Goal: Task Accomplishment & Management: Manage account settings

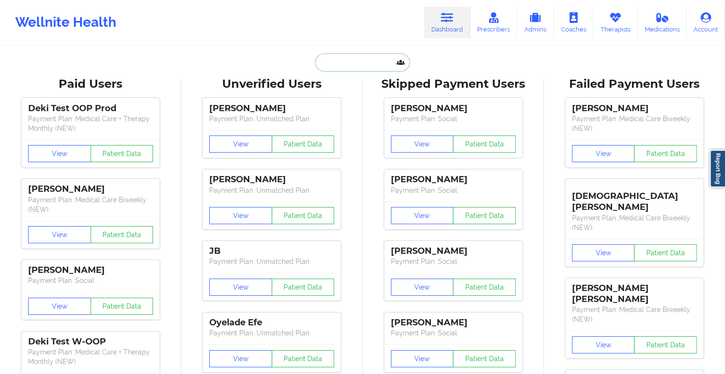
click at [357, 61] on input "text" at bounding box center [362, 62] width 94 height 18
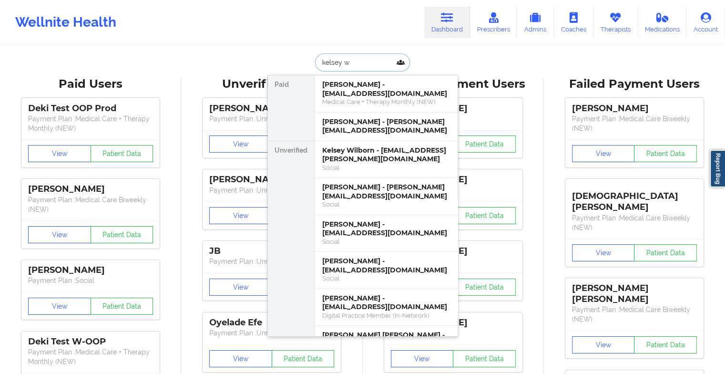
type input "kelsey wi"
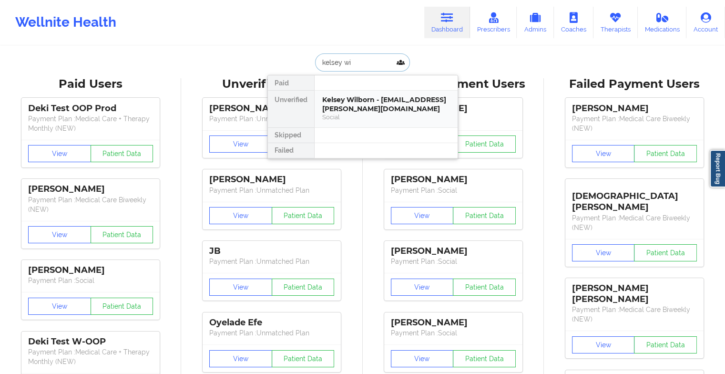
click at [346, 110] on div "Kelsey Wilborn - [EMAIL_ADDRESS][PERSON_NAME][DOMAIN_NAME]" at bounding box center [386, 104] width 128 height 18
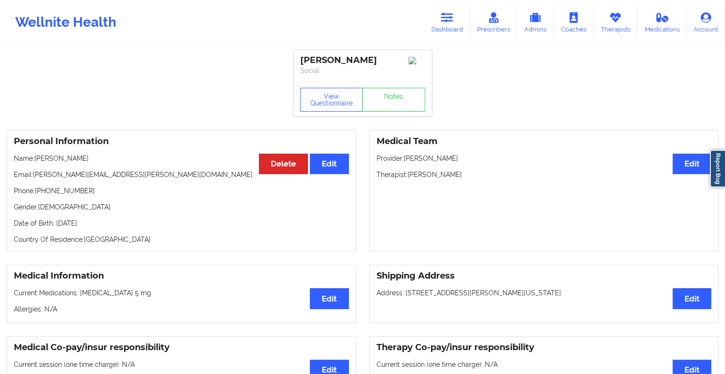
click at [385, 102] on div "View Questionnaire Notes" at bounding box center [363, 99] width 138 height 34
click at [385, 102] on link "Notes" at bounding box center [393, 100] width 63 height 24
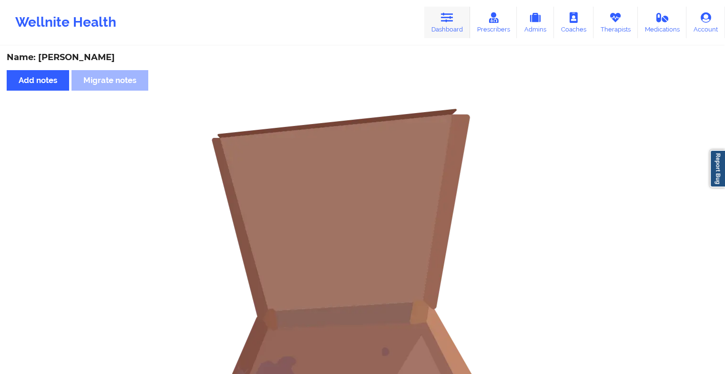
click at [448, 17] on icon at bounding box center [447, 17] width 12 height 10
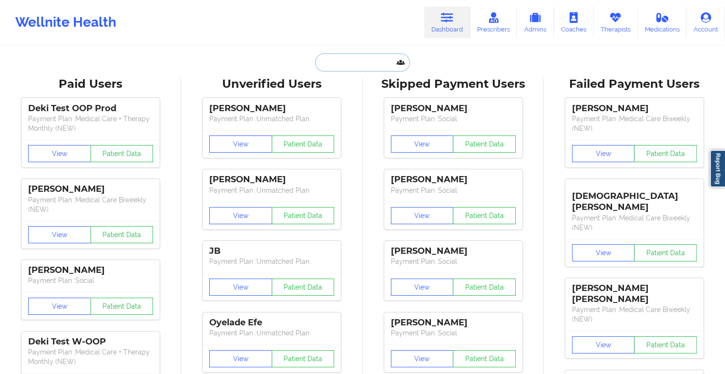
click at [337, 65] on input "text" at bounding box center [362, 62] width 94 height 18
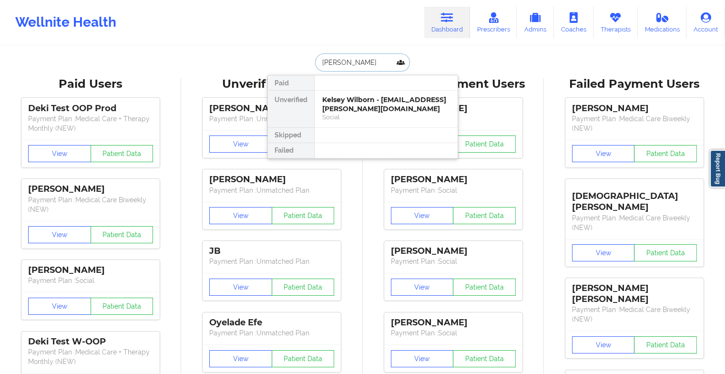
type input "[PERSON_NAME]"
click at [376, 112] on div "[PERSON_NAME] - [EMAIL_ADDRESS][DOMAIN_NAME]" at bounding box center [386, 104] width 128 height 18
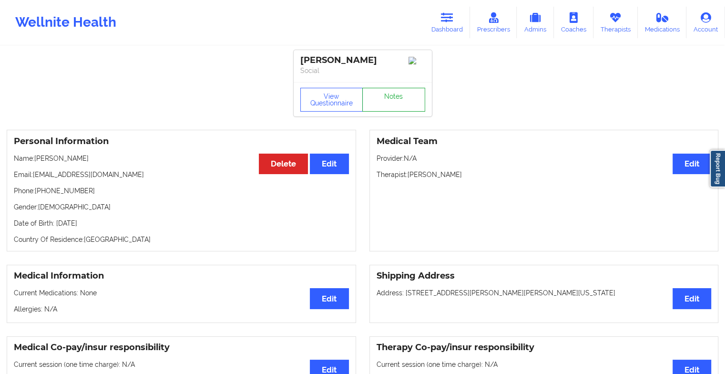
click at [397, 102] on link "Notes" at bounding box center [393, 100] width 63 height 24
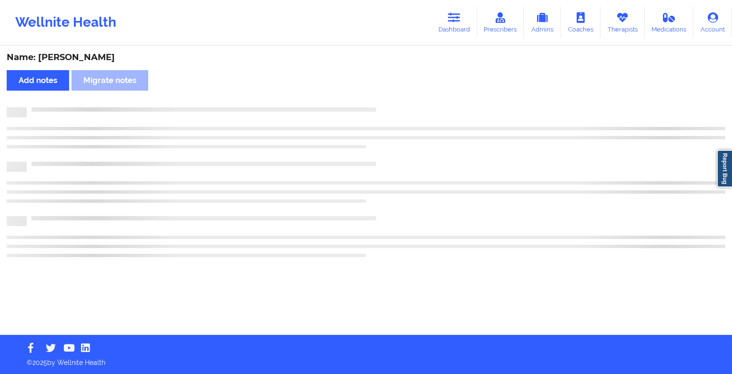
click at [452, 130] on div "Name: [PERSON_NAME] Add notes Migrate notes" at bounding box center [366, 191] width 732 height 288
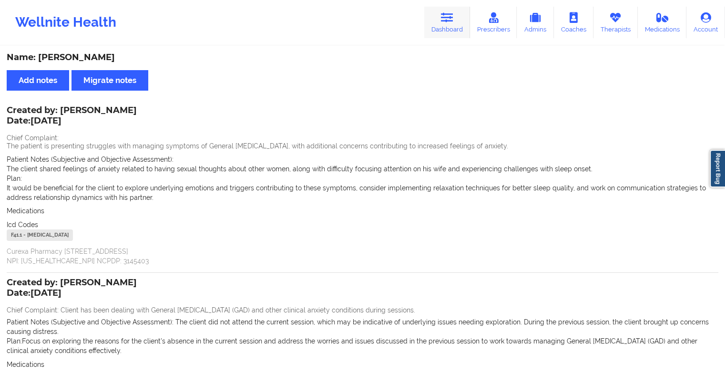
click at [446, 17] on icon at bounding box center [447, 17] width 12 height 10
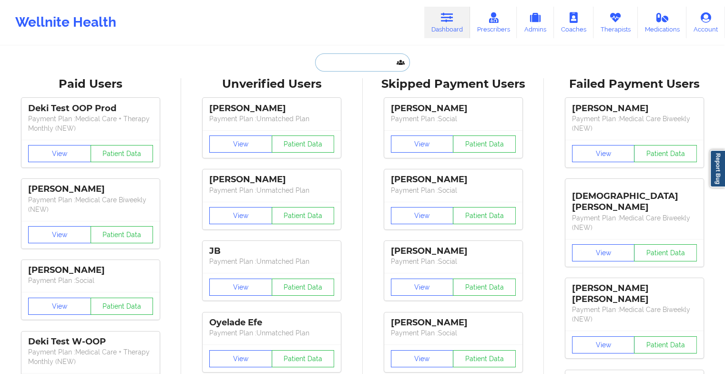
click at [361, 71] on input "text" at bounding box center [362, 62] width 94 height 18
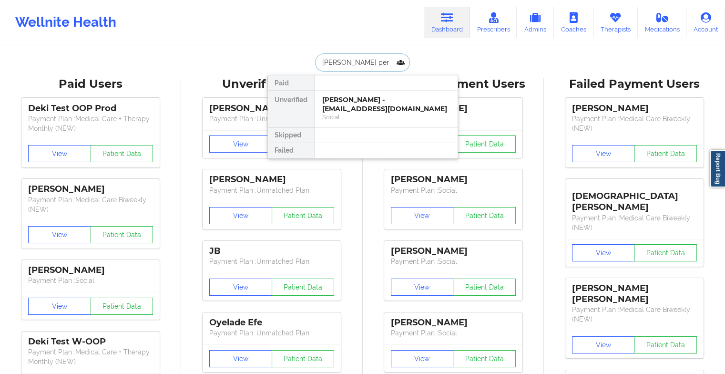
type input "[PERSON_NAME]"
click at [366, 104] on div "[PERSON_NAME] - [PERSON_NAME][EMAIL_ADDRESS][DOMAIN_NAME]" at bounding box center [386, 104] width 128 height 18
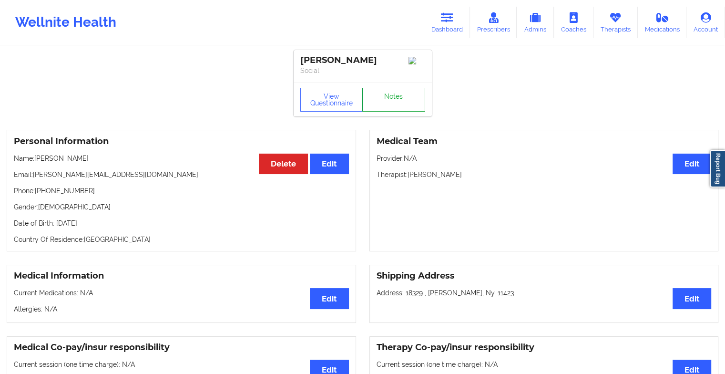
click at [386, 103] on link "Notes" at bounding box center [393, 100] width 63 height 24
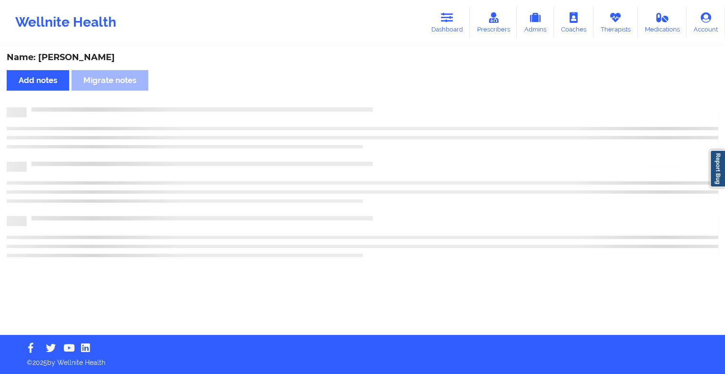
click at [386, 103] on div "Name: [PERSON_NAME] Add notes Migrate notes" at bounding box center [362, 191] width 725 height 288
click at [386, 103] on div "Name: [PERSON_NAME] Add notes Migrate notes" at bounding box center [366, 191] width 732 height 288
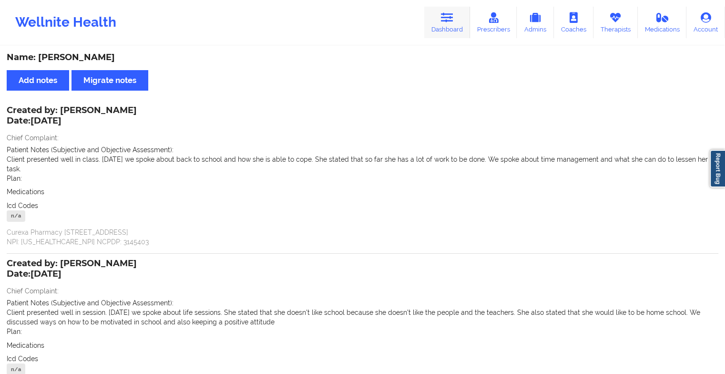
click at [426, 14] on link "Dashboard" at bounding box center [447, 22] width 46 height 31
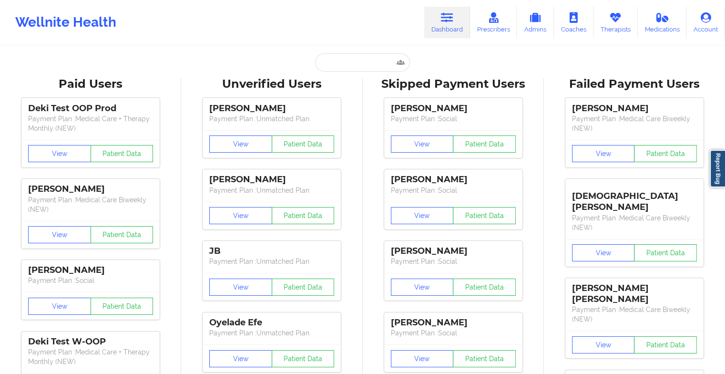
click at [426, 14] on link "Dashboard" at bounding box center [447, 22] width 46 height 31
click at [356, 56] on input "text" at bounding box center [362, 62] width 94 height 18
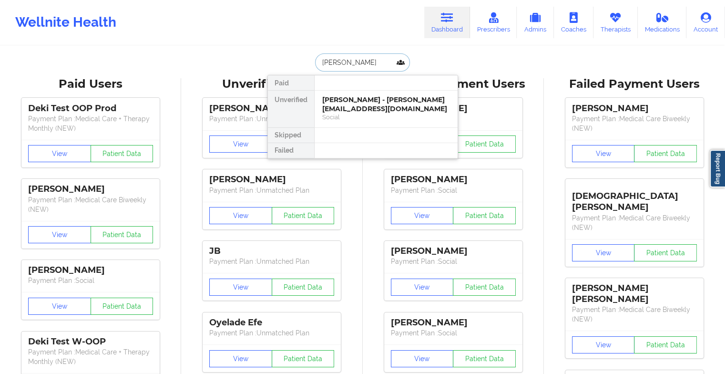
type input "[PERSON_NAME]"
click at [369, 108] on div "[PERSON_NAME] - [EMAIL_ADDRESS][DOMAIN_NAME]" at bounding box center [386, 104] width 128 height 18
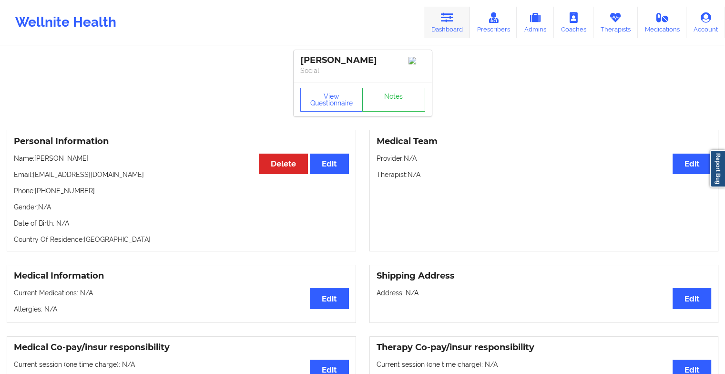
click at [448, 20] on icon at bounding box center [447, 17] width 12 height 10
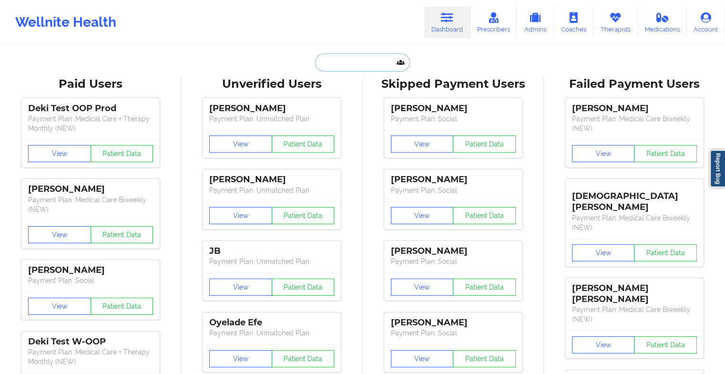
click at [343, 68] on input "text" at bounding box center [362, 62] width 94 height 18
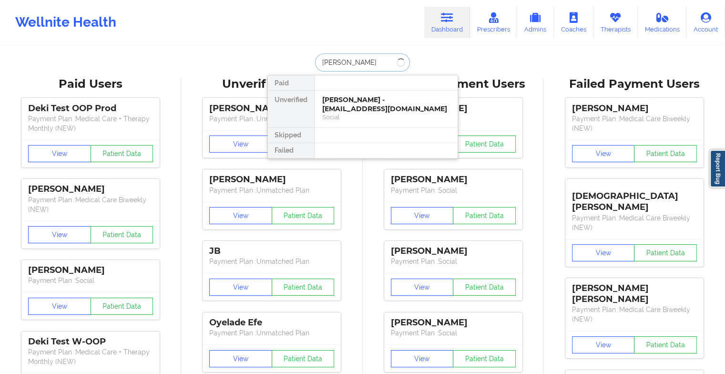
type input "[PERSON_NAME]"
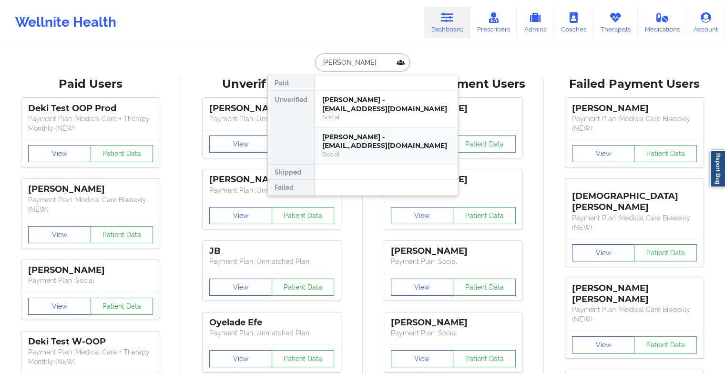
click at [352, 132] on div "[PERSON_NAME] - [EMAIL_ADDRESS][DOMAIN_NAME]" at bounding box center [386, 141] width 128 height 18
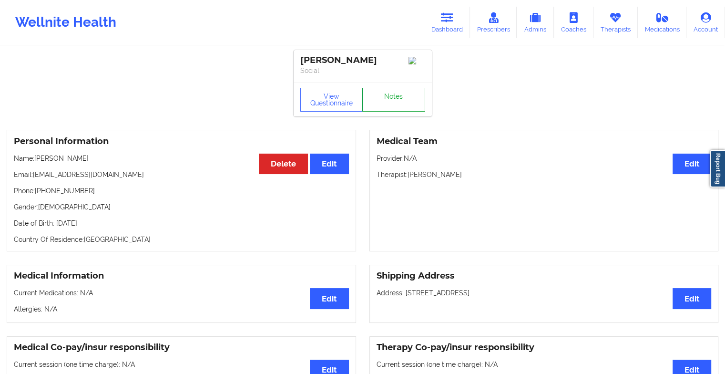
click at [383, 109] on link "Notes" at bounding box center [393, 100] width 63 height 24
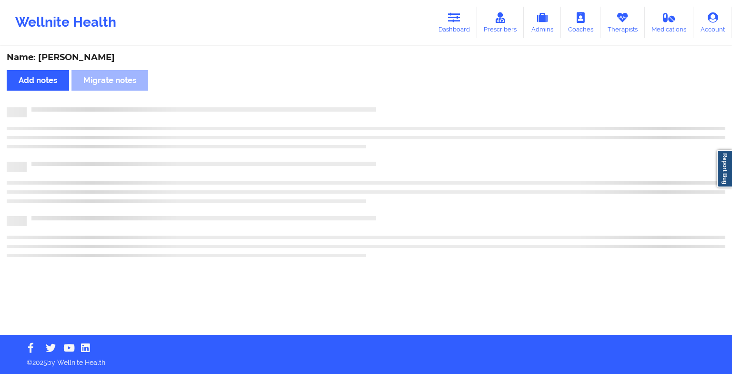
click at [383, 107] on div at bounding box center [376, 107] width 699 height 0
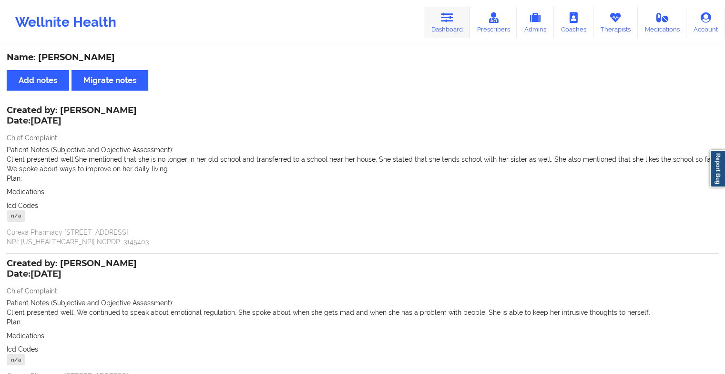
click at [446, 25] on link "Dashboard" at bounding box center [447, 22] width 46 height 31
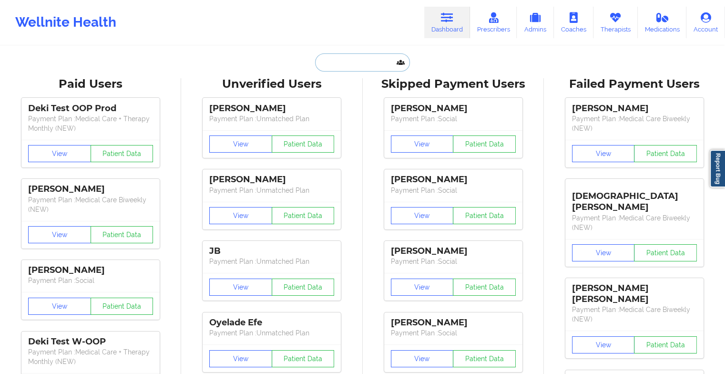
click at [374, 54] on input "text" at bounding box center [362, 62] width 94 height 18
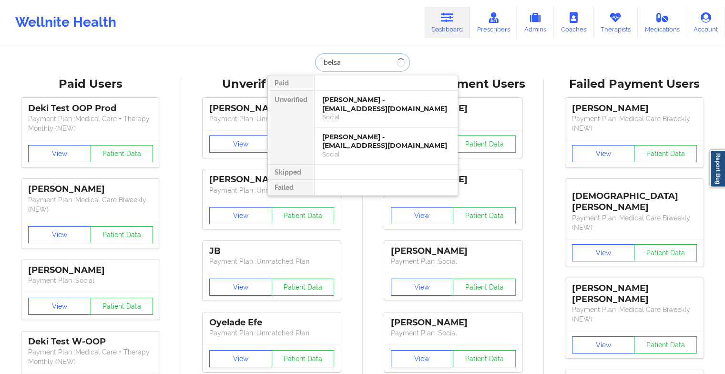
type input "ibelsa t"
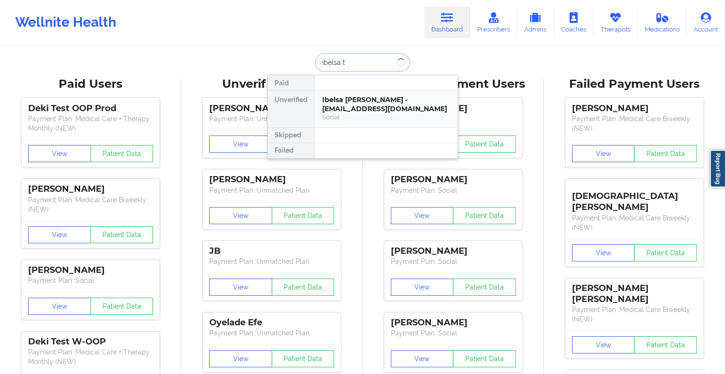
click at [358, 111] on div "Ibelsa [PERSON_NAME] - [EMAIL_ADDRESS][DOMAIN_NAME]" at bounding box center [386, 104] width 128 height 18
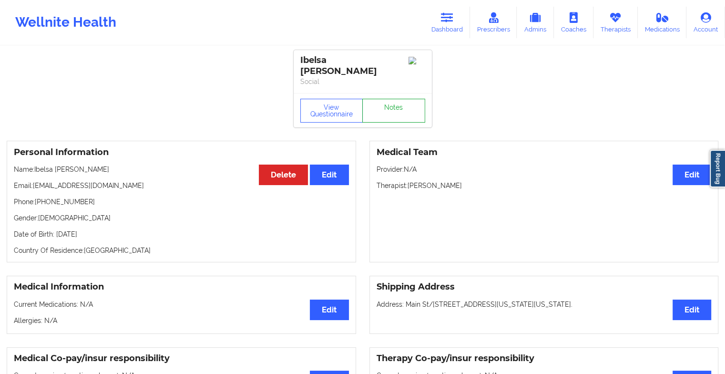
click at [397, 105] on link "Notes" at bounding box center [393, 111] width 63 height 24
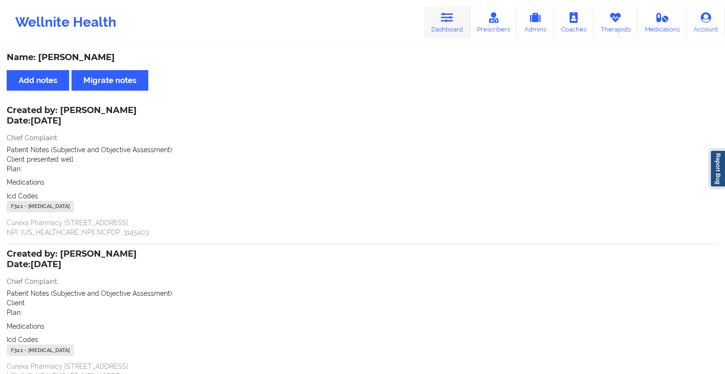
click at [453, 27] on link "Dashboard" at bounding box center [447, 22] width 46 height 31
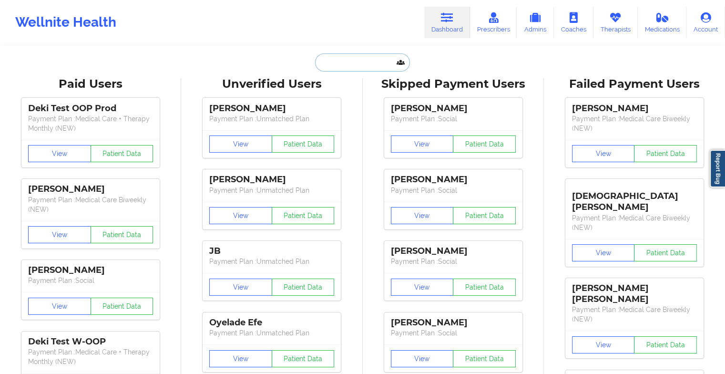
click at [365, 62] on input "text" at bounding box center [362, 62] width 94 height 18
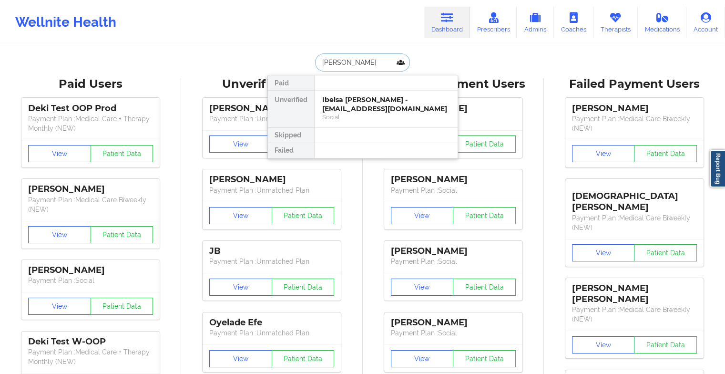
type input "[PERSON_NAME]"
click at [366, 113] on div "Social" at bounding box center [386, 117] width 128 height 8
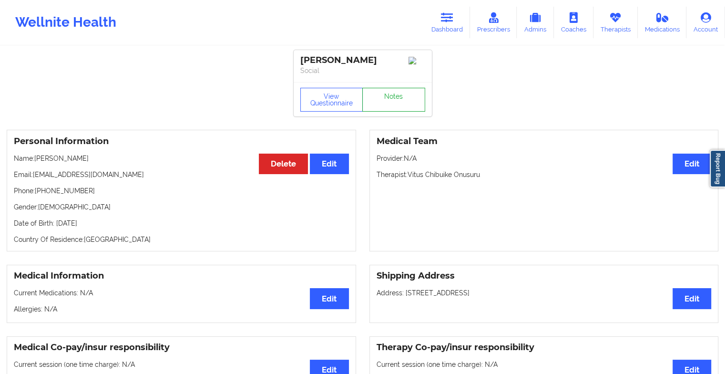
click at [389, 105] on link "Notes" at bounding box center [393, 100] width 63 height 24
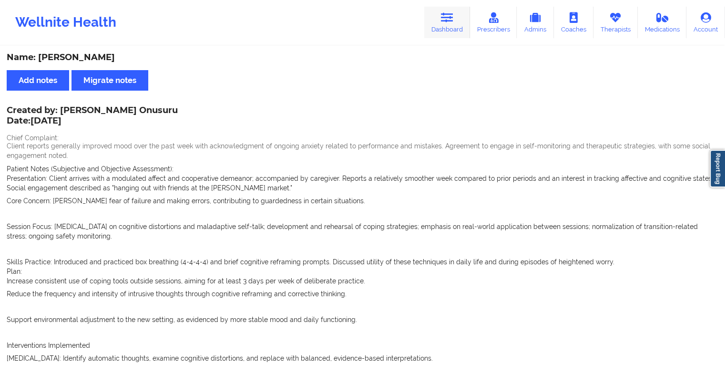
click at [453, 28] on link "Dashboard" at bounding box center [447, 22] width 46 height 31
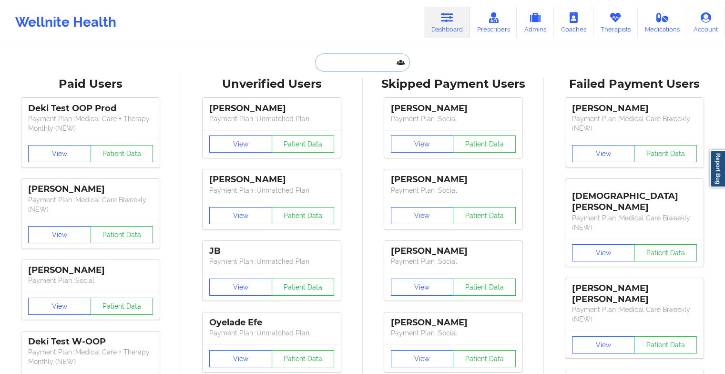
click at [345, 68] on input "text" at bounding box center [362, 62] width 94 height 18
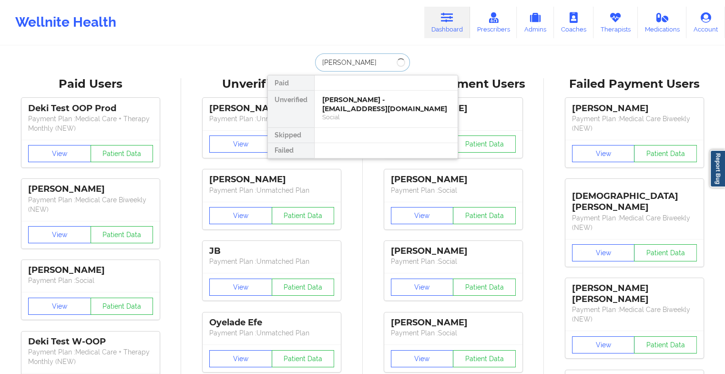
type input "[PERSON_NAME]"
click at [360, 97] on div "[PERSON_NAME] - [EMAIL_ADDRESS][DOMAIN_NAME]" at bounding box center [386, 104] width 128 height 18
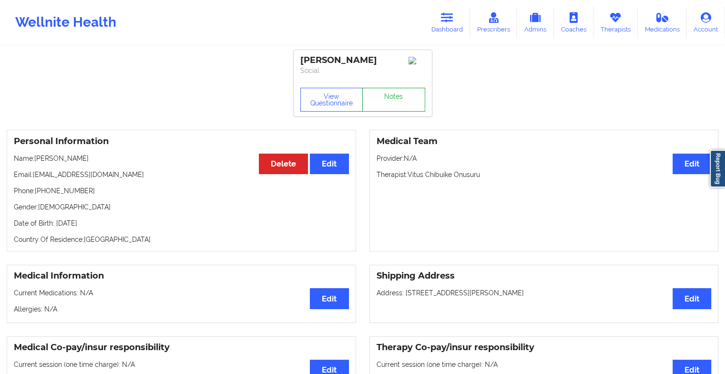
click at [388, 98] on link "Notes" at bounding box center [393, 100] width 63 height 24
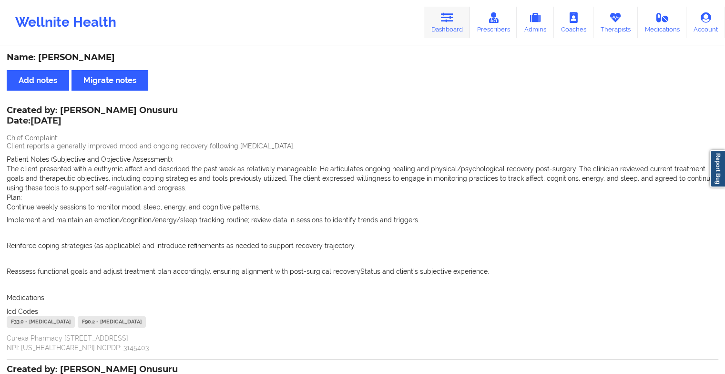
click at [458, 32] on link "Dashboard" at bounding box center [447, 22] width 46 height 31
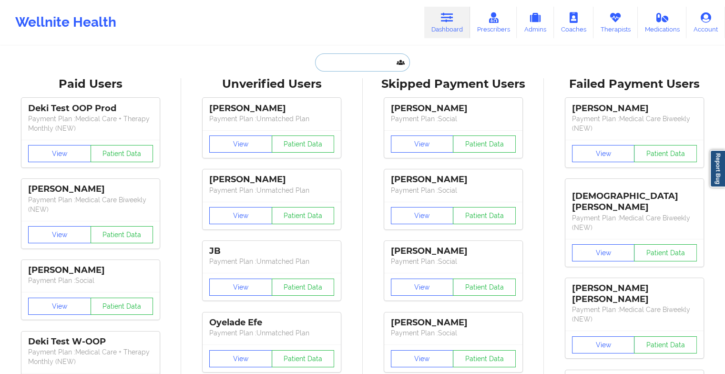
click at [339, 63] on input "text" at bounding box center [362, 62] width 94 height 18
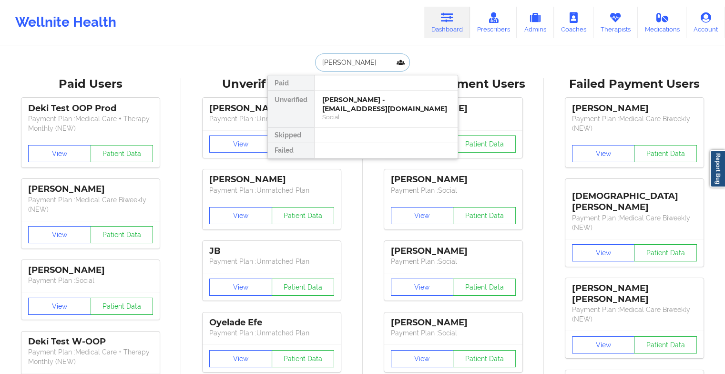
type input "[PERSON_NAME]"
click at [399, 110] on div "[PERSON_NAME] - [EMAIL_ADDRESS][DOMAIN_NAME]" at bounding box center [386, 104] width 128 height 18
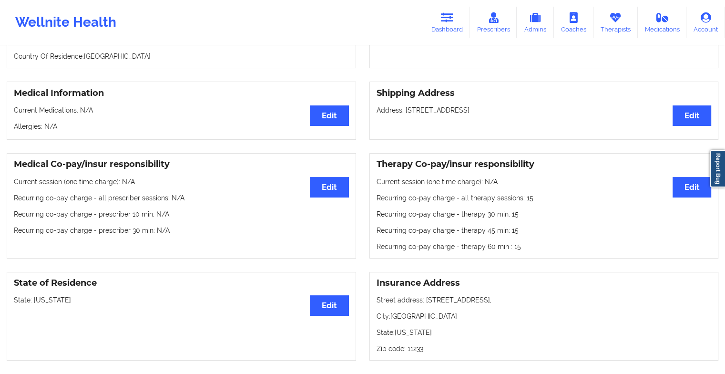
scroll to position [183, 0]
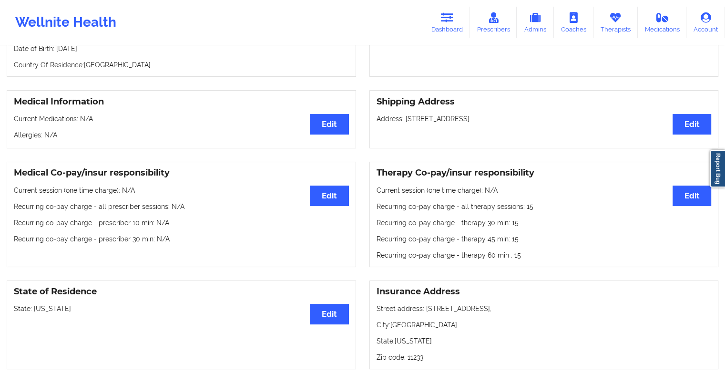
drag, startPoint x: 717, startPoint y: 148, endPoint x: 672, endPoint y: 45, distance: 112.3
click at [672, 45] on div "[PERSON_NAME] Social View Questionnaire Notes Personal Information Edit Delete …" at bounding box center [362, 294] width 725 height 955
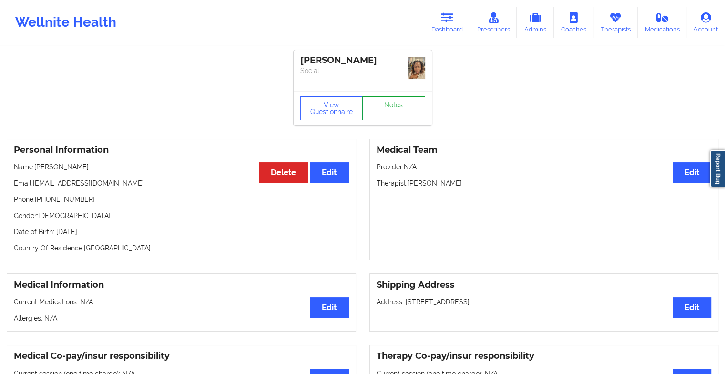
click at [393, 107] on link "Notes" at bounding box center [393, 108] width 63 height 24
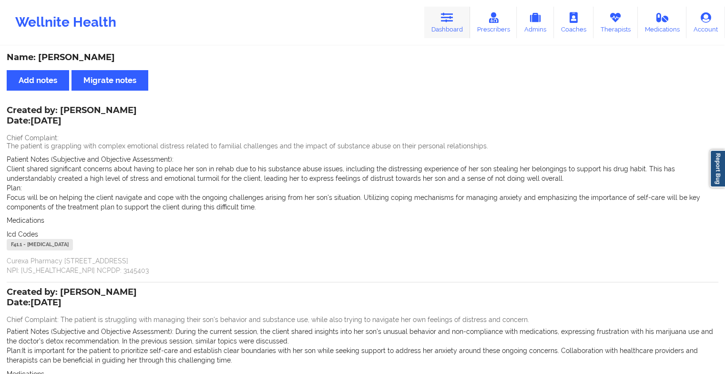
click at [451, 28] on link "Dashboard" at bounding box center [447, 22] width 46 height 31
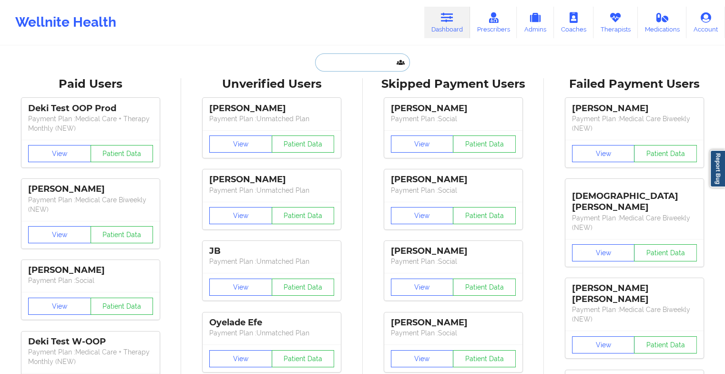
click at [363, 56] on input "text" at bounding box center [362, 62] width 94 height 18
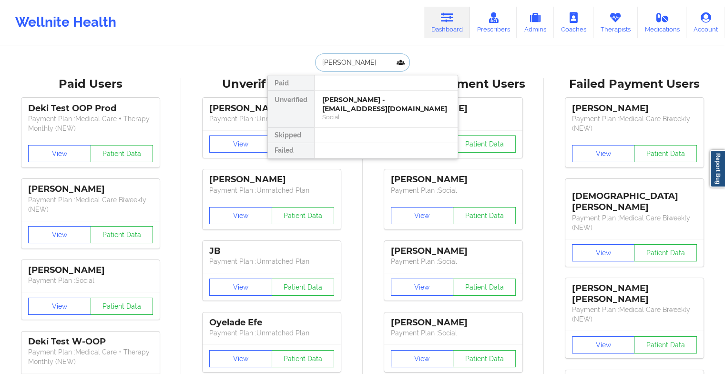
type input "[PERSON_NAME]"
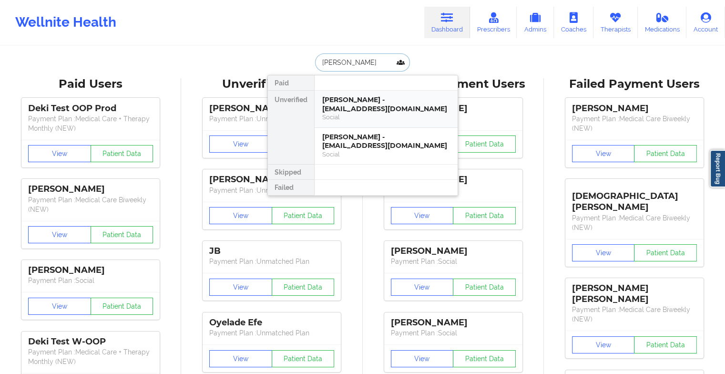
click at [375, 109] on div "[PERSON_NAME] - [EMAIL_ADDRESS][DOMAIN_NAME]" at bounding box center [386, 104] width 128 height 18
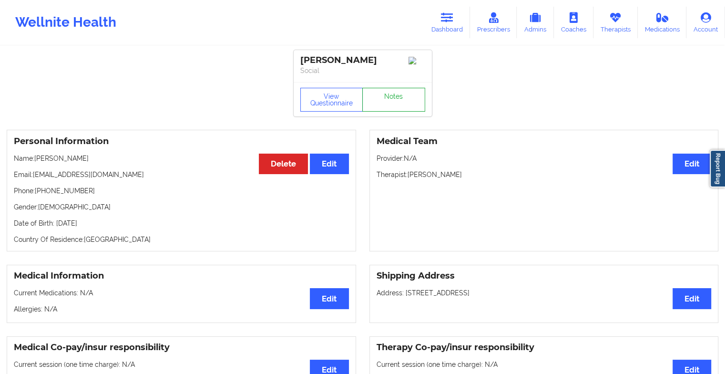
click at [396, 104] on link "Notes" at bounding box center [393, 100] width 63 height 24
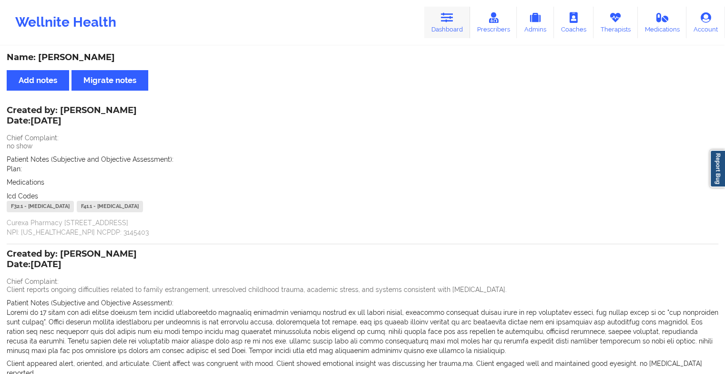
click at [444, 25] on link "Dashboard" at bounding box center [447, 22] width 46 height 31
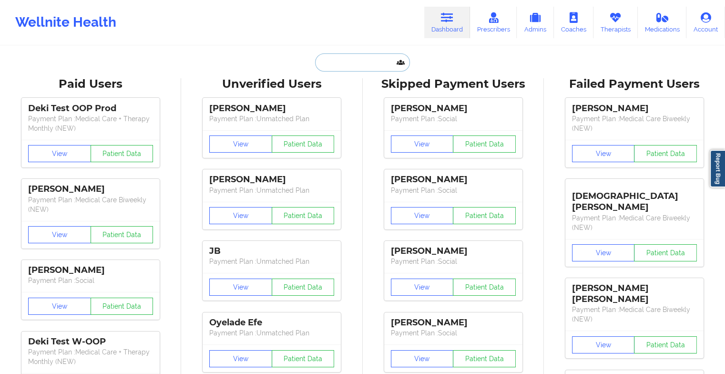
click at [352, 65] on input "text" at bounding box center [362, 62] width 94 height 18
type input "a"
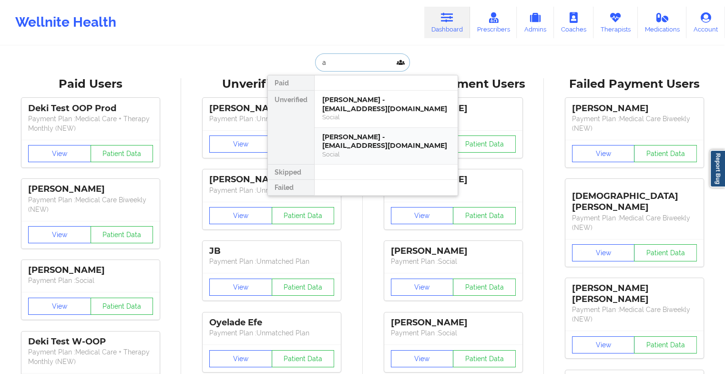
click at [327, 153] on div "Social" at bounding box center [386, 154] width 128 height 8
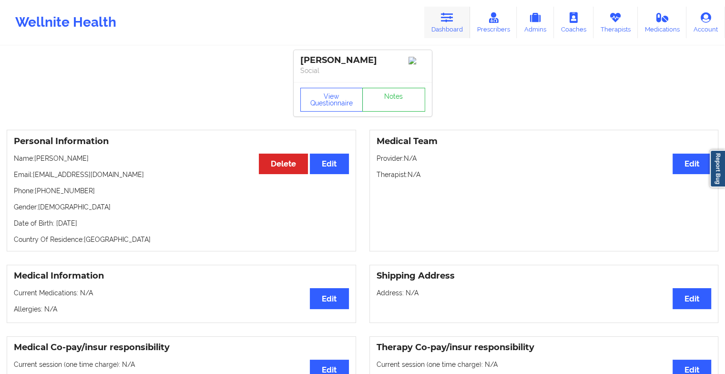
click at [440, 18] on link "Dashboard" at bounding box center [447, 22] width 46 height 31
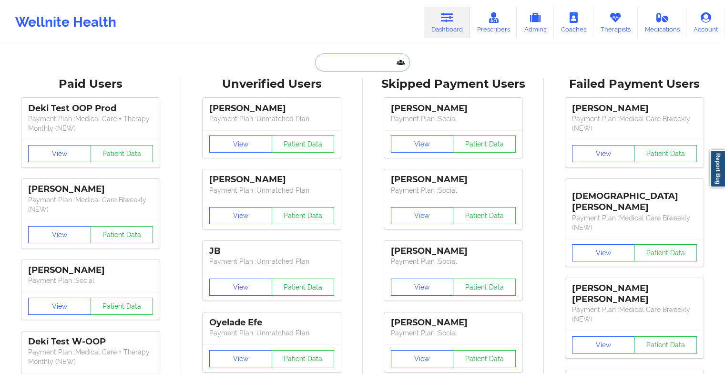
click at [352, 55] on input "text" at bounding box center [362, 62] width 94 height 18
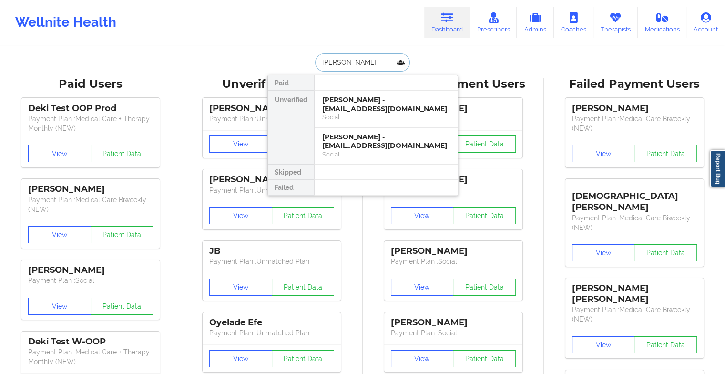
type input "tenzin tsel"
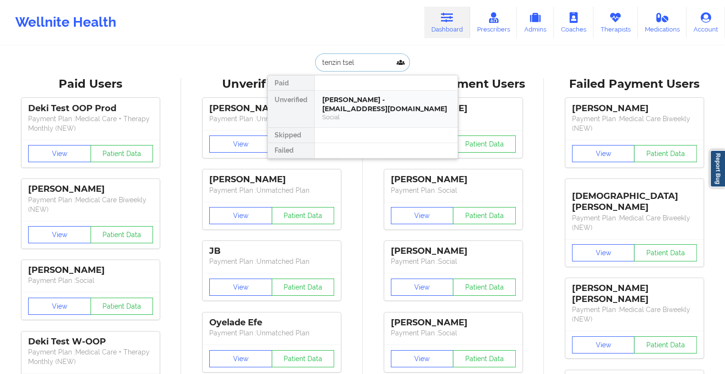
click at [376, 106] on div "[PERSON_NAME] - [EMAIL_ADDRESS][DOMAIN_NAME]" at bounding box center [386, 104] width 128 height 18
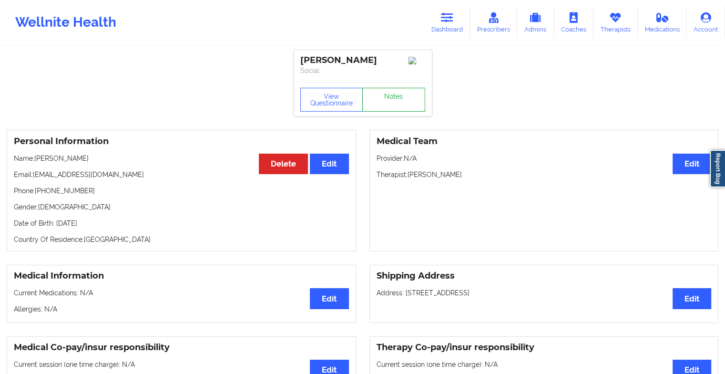
click at [383, 99] on link "Notes" at bounding box center [393, 100] width 63 height 24
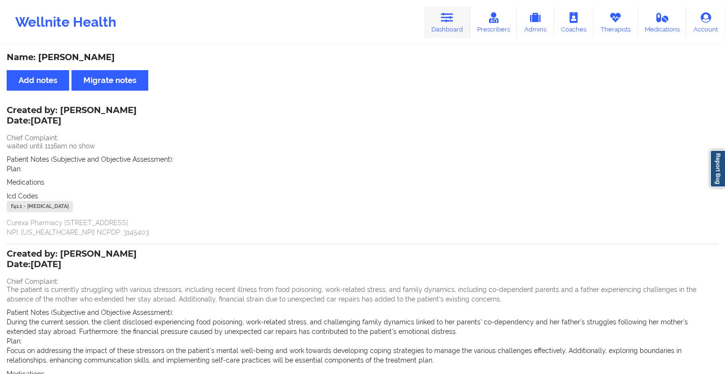
click at [440, 33] on link "Dashboard" at bounding box center [447, 22] width 46 height 31
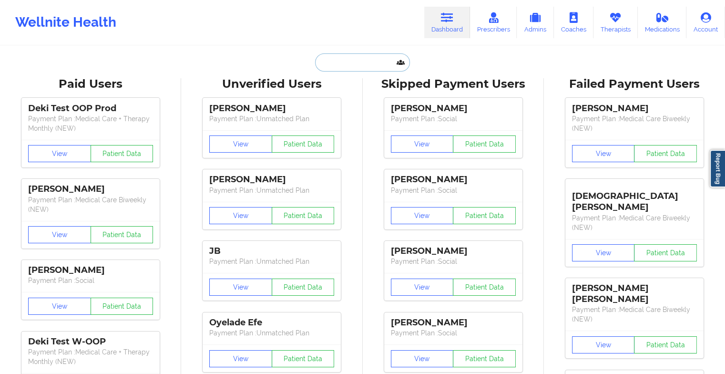
click at [323, 71] on input "text" at bounding box center [362, 62] width 94 height 18
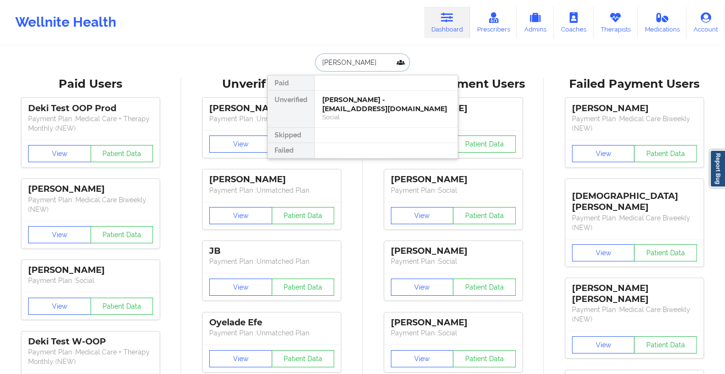
type input "[PERSON_NAME]"
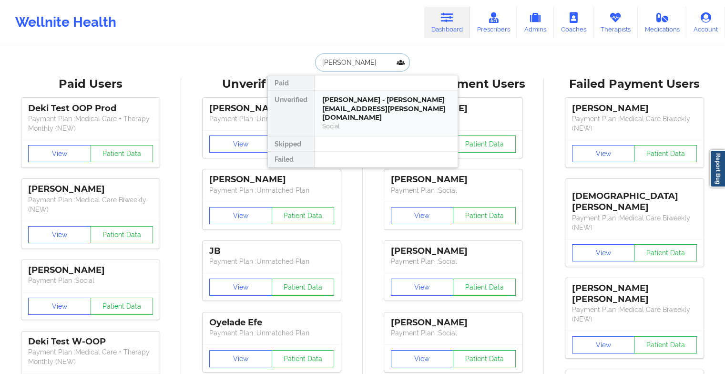
click at [361, 103] on div "[PERSON_NAME] - [PERSON_NAME][EMAIL_ADDRESS][PERSON_NAME][DOMAIN_NAME]" at bounding box center [386, 108] width 128 height 27
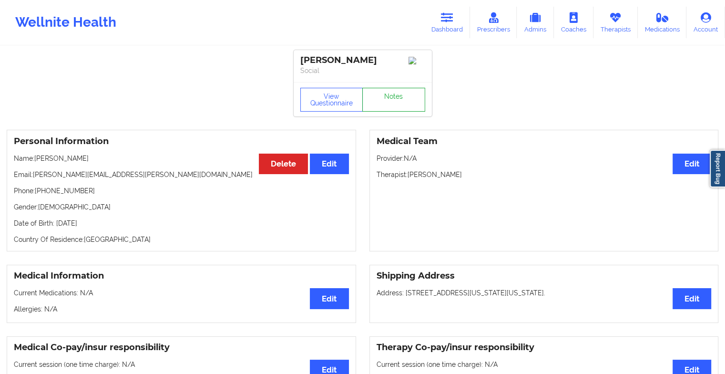
click at [399, 94] on link "Notes" at bounding box center [393, 100] width 63 height 24
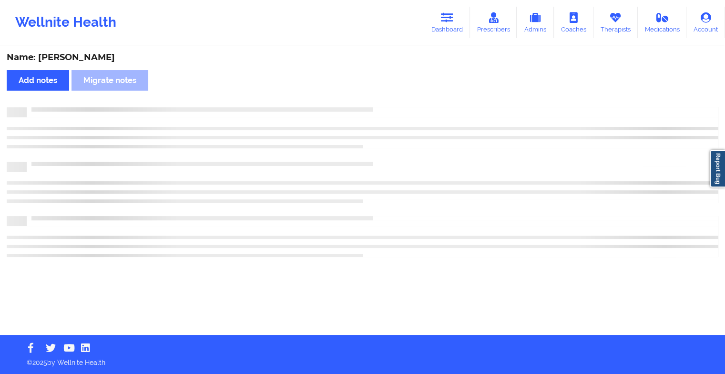
click at [399, 94] on div "Name: [PERSON_NAME] Add notes Migrate notes" at bounding box center [362, 191] width 725 height 288
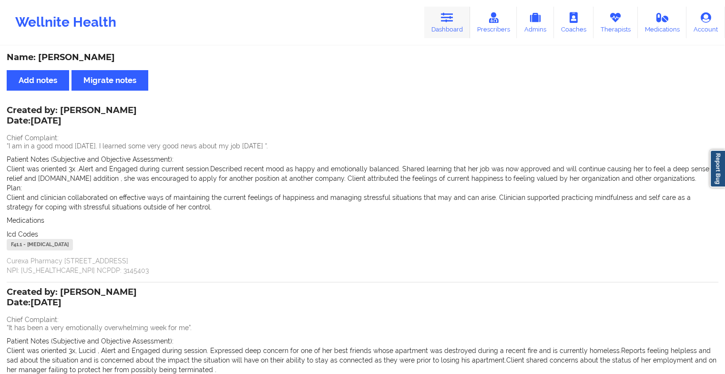
click at [450, 35] on link "Dashboard" at bounding box center [447, 22] width 46 height 31
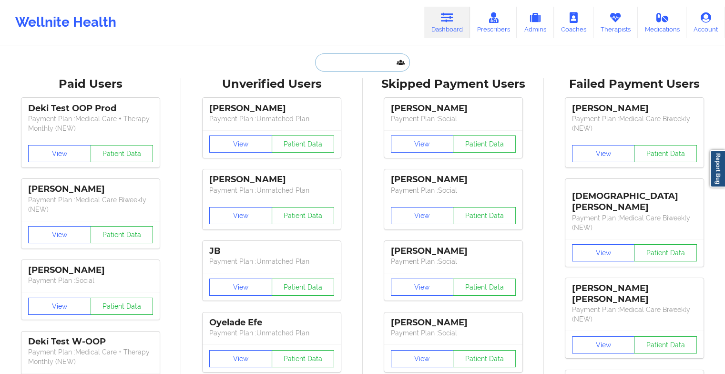
click at [339, 65] on input "text" at bounding box center [362, 62] width 94 height 18
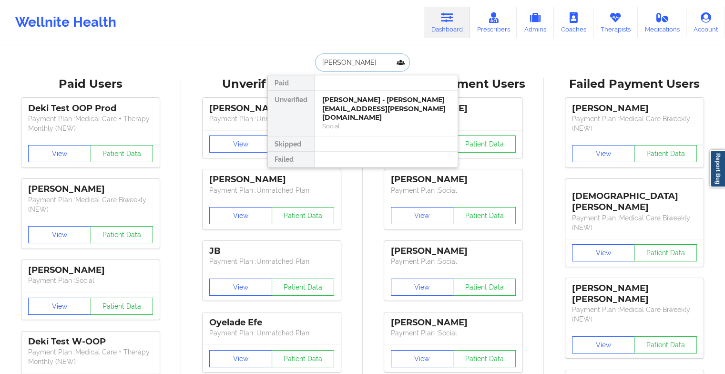
type input "[PERSON_NAME]"
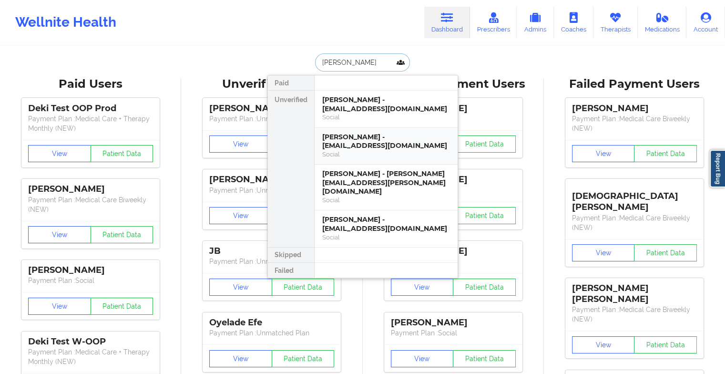
click at [368, 132] on div "[PERSON_NAME] - [EMAIL_ADDRESS][DOMAIN_NAME]" at bounding box center [386, 141] width 128 height 18
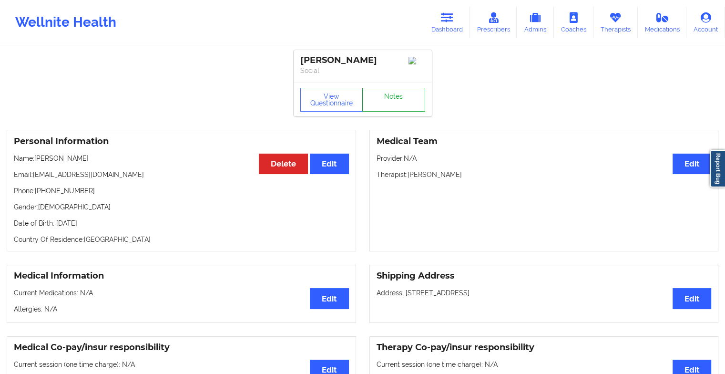
click at [391, 102] on link "Notes" at bounding box center [393, 100] width 63 height 24
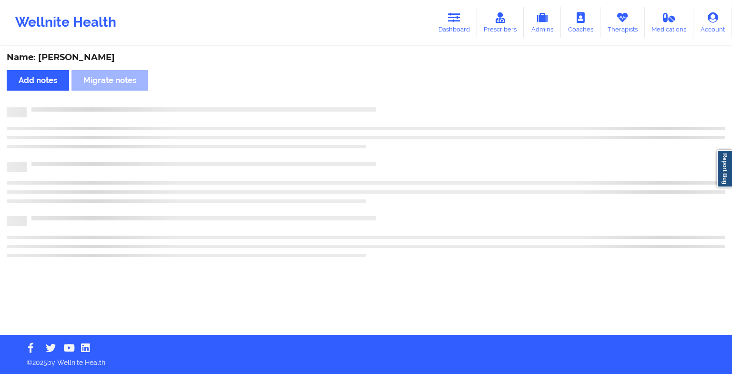
click at [391, 102] on div "Name: [PERSON_NAME] Add notes Migrate notes" at bounding box center [366, 191] width 732 height 288
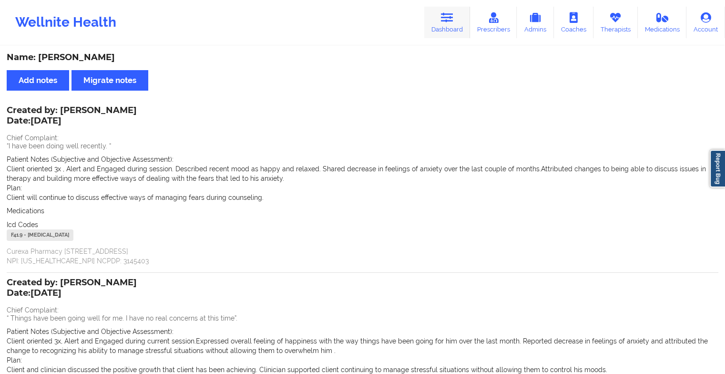
click at [447, 21] on icon at bounding box center [447, 17] width 12 height 10
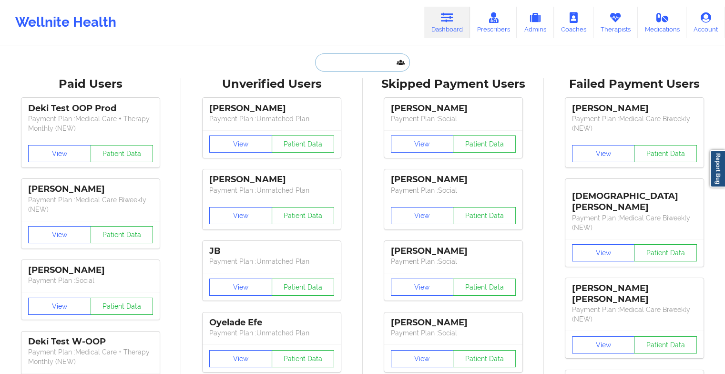
click at [364, 58] on input "text" at bounding box center [362, 62] width 94 height 18
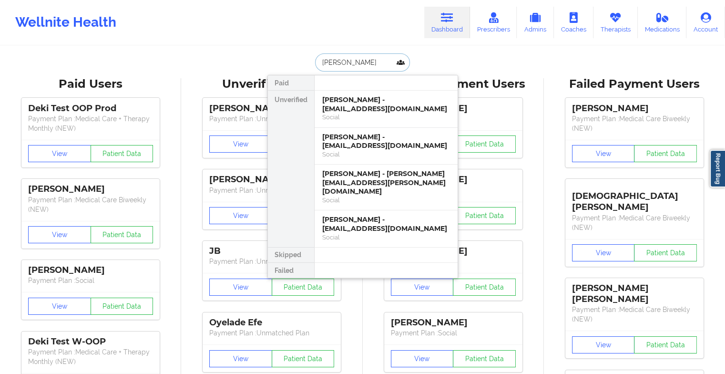
type input "[PERSON_NAME]"
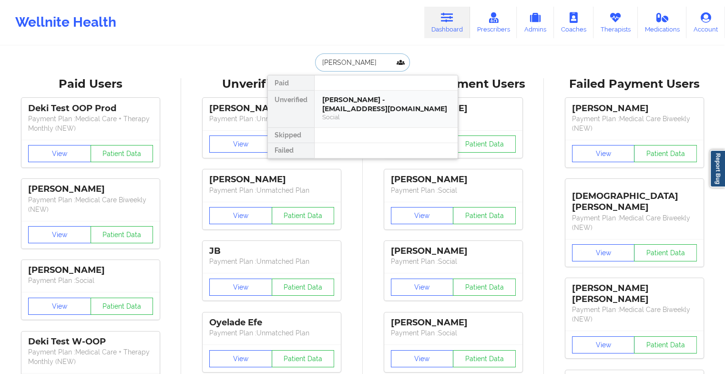
click at [348, 93] on div "[PERSON_NAME] - [EMAIL_ADDRESS][DOMAIN_NAME] Social" at bounding box center [386, 109] width 143 height 37
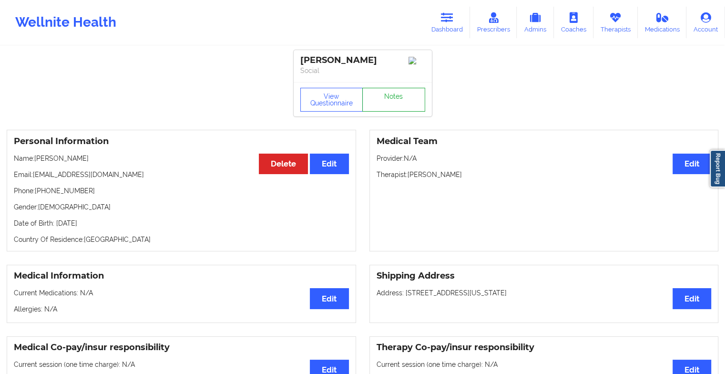
click at [397, 108] on link "Notes" at bounding box center [393, 100] width 63 height 24
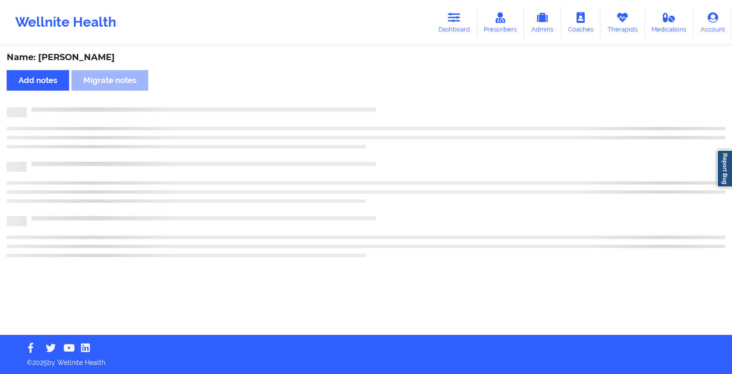
click at [397, 107] on div at bounding box center [376, 107] width 699 height 0
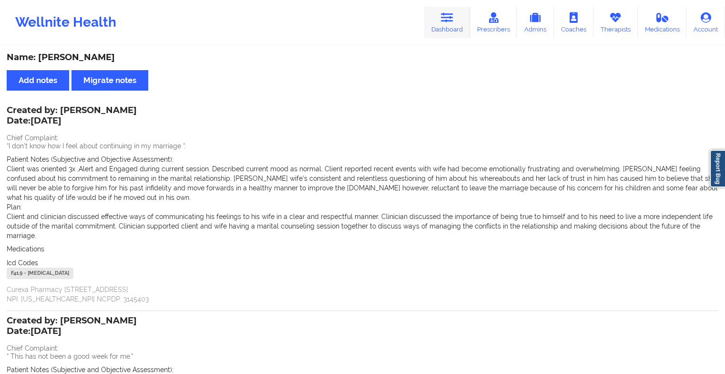
click at [453, 15] on icon at bounding box center [447, 17] width 12 height 10
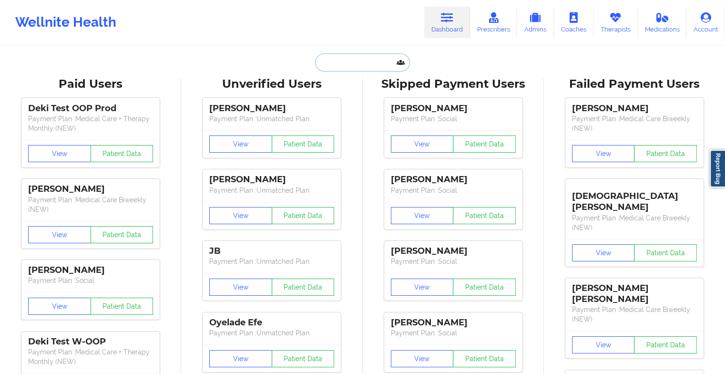
click at [360, 58] on input "text" at bounding box center [362, 62] width 94 height 18
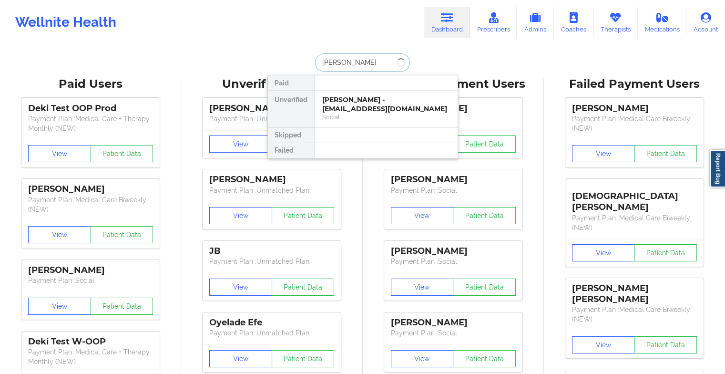
type input "[PERSON_NAME] d"
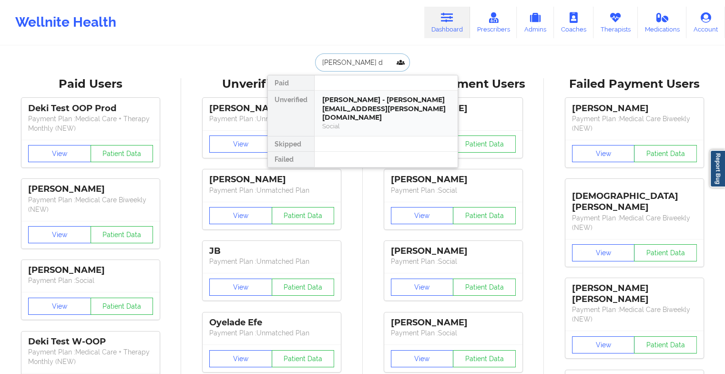
click at [369, 94] on div "[PERSON_NAME] - [PERSON_NAME][EMAIL_ADDRESS][PERSON_NAME][DOMAIN_NAME] Social" at bounding box center [386, 113] width 143 height 45
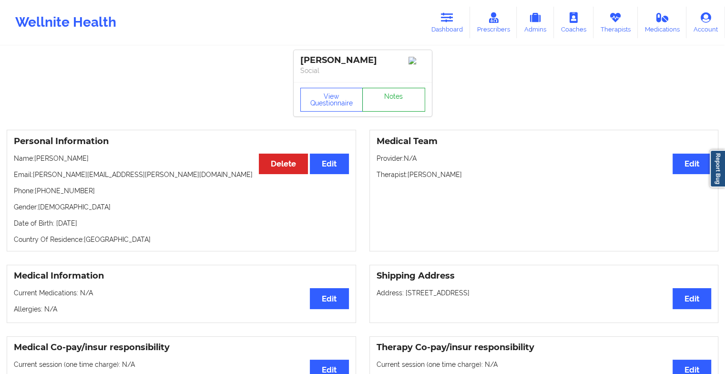
click at [390, 102] on link "Notes" at bounding box center [393, 100] width 63 height 24
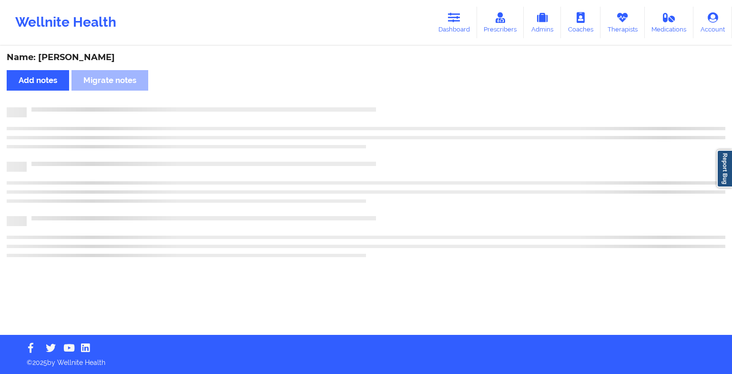
click at [390, 102] on div "Name: [PERSON_NAME] Add notes Migrate notes" at bounding box center [366, 191] width 732 height 288
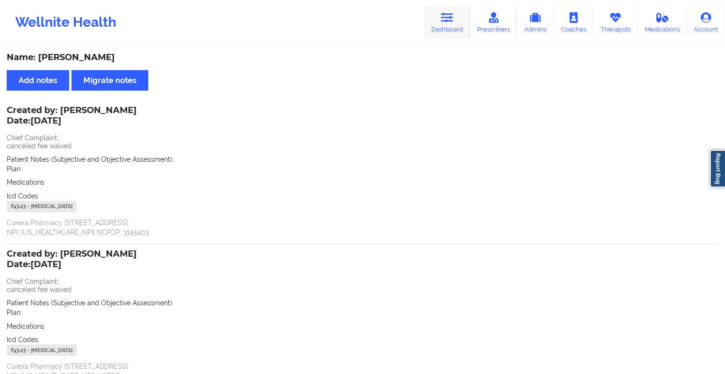
click at [436, 25] on link "Dashboard" at bounding box center [447, 22] width 46 height 31
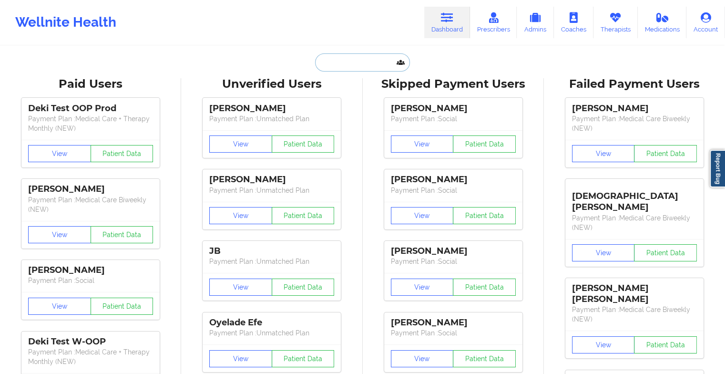
click at [346, 58] on input "text" at bounding box center [362, 62] width 94 height 18
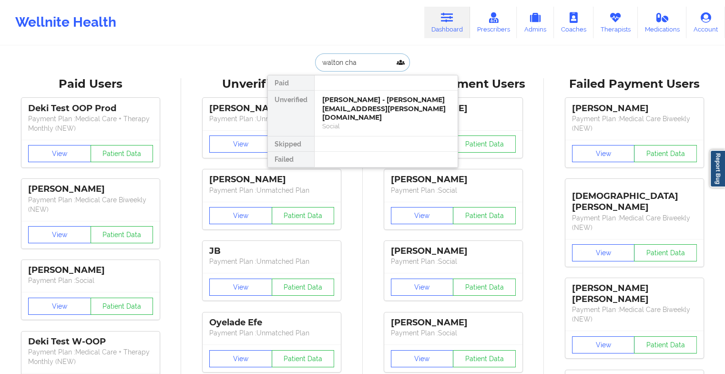
type input "[PERSON_NAME]"
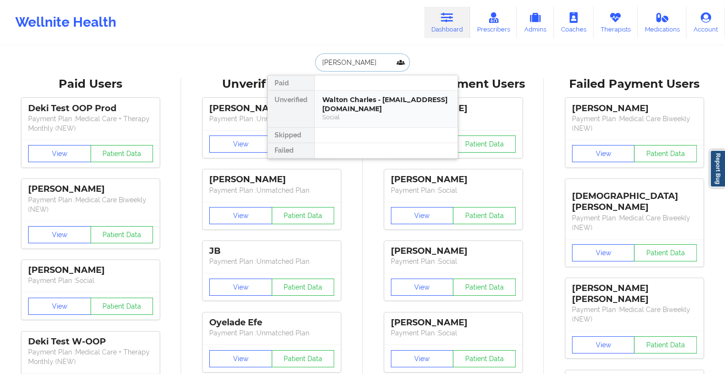
click at [363, 100] on div "Walton Charles - [EMAIL_ADDRESS][DOMAIN_NAME]" at bounding box center [386, 104] width 128 height 18
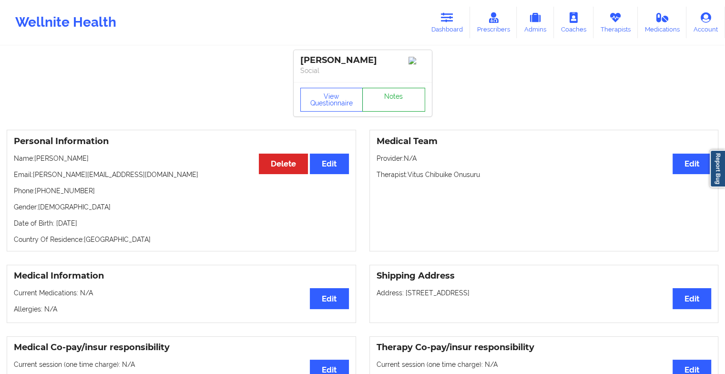
click at [395, 103] on link "Notes" at bounding box center [393, 100] width 63 height 24
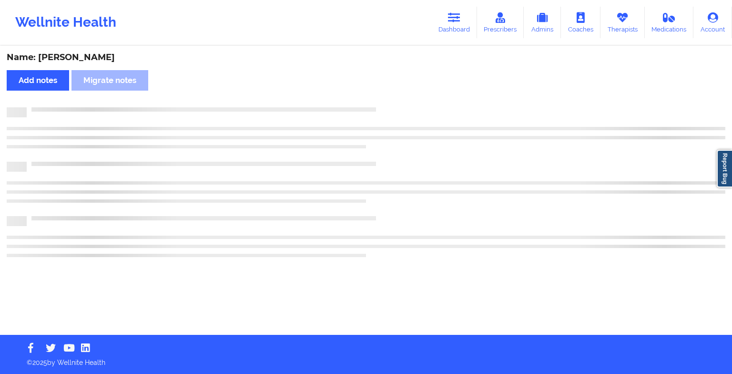
click at [395, 103] on div "Name: [PERSON_NAME] Add notes Migrate notes" at bounding box center [366, 191] width 732 height 288
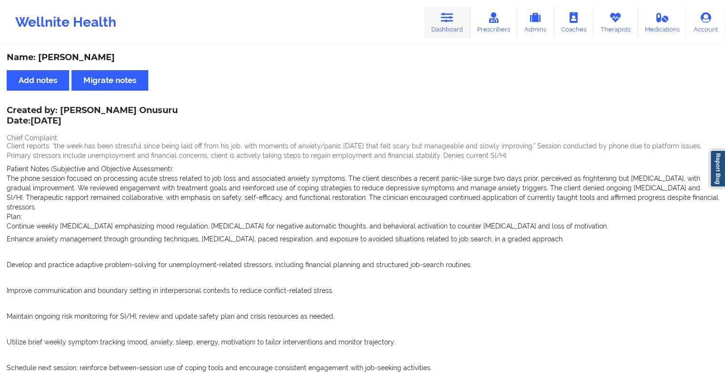
click at [439, 25] on link "Dashboard" at bounding box center [447, 22] width 46 height 31
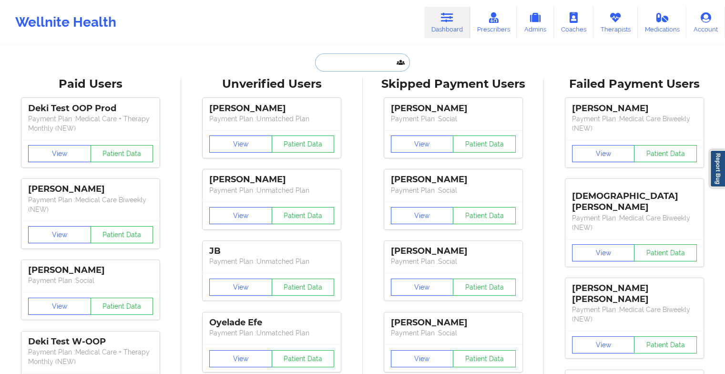
click at [340, 63] on input "text" at bounding box center [362, 62] width 94 height 18
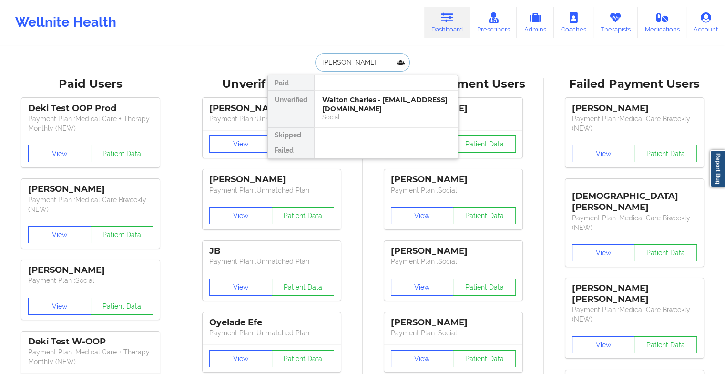
type input "[PERSON_NAME]"
click at [367, 105] on div "[PERSON_NAME] - [EMAIL_ADDRESS][DOMAIN_NAME]" at bounding box center [386, 104] width 128 height 18
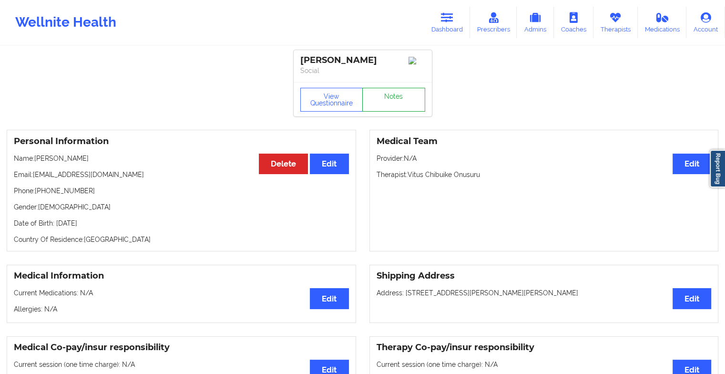
click at [396, 99] on link "Notes" at bounding box center [393, 100] width 63 height 24
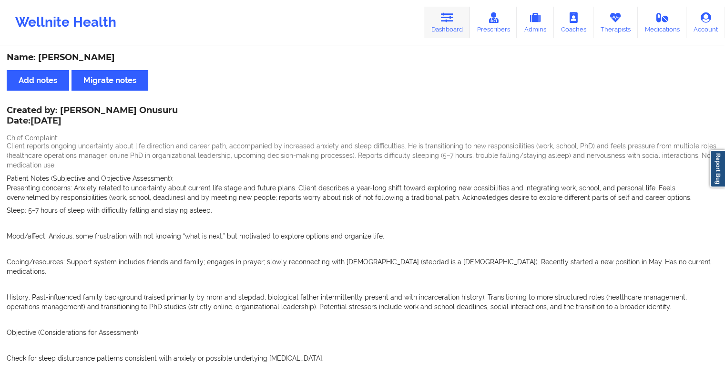
click at [448, 18] on icon at bounding box center [447, 17] width 12 height 10
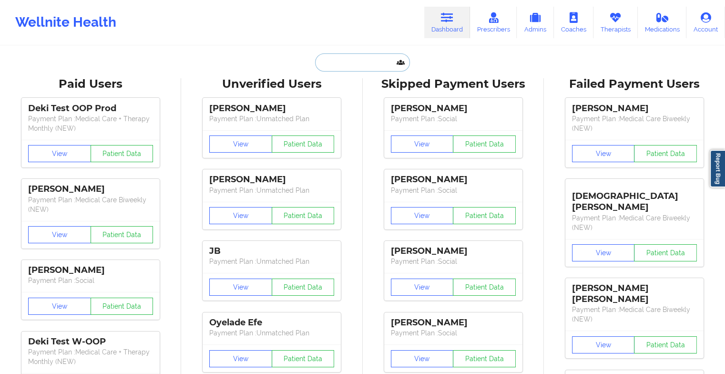
click at [339, 64] on input "text" at bounding box center [362, 62] width 94 height 18
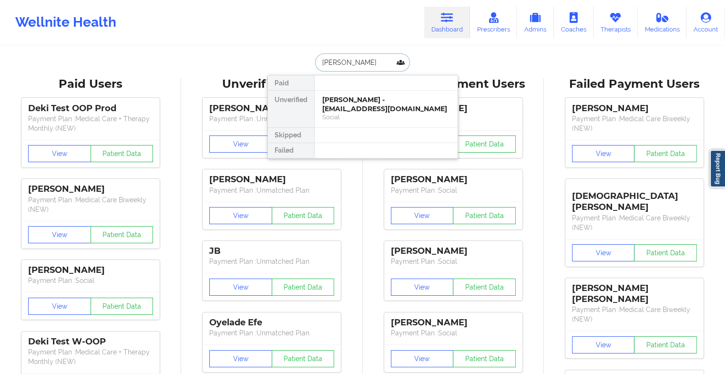
type input "[PERSON_NAME] [PERSON_NAME]"
click at [347, 103] on div "[PERSON_NAME] - [PERSON_NAME][EMAIL_ADDRESS][DOMAIN_NAME]" at bounding box center [386, 104] width 128 height 18
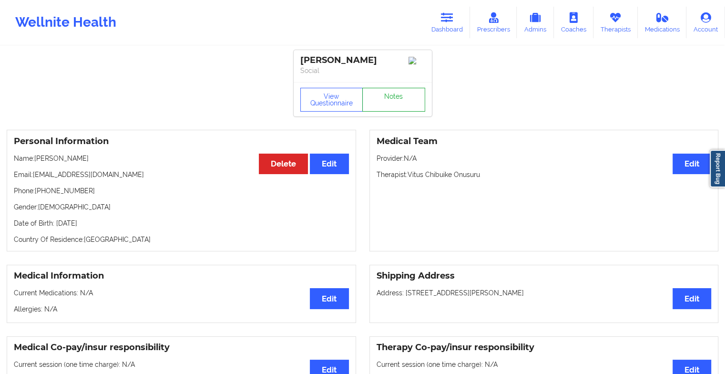
click at [382, 100] on link "Notes" at bounding box center [393, 100] width 63 height 24
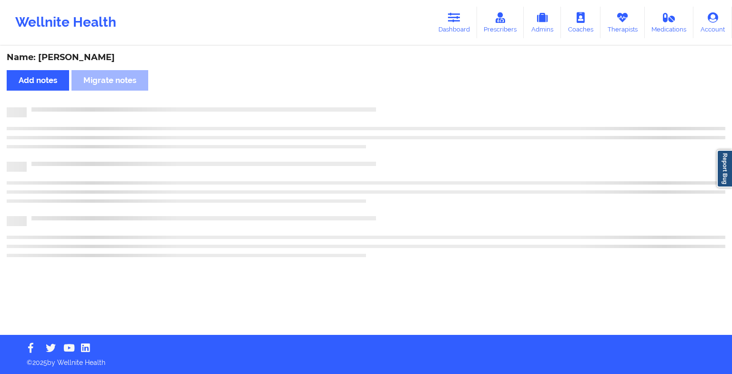
click at [382, 100] on div "Name: [PERSON_NAME] Add notes Migrate notes" at bounding box center [366, 191] width 732 height 288
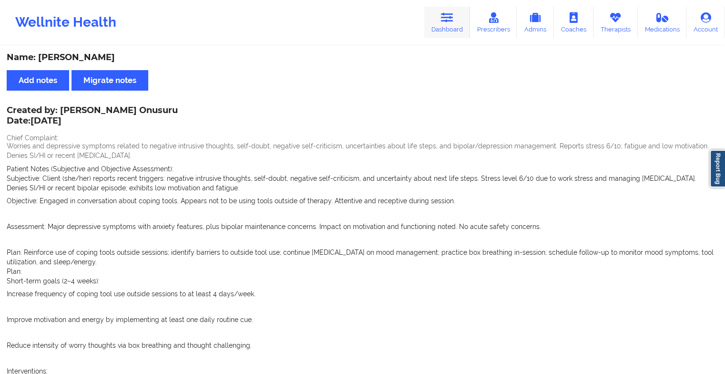
click at [443, 23] on link "Dashboard" at bounding box center [447, 22] width 46 height 31
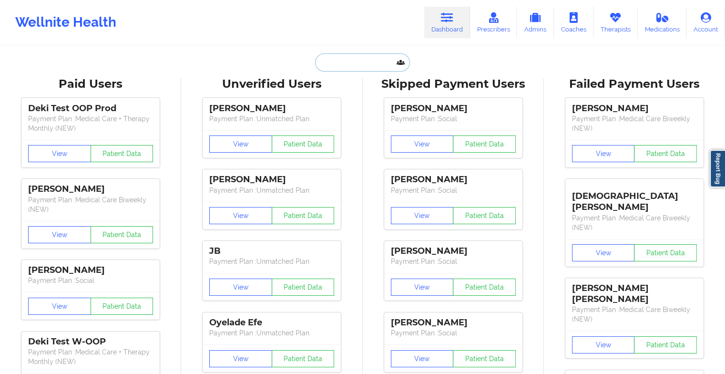
click at [372, 62] on input "text" at bounding box center [362, 62] width 94 height 18
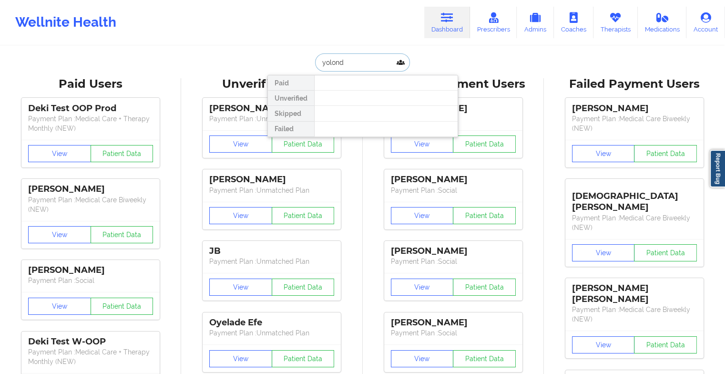
type input "[PERSON_NAME]"
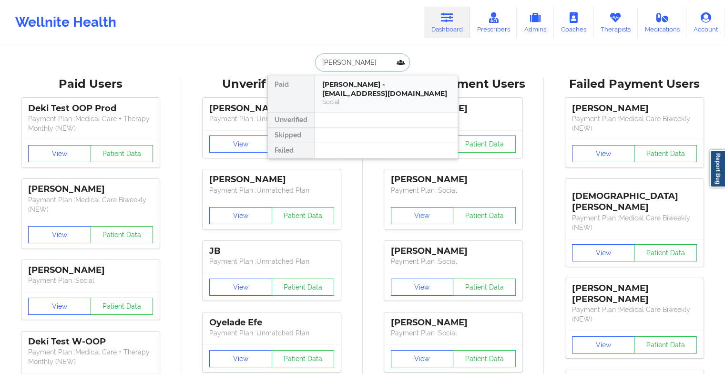
click at [361, 98] on div "Social" at bounding box center [386, 102] width 128 height 8
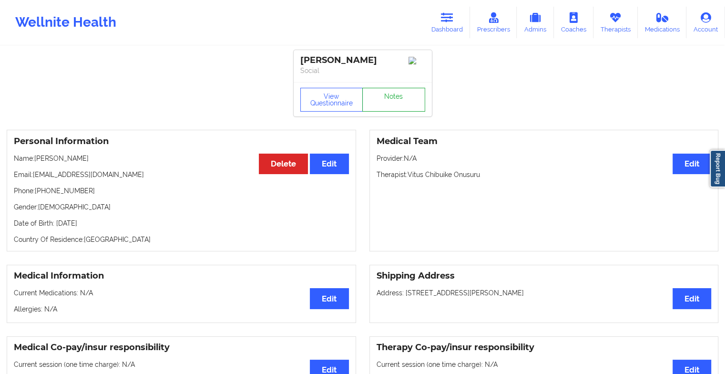
click at [380, 96] on link "Notes" at bounding box center [393, 100] width 63 height 24
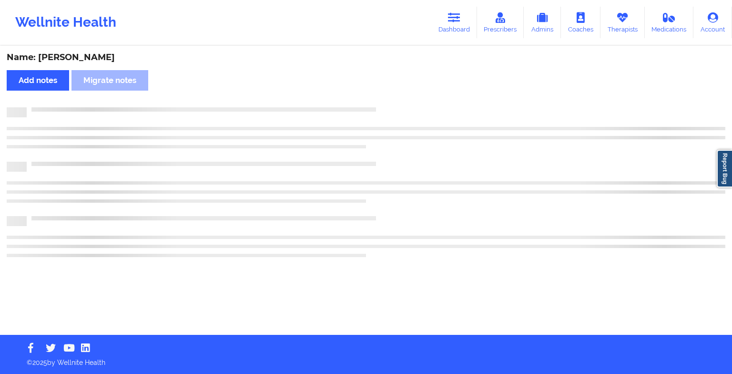
click at [380, 96] on div "Name: [PERSON_NAME] Add notes Migrate notes" at bounding box center [366, 191] width 732 height 288
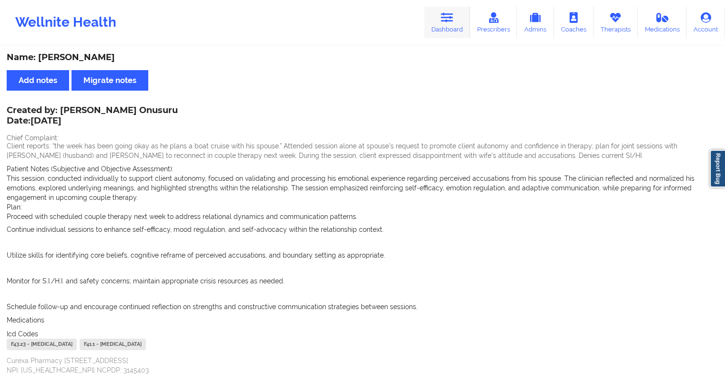
click at [440, 28] on link "Dashboard" at bounding box center [447, 22] width 46 height 31
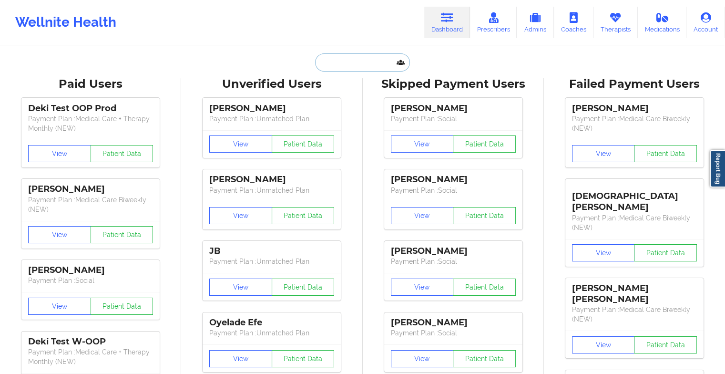
click at [346, 60] on input "text" at bounding box center [362, 62] width 94 height 18
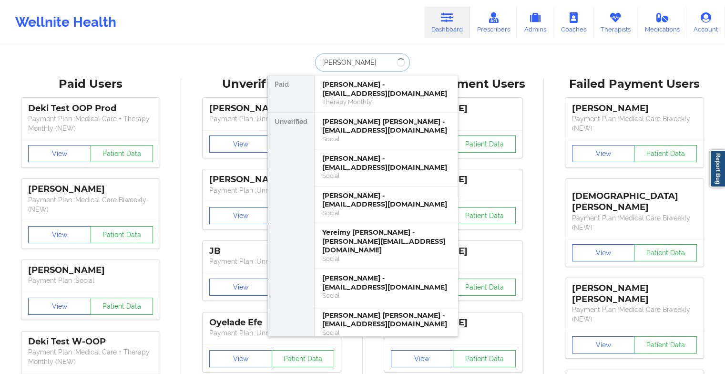
type input "francisco co"
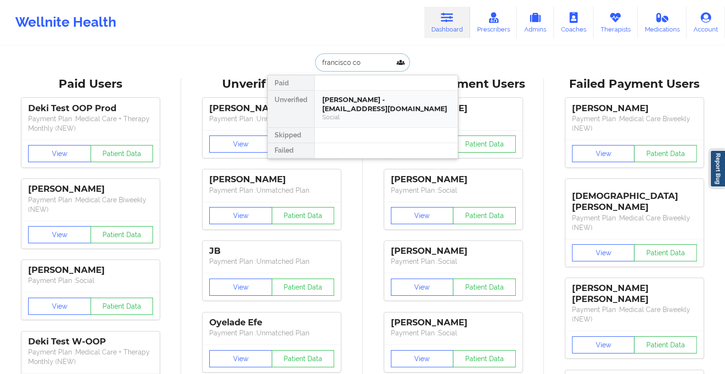
click at [362, 100] on div "[PERSON_NAME] - [EMAIL_ADDRESS][DOMAIN_NAME]" at bounding box center [386, 104] width 128 height 18
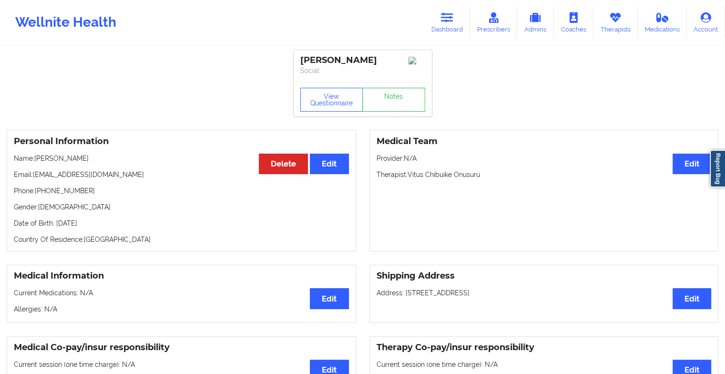
click at [387, 115] on div "View Questionnaire Notes" at bounding box center [363, 99] width 138 height 34
click at [394, 110] on link "Notes" at bounding box center [393, 100] width 63 height 24
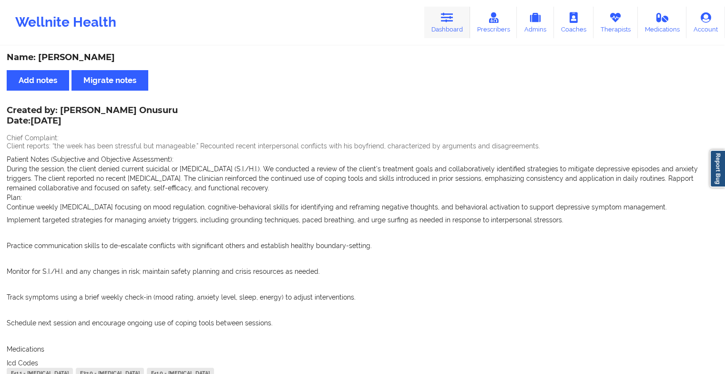
click at [450, 13] on icon at bounding box center [447, 17] width 12 height 10
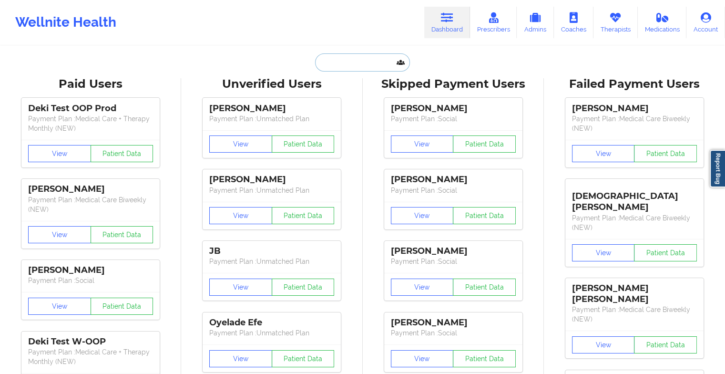
click at [371, 60] on input "text" at bounding box center [362, 62] width 94 height 18
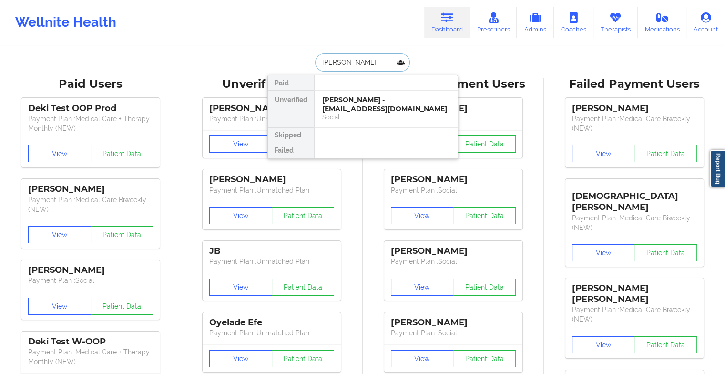
type input "[PERSON_NAME] m sp"
click at [367, 106] on div "Lynn M Sperry - [EMAIL_ADDRESS][DOMAIN_NAME]" at bounding box center [386, 104] width 128 height 18
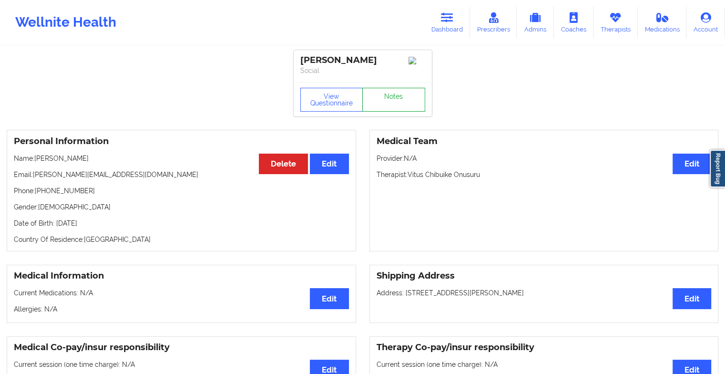
click at [377, 101] on link "Notes" at bounding box center [393, 100] width 63 height 24
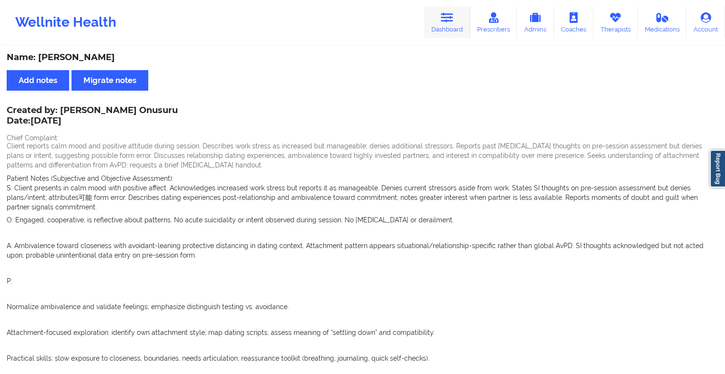
click at [452, 18] on icon at bounding box center [447, 17] width 12 height 10
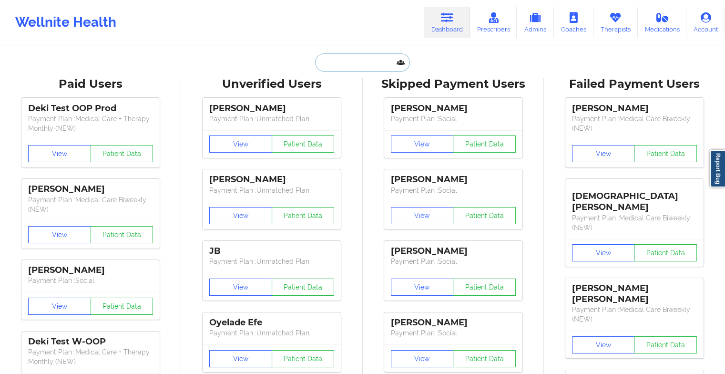
click at [361, 56] on input "text" at bounding box center [362, 62] width 94 height 18
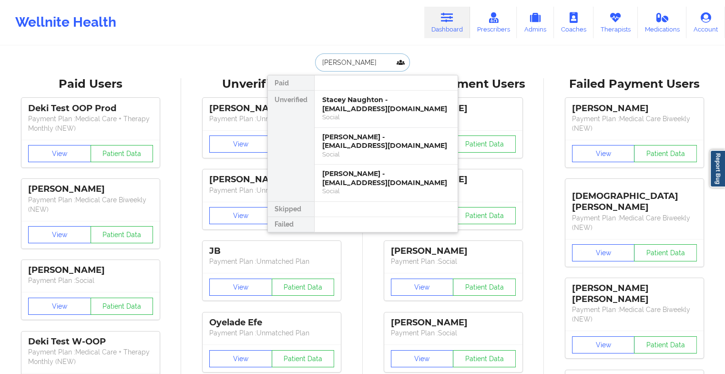
type input "[PERSON_NAME]"
click at [362, 110] on div "Stacey Naughton - [EMAIL_ADDRESS][DOMAIN_NAME]" at bounding box center [386, 104] width 128 height 18
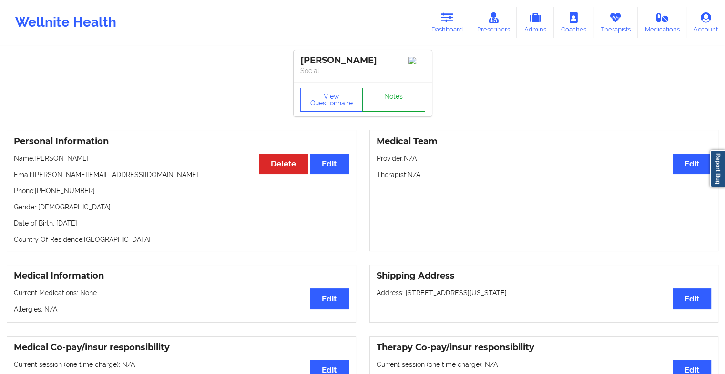
click at [404, 105] on link "Notes" at bounding box center [393, 100] width 63 height 24
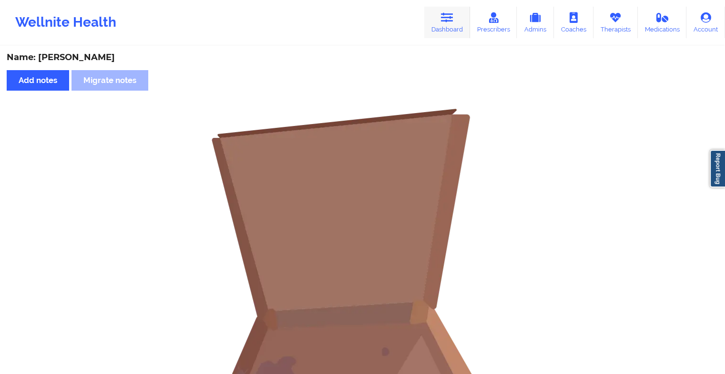
click at [456, 26] on link "Dashboard" at bounding box center [447, 22] width 46 height 31
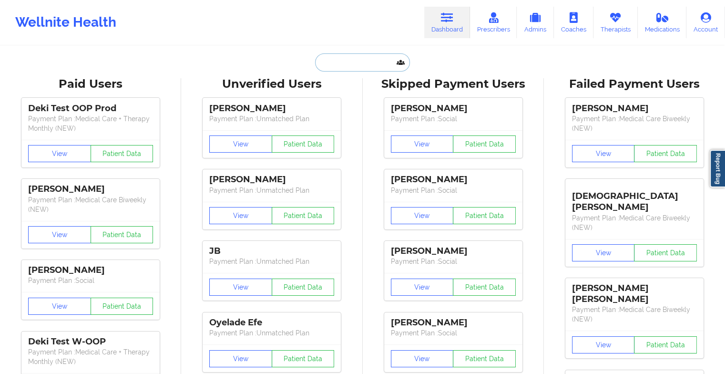
click at [371, 59] on input "text" at bounding box center [362, 62] width 94 height 18
type input "s"
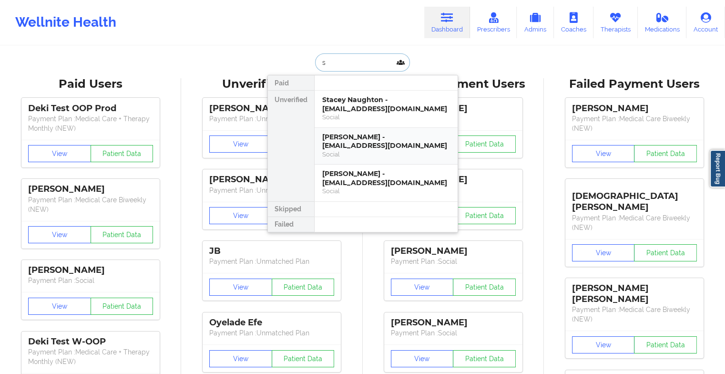
click at [349, 144] on div "[PERSON_NAME] - [EMAIL_ADDRESS][DOMAIN_NAME]" at bounding box center [386, 141] width 128 height 18
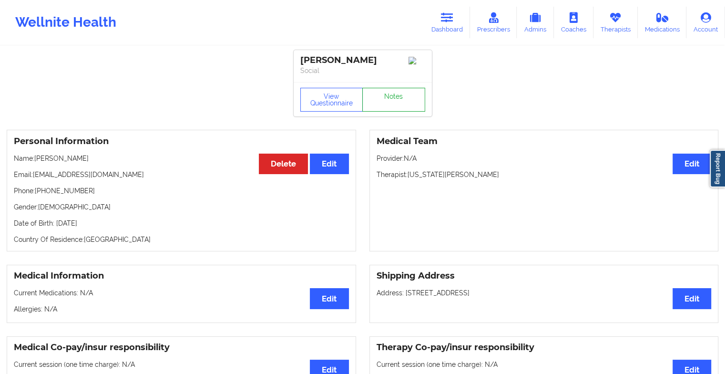
click at [391, 100] on link "Notes" at bounding box center [393, 100] width 63 height 24
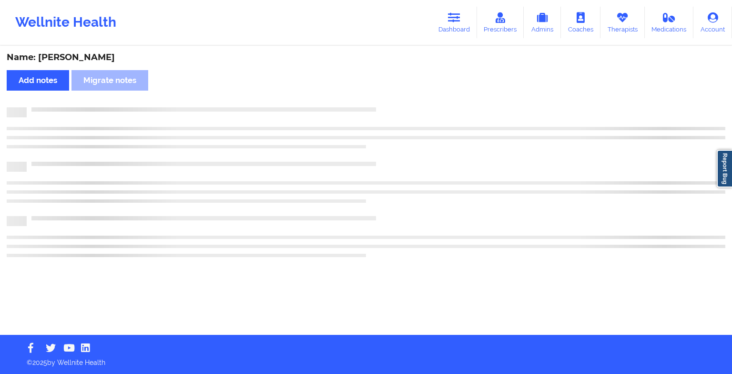
click at [391, 100] on div "Name: [PERSON_NAME] Add notes Migrate notes" at bounding box center [366, 191] width 732 height 288
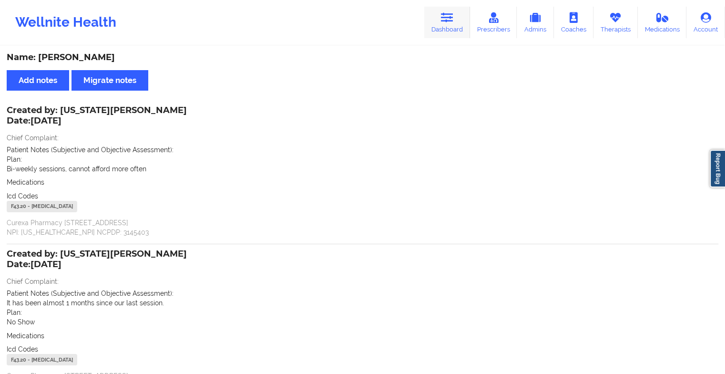
click at [456, 16] on link "Dashboard" at bounding box center [447, 22] width 46 height 31
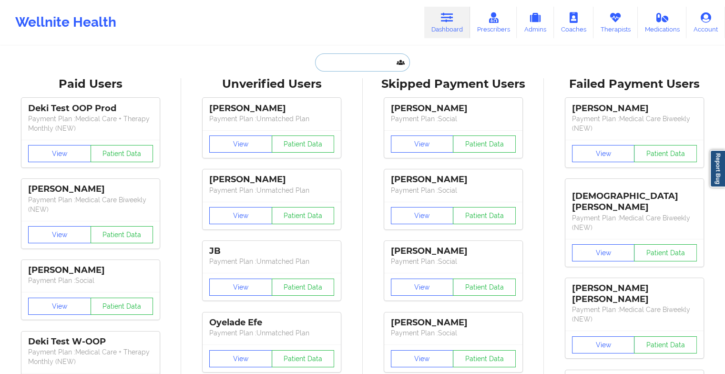
click at [353, 60] on input "text" at bounding box center [362, 62] width 94 height 18
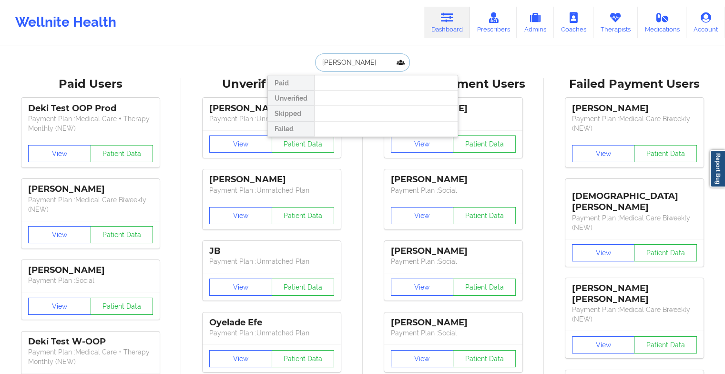
type input "[PERSON_NAME]"
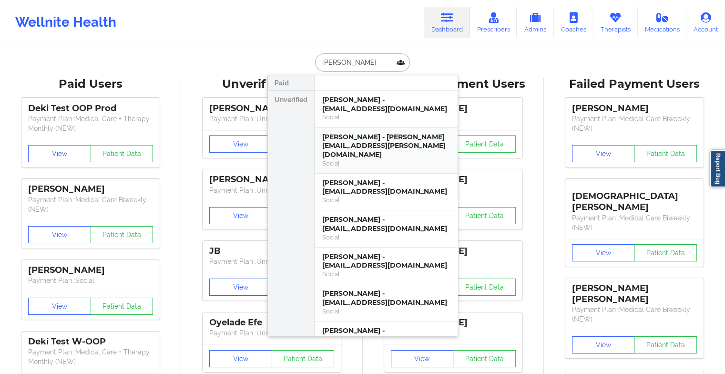
click at [372, 128] on div "[PERSON_NAME] - [PERSON_NAME][EMAIL_ADDRESS][PERSON_NAME][DOMAIN_NAME] Social" at bounding box center [386, 151] width 143 height 46
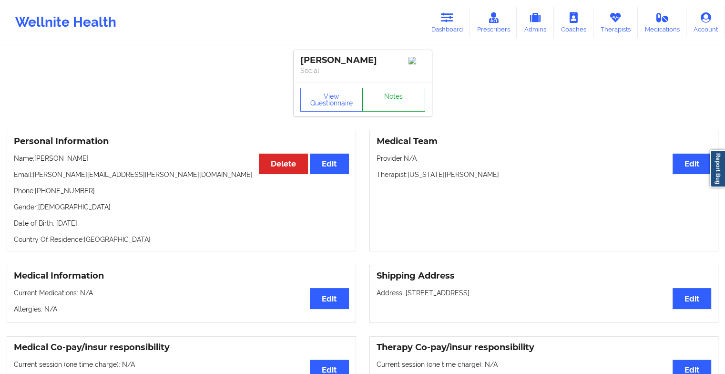
click at [400, 109] on link "Notes" at bounding box center [393, 100] width 63 height 24
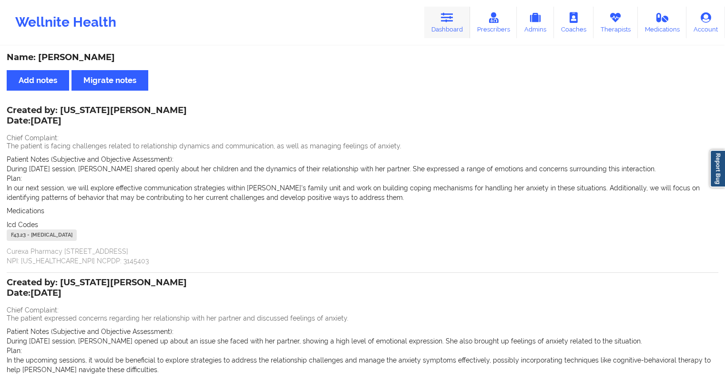
click at [449, 15] on icon at bounding box center [447, 17] width 12 height 10
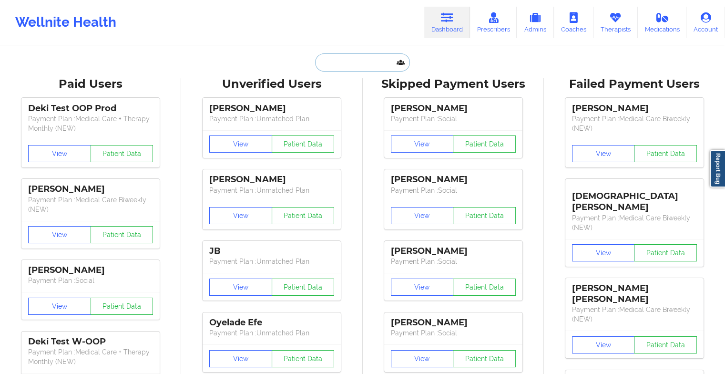
click at [350, 60] on input "text" at bounding box center [362, 62] width 94 height 18
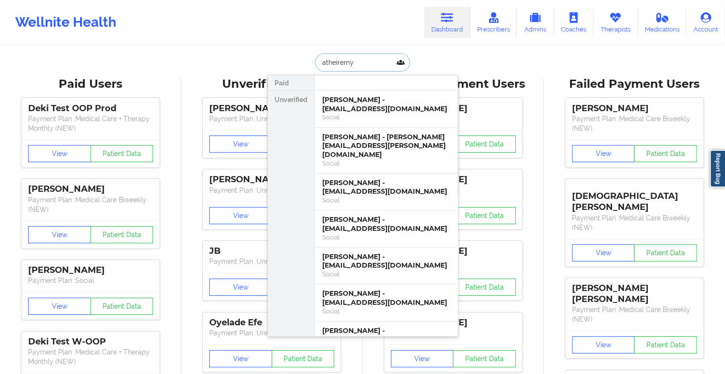
type input "atheiremy o"
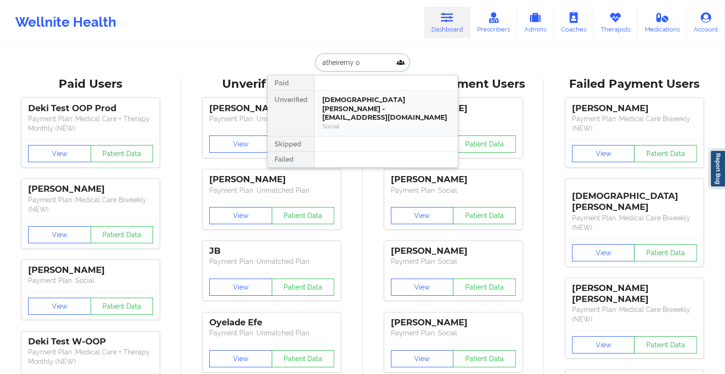
click at [353, 98] on div "[DEMOGRAPHIC_DATA] [PERSON_NAME] - [EMAIL_ADDRESS][DOMAIN_NAME]" at bounding box center [386, 108] width 128 height 27
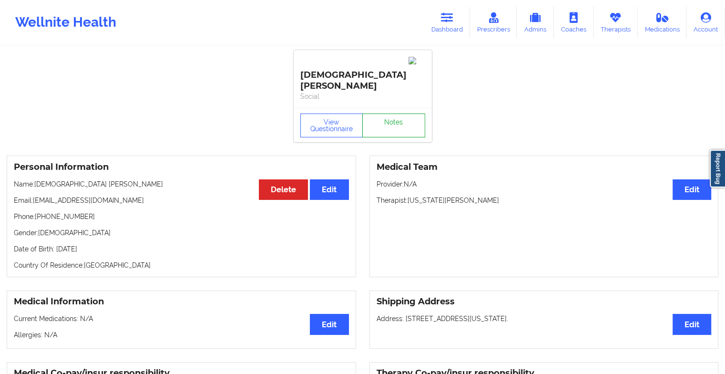
click at [383, 113] on link "Notes" at bounding box center [393, 125] width 63 height 24
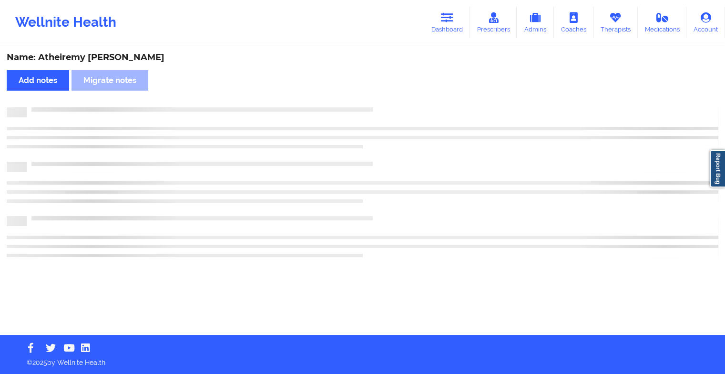
click at [383, 104] on div "Name: [DEMOGRAPHIC_DATA] [PERSON_NAME] Add notes Migrate notes" at bounding box center [362, 191] width 725 height 288
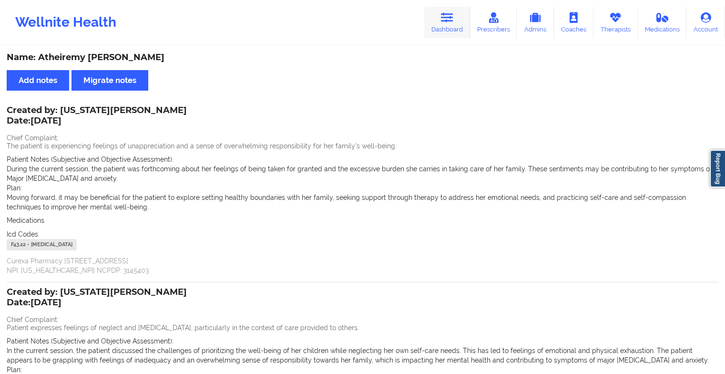
click at [452, 20] on icon at bounding box center [447, 17] width 12 height 10
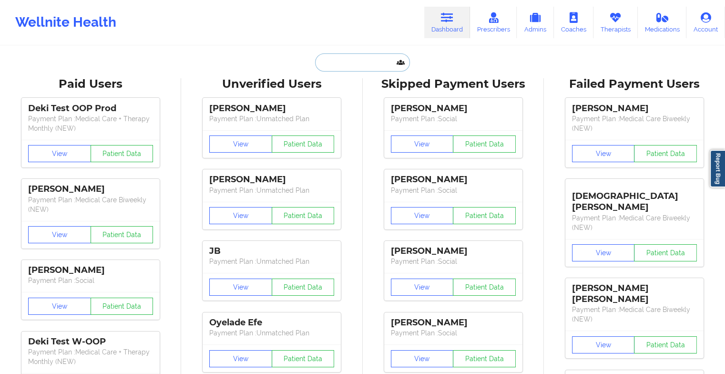
click at [352, 61] on input "text" at bounding box center [362, 62] width 94 height 18
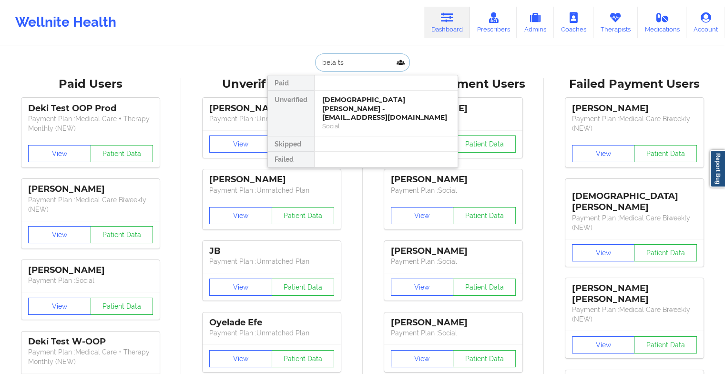
type input "[PERSON_NAME]"
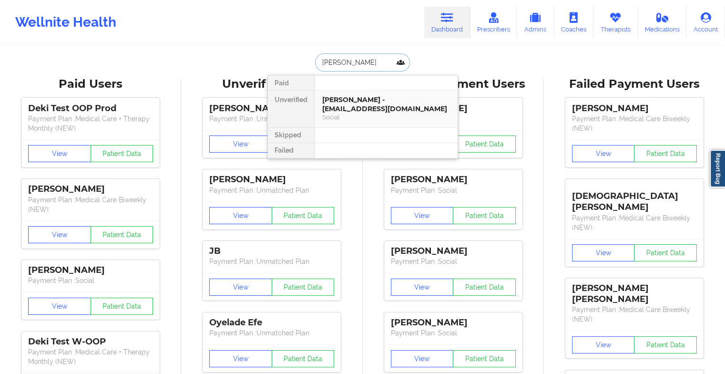
click at [354, 102] on div "[PERSON_NAME] - [EMAIL_ADDRESS][DOMAIN_NAME]" at bounding box center [386, 104] width 128 height 18
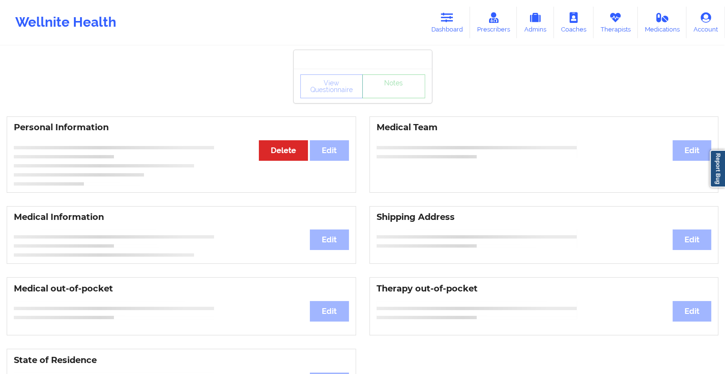
click at [381, 102] on div "View Questionnaire Notes" at bounding box center [363, 86] width 138 height 34
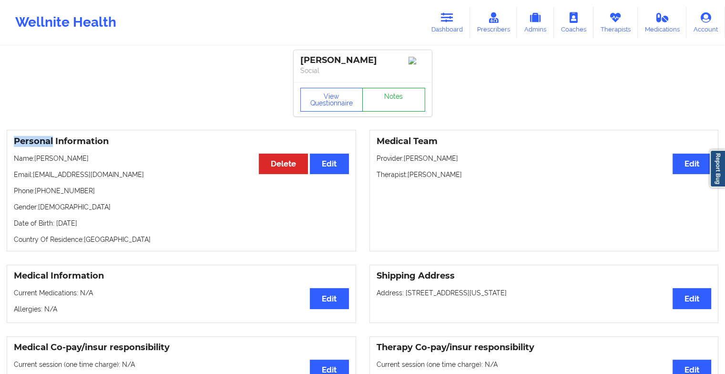
click at [381, 102] on link "Notes" at bounding box center [393, 100] width 63 height 24
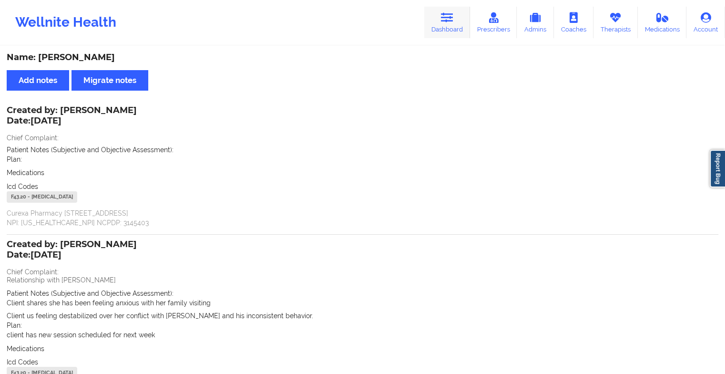
click at [452, 20] on icon at bounding box center [447, 17] width 12 height 10
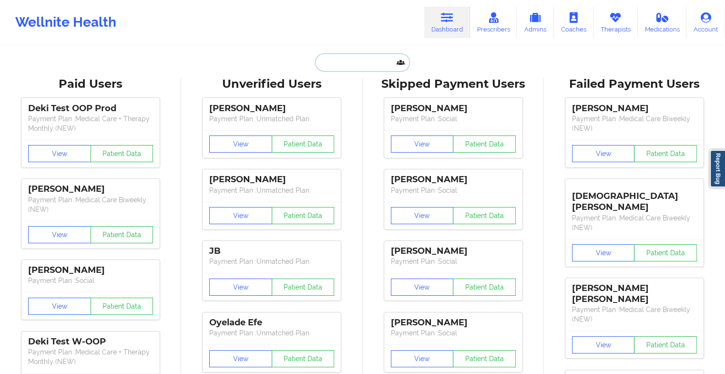
click at [376, 61] on input "text" at bounding box center [362, 62] width 94 height 18
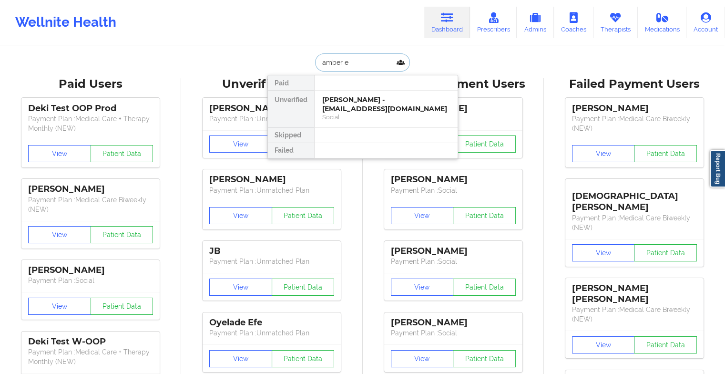
type input "amber en"
click at [357, 101] on div "[PERSON_NAME] - [PERSON_NAME][EMAIL_ADDRESS][DOMAIN_NAME]" at bounding box center [386, 104] width 128 height 18
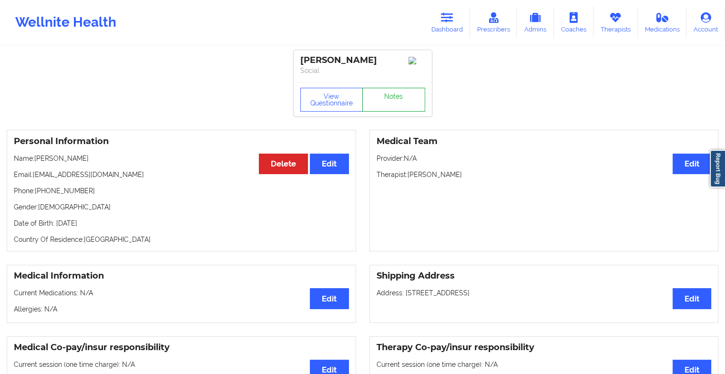
click at [387, 99] on link "Notes" at bounding box center [393, 100] width 63 height 24
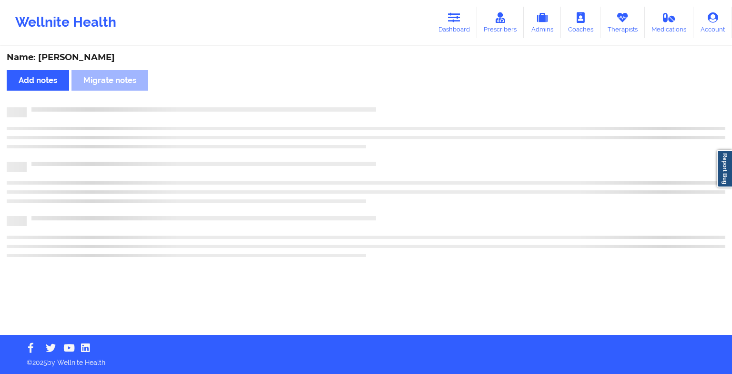
click at [387, 99] on div "Name: [PERSON_NAME] Add notes Migrate notes" at bounding box center [366, 191] width 732 height 288
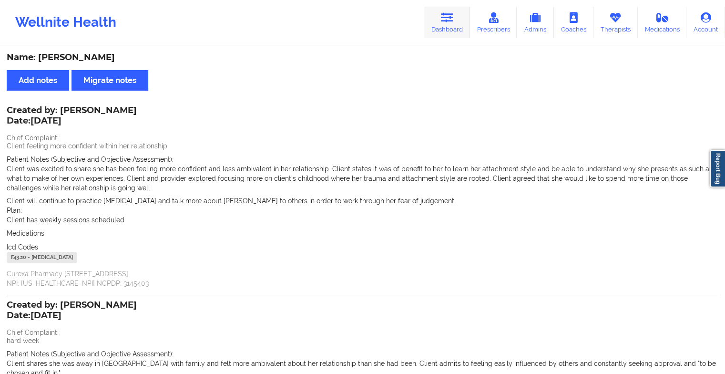
click at [444, 24] on link "Dashboard" at bounding box center [447, 22] width 46 height 31
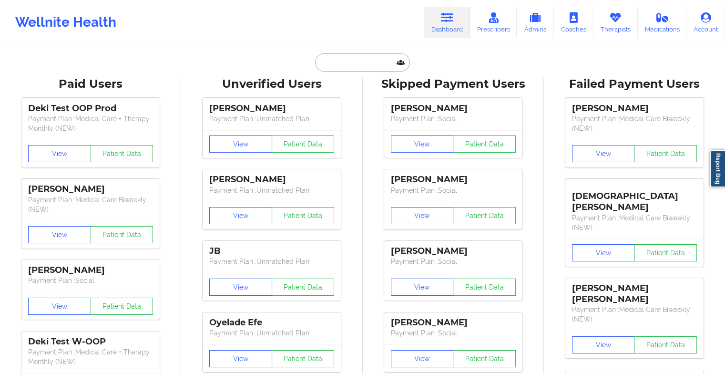
click at [368, 58] on input "text" at bounding box center [362, 62] width 94 height 18
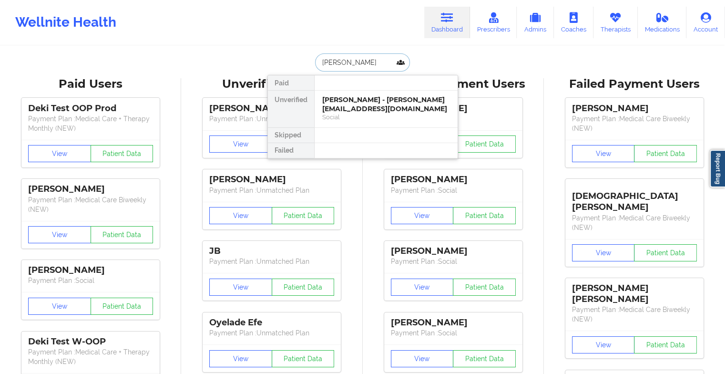
type input "[PERSON_NAME]"
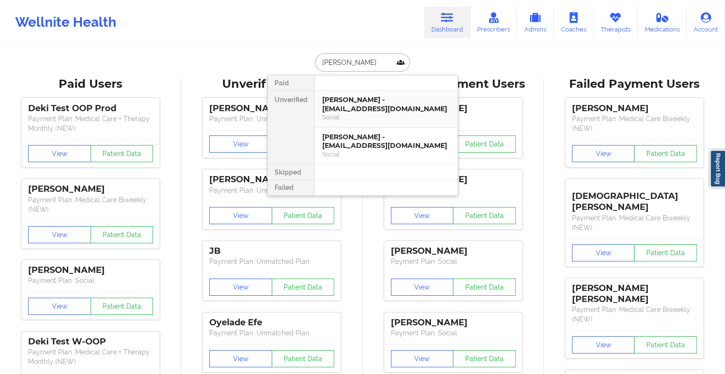
click at [364, 109] on div "[PERSON_NAME] - [EMAIL_ADDRESS][DOMAIN_NAME]" at bounding box center [386, 104] width 128 height 18
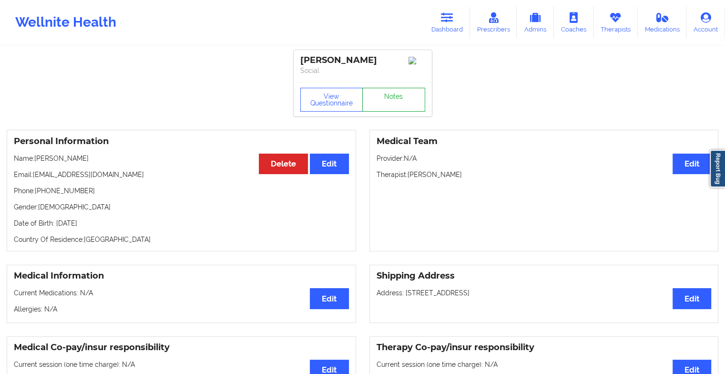
click at [389, 102] on link "Notes" at bounding box center [393, 100] width 63 height 24
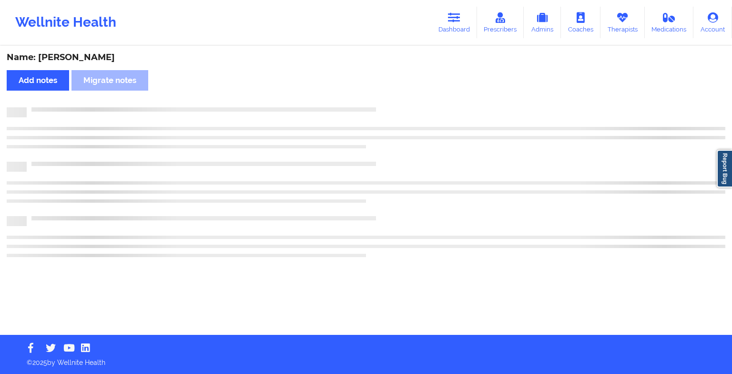
click at [389, 102] on div "Name: [PERSON_NAME] Add notes Migrate notes" at bounding box center [366, 191] width 732 height 288
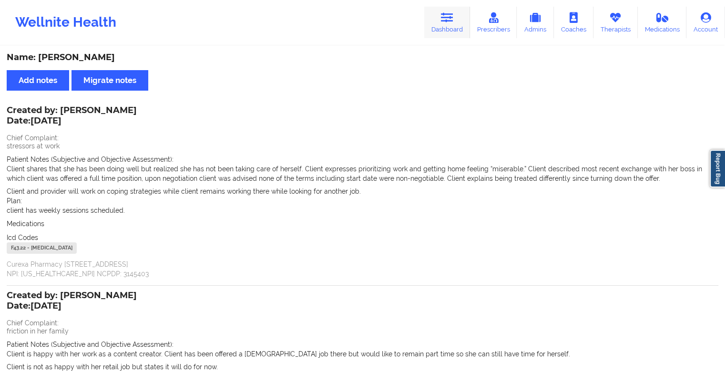
click at [450, 20] on icon at bounding box center [447, 17] width 12 height 10
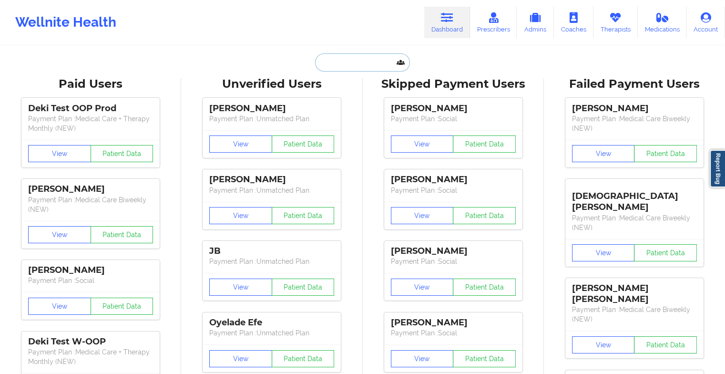
click at [353, 61] on input "text" at bounding box center [362, 62] width 94 height 18
type input "h"
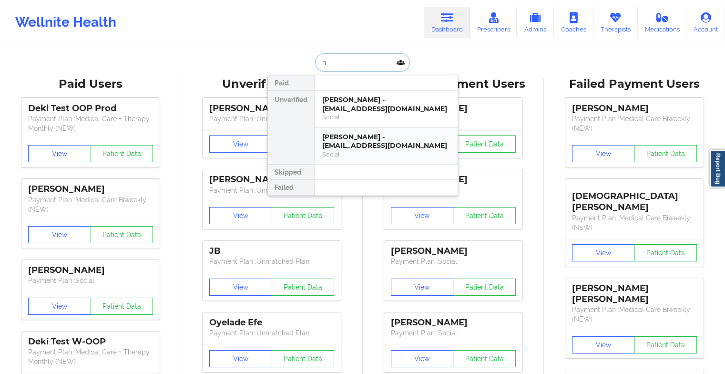
click at [354, 150] on div "Social" at bounding box center [386, 154] width 128 height 8
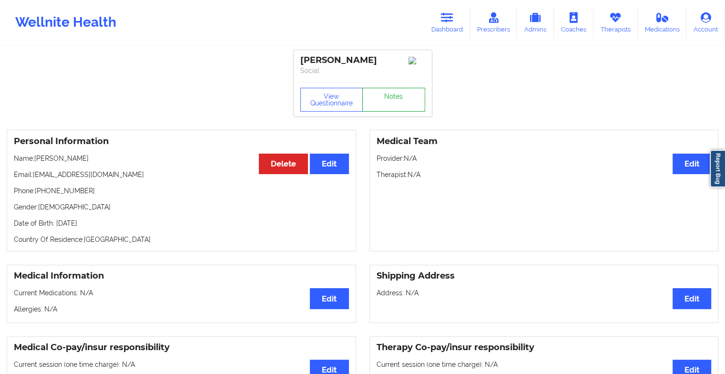
click at [393, 96] on link "Notes" at bounding box center [393, 100] width 63 height 24
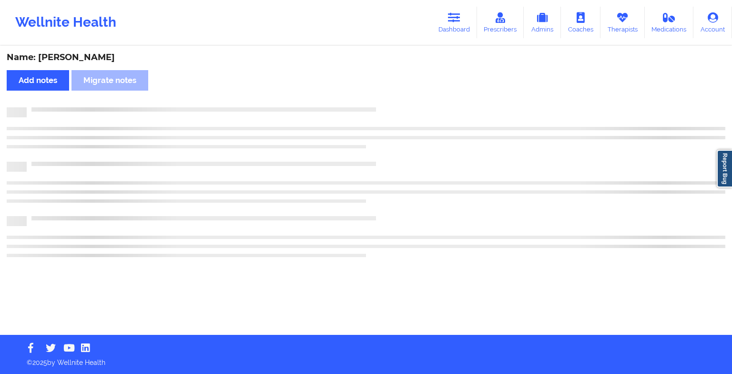
click at [393, 96] on div "Name: [PERSON_NAME] Add notes Migrate notes" at bounding box center [366, 191] width 732 height 288
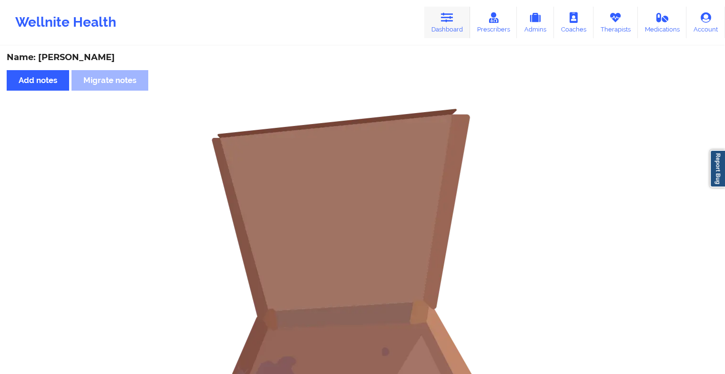
click at [456, 11] on link "Dashboard" at bounding box center [447, 22] width 46 height 31
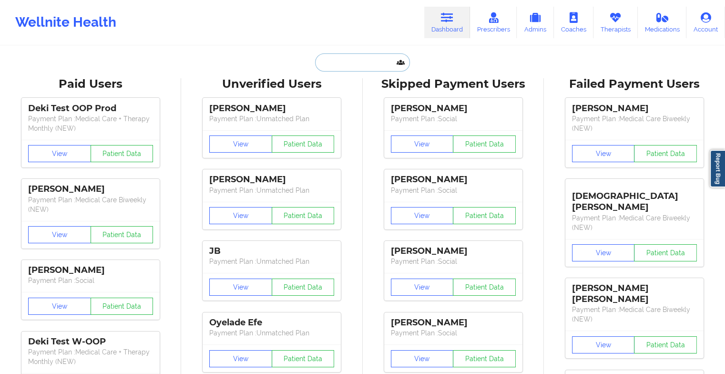
click at [343, 61] on input "text" at bounding box center [362, 62] width 94 height 18
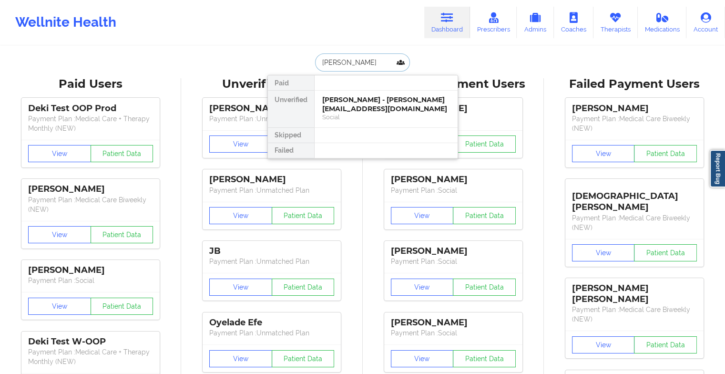
type input "[PERSON_NAME]"
click at [356, 108] on div "[PERSON_NAME] - [PERSON_NAME][EMAIL_ADDRESS][DOMAIN_NAME]" at bounding box center [386, 104] width 128 height 18
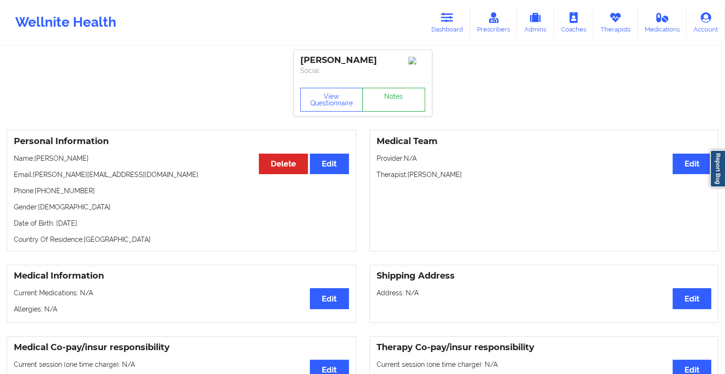
click at [395, 110] on link "Notes" at bounding box center [393, 100] width 63 height 24
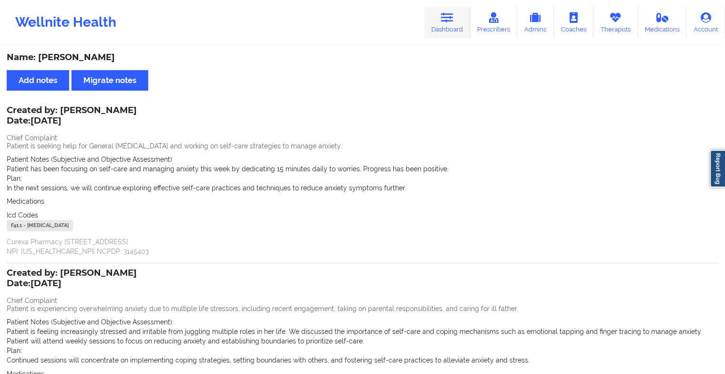
click at [450, 31] on link "Dashboard" at bounding box center [447, 22] width 46 height 31
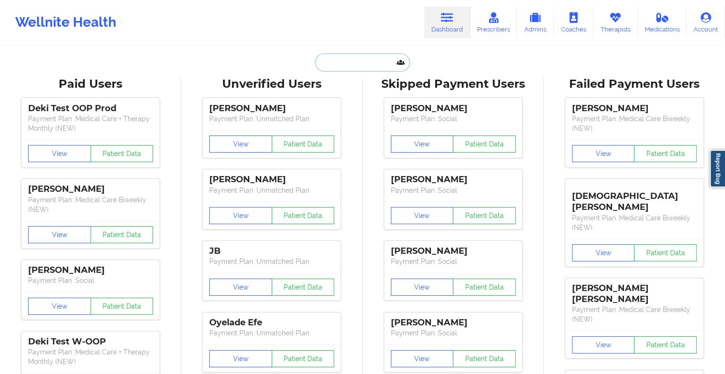
click at [365, 63] on input "text" at bounding box center [362, 62] width 94 height 18
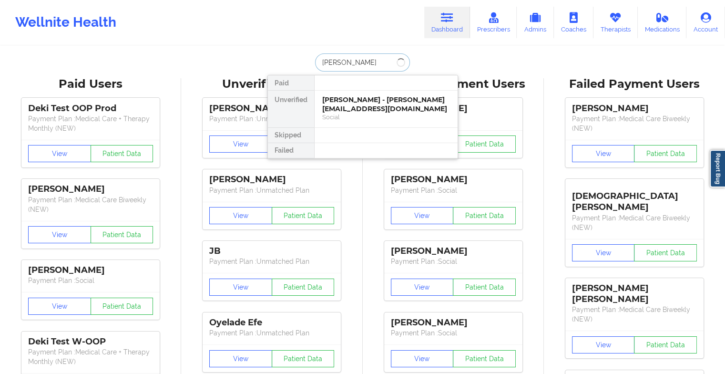
type input "[PERSON_NAME]"
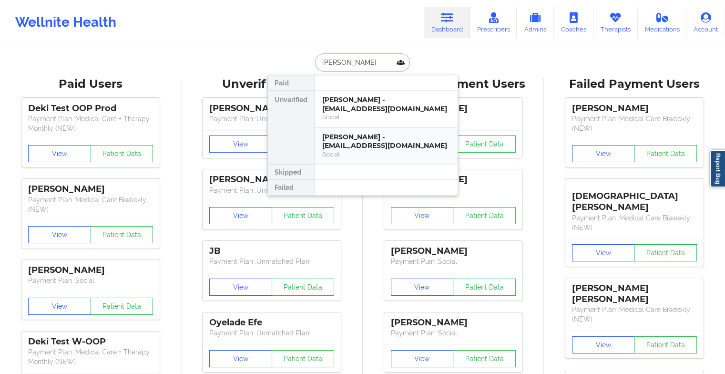
click at [358, 134] on div "[PERSON_NAME] - [EMAIL_ADDRESS][DOMAIN_NAME]" at bounding box center [386, 141] width 128 height 18
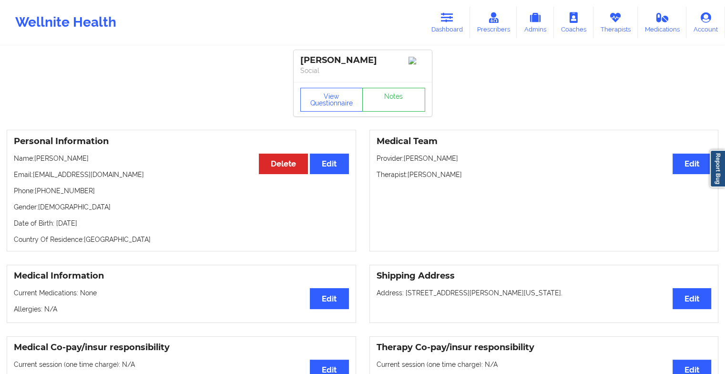
click at [378, 98] on div "View Questionnaire Notes" at bounding box center [363, 99] width 138 height 34
click at [378, 98] on link "Notes" at bounding box center [393, 100] width 63 height 24
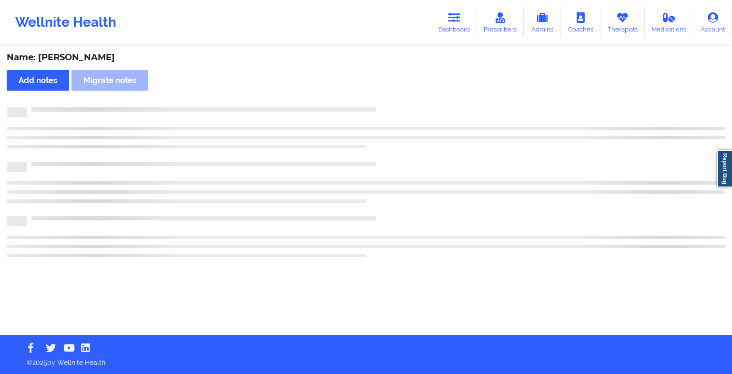
click at [378, 98] on div "Name: [PERSON_NAME] Add notes Migrate notes" at bounding box center [366, 191] width 732 height 288
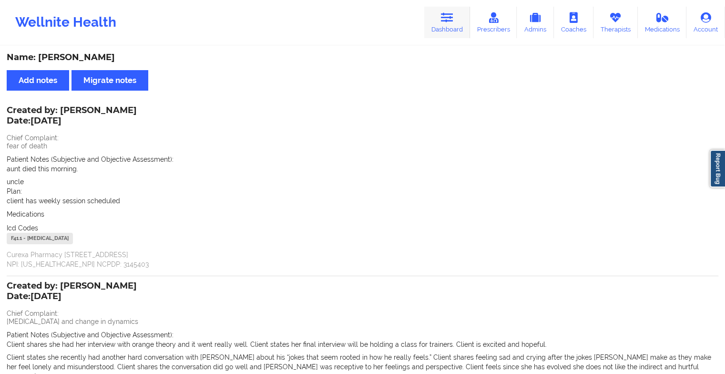
click at [446, 25] on link "Dashboard" at bounding box center [447, 22] width 46 height 31
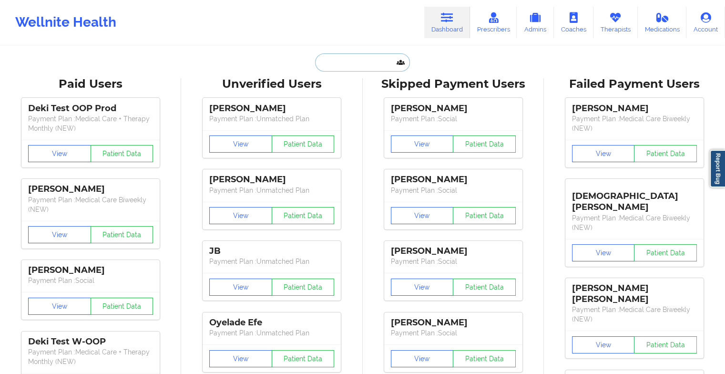
click at [353, 64] on input "text" at bounding box center [362, 62] width 94 height 18
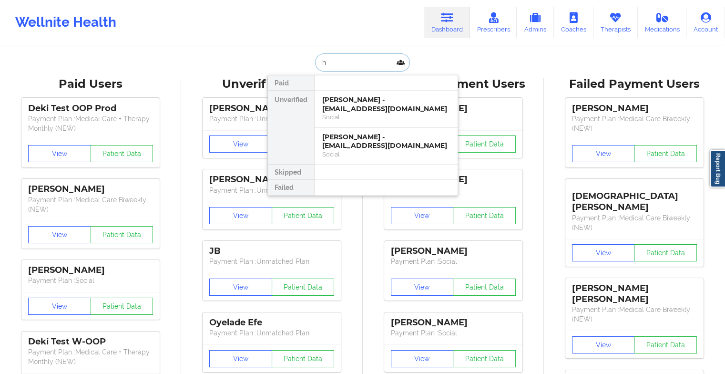
type input "h"
type input "gellyn a"
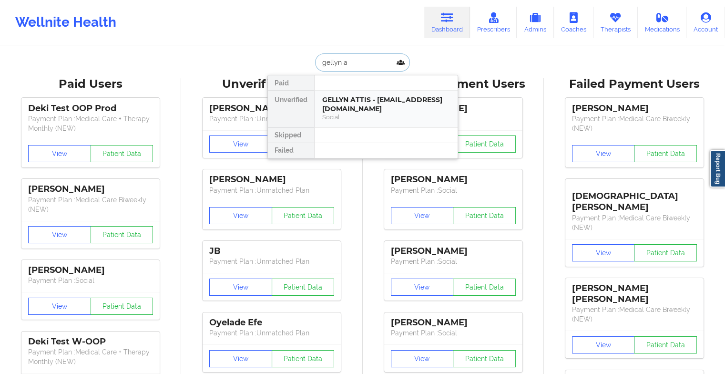
click at [355, 105] on div "GELLYN ATTIS - [EMAIL_ADDRESS][DOMAIN_NAME]" at bounding box center [386, 104] width 128 height 18
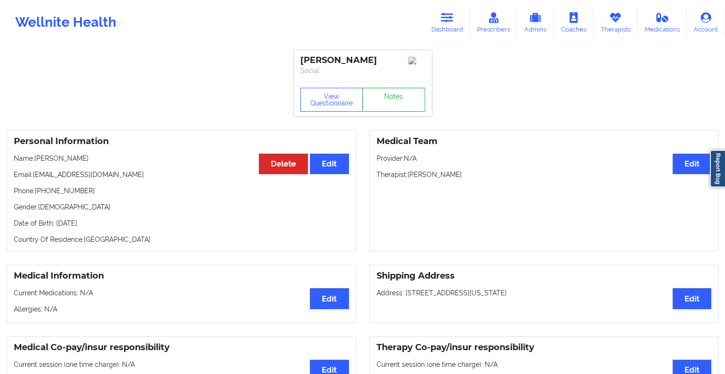
click at [389, 107] on link "Notes" at bounding box center [393, 100] width 63 height 24
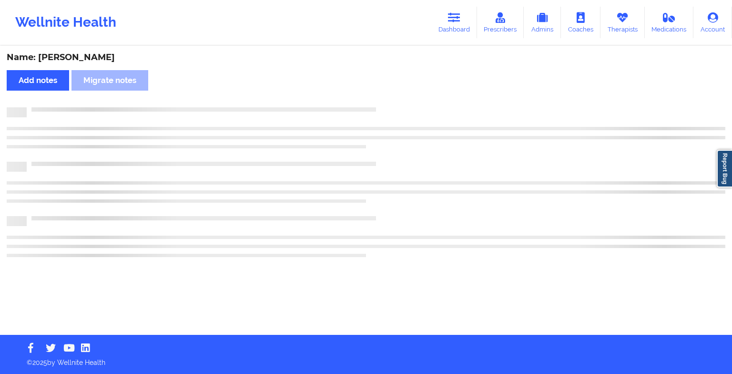
click at [389, 107] on div at bounding box center [376, 107] width 699 height 0
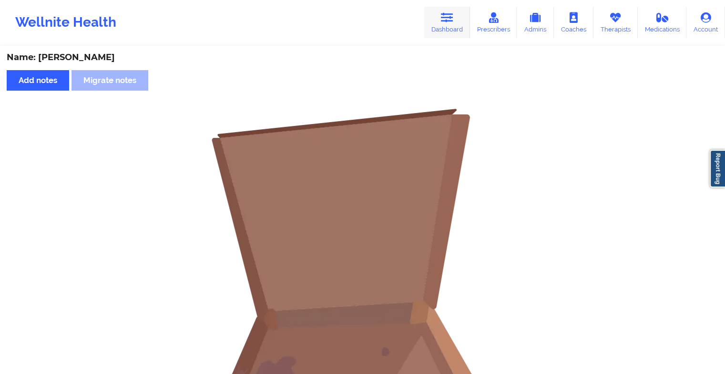
click at [433, 17] on link "Dashboard" at bounding box center [447, 22] width 46 height 31
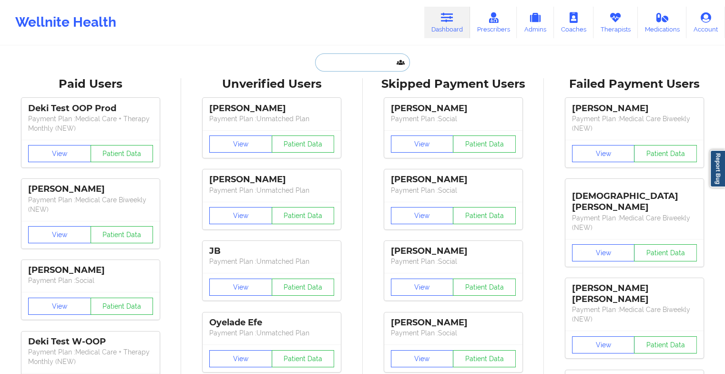
click at [331, 67] on input "text" at bounding box center [362, 62] width 94 height 18
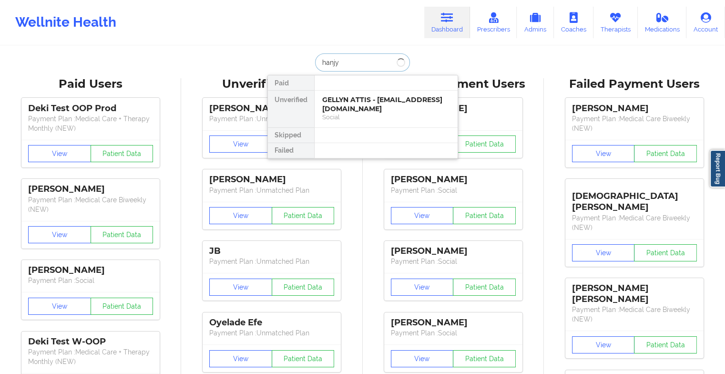
type input "hanjy c"
click at [342, 98] on div "[PERSON_NAME] - [PERSON_NAME][EMAIL_ADDRESS][DOMAIN_NAME]" at bounding box center [386, 104] width 128 height 18
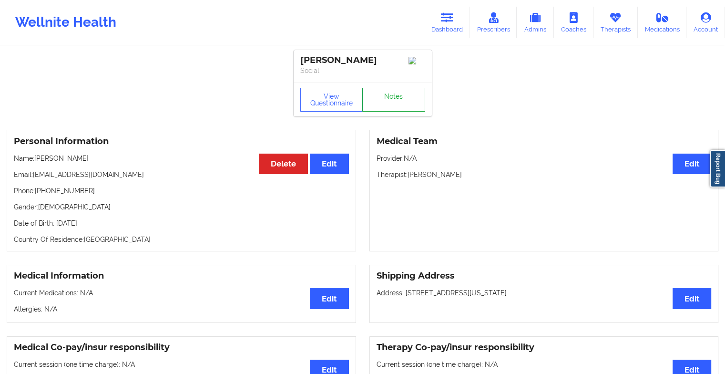
click at [383, 95] on link "Notes" at bounding box center [393, 100] width 63 height 24
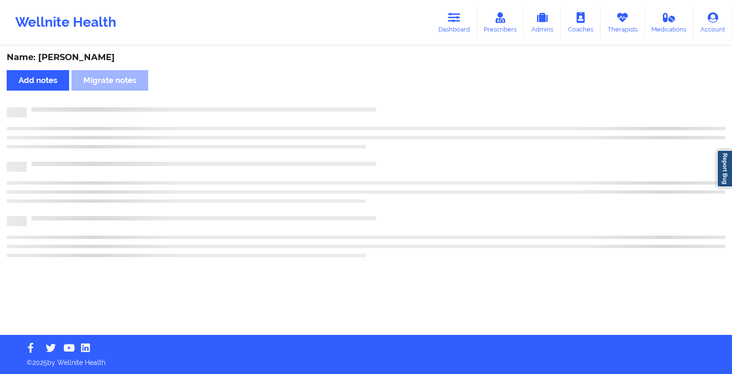
click at [383, 95] on div "Name: [PERSON_NAME] notes Migrate notes" at bounding box center [366, 191] width 732 height 288
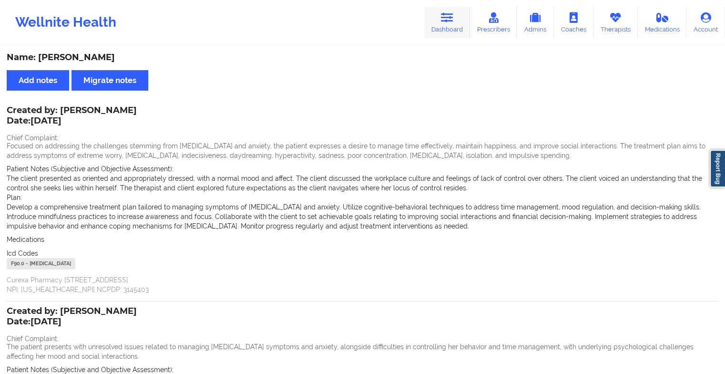
click at [436, 23] on link "Dashboard" at bounding box center [447, 22] width 46 height 31
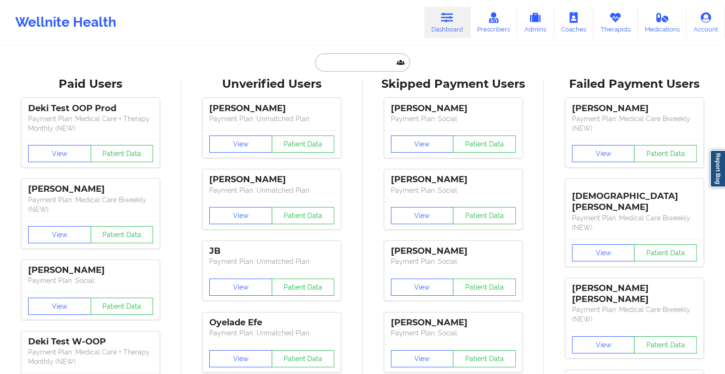
click at [333, 61] on input "text" at bounding box center [362, 62] width 94 height 18
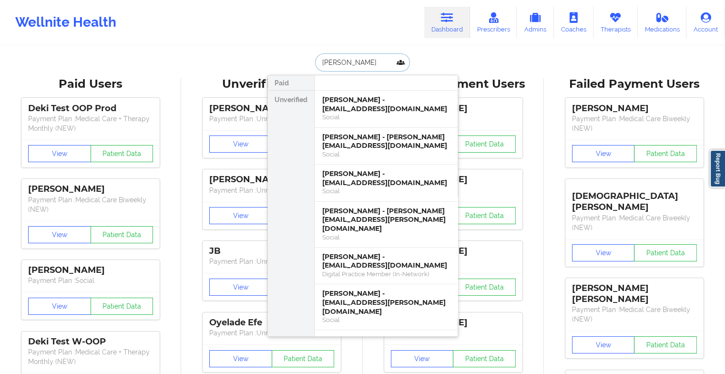
type input "[PERSON_NAME]"
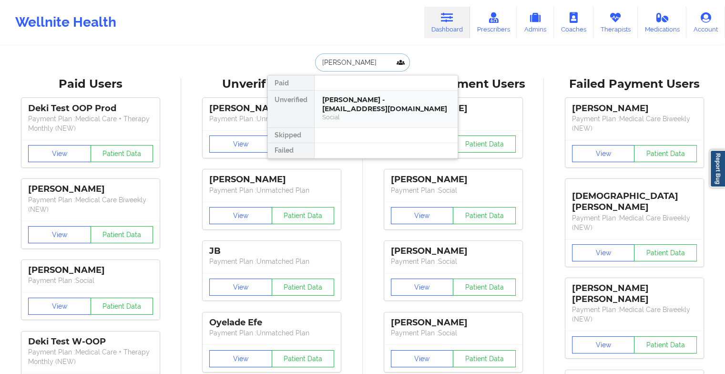
click at [372, 101] on div "[PERSON_NAME] - [EMAIL_ADDRESS][DOMAIN_NAME]" at bounding box center [386, 104] width 128 height 18
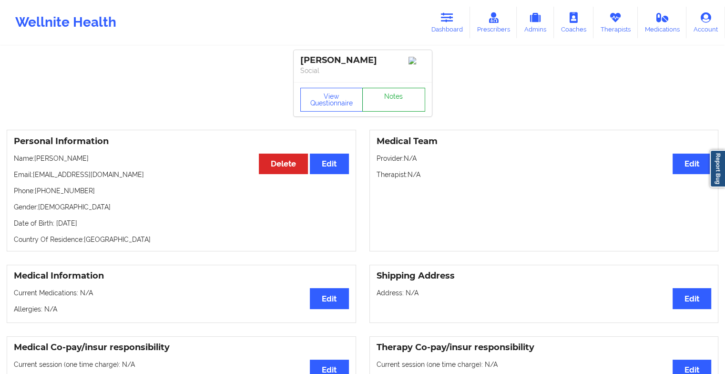
click at [380, 106] on link "Notes" at bounding box center [393, 100] width 63 height 24
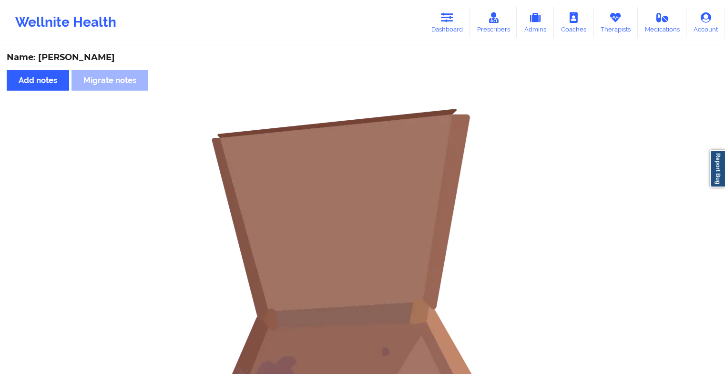
click at [437, 41] on div "Wellnite Health Dashboard Prescribers Admins Coaches Therapists Medications Acc…" at bounding box center [362, 22] width 725 height 38
drag, startPoint x: 437, startPoint y: 41, endPoint x: 432, endPoint y: 29, distance: 12.8
click at [432, 29] on link "Dashboard" at bounding box center [447, 22] width 46 height 31
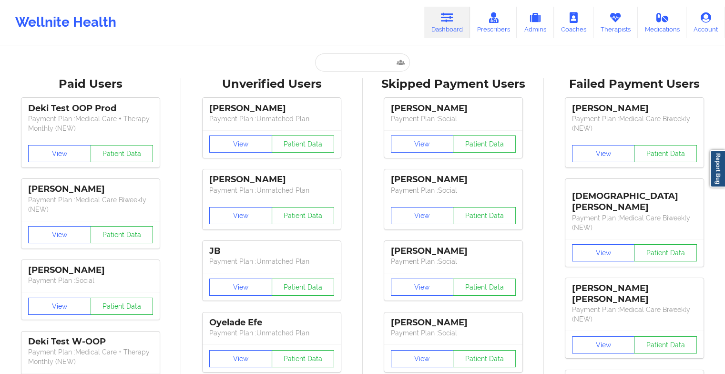
click at [432, 29] on link "Dashboard" at bounding box center [447, 22] width 46 height 31
click at [325, 62] on input "text" at bounding box center [362, 62] width 94 height 18
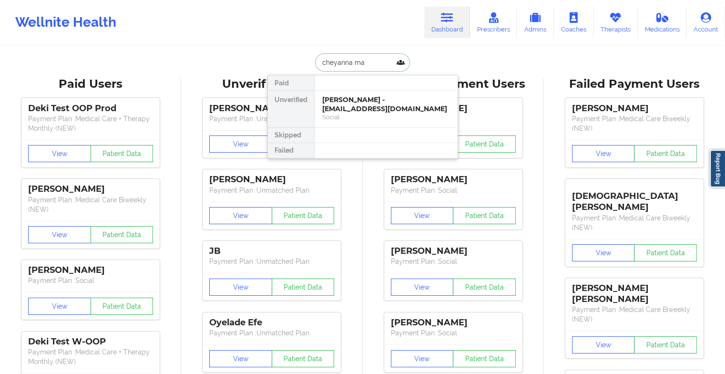
type input "cheyanna mat"
click at [344, 109] on div "[PERSON_NAME] - [PERSON_NAME][EMAIL_ADDRESS][DOMAIN_NAME]" at bounding box center [386, 104] width 128 height 18
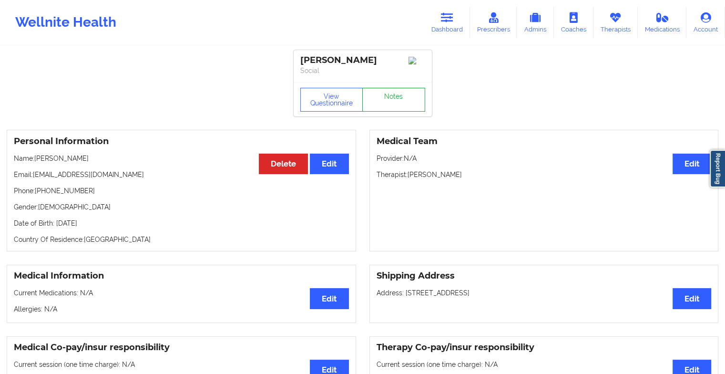
click at [384, 109] on link "Notes" at bounding box center [393, 100] width 63 height 24
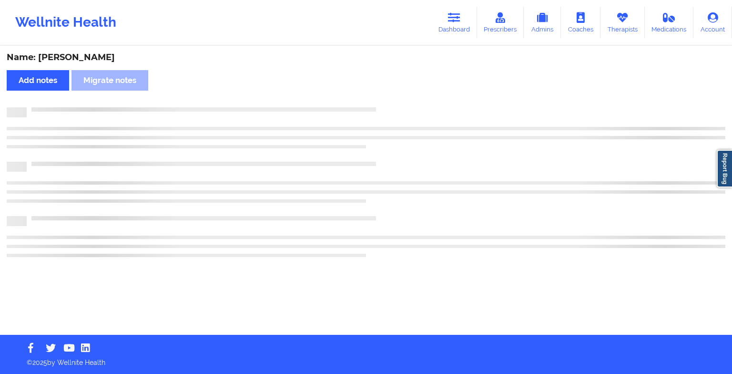
click at [384, 107] on div at bounding box center [376, 107] width 699 height 0
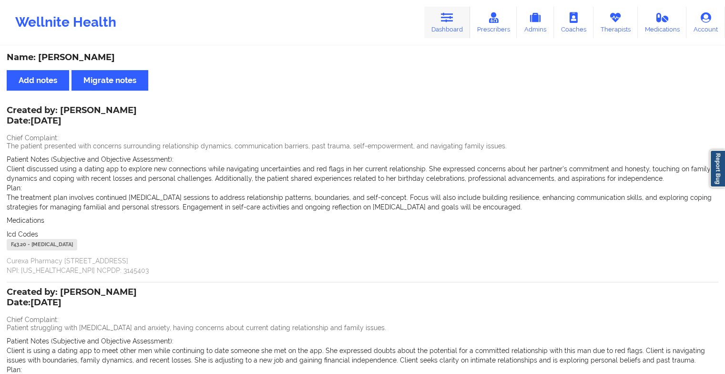
click at [454, 26] on link "Dashboard" at bounding box center [447, 22] width 46 height 31
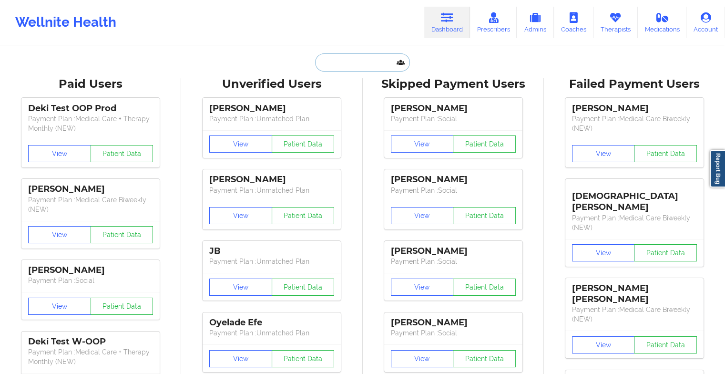
click at [360, 64] on input "text" at bounding box center [362, 62] width 94 height 18
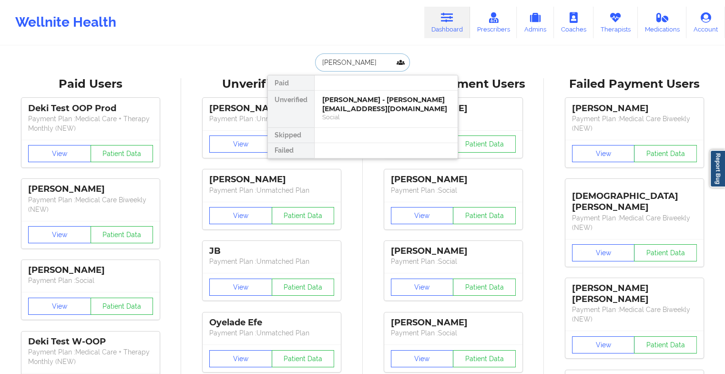
type input "hilari sa"
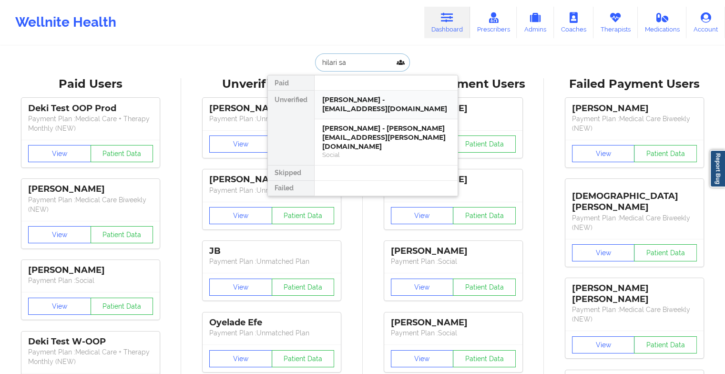
click at [365, 109] on div "[PERSON_NAME] - [EMAIL_ADDRESS][DOMAIN_NAME]" at bounding box center [386, 104] width 128 height 18
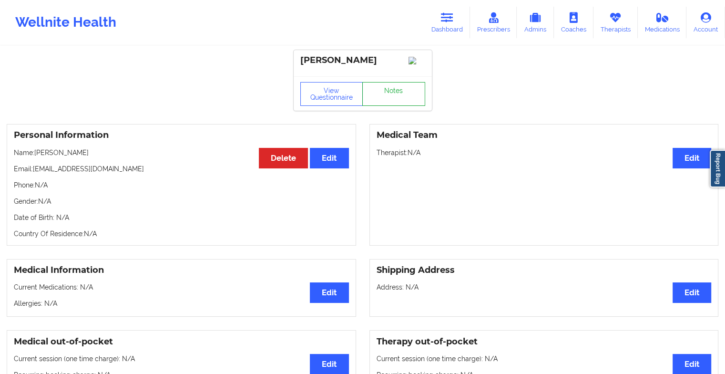
click at [379, 104] on link "Notes" at bounding box center [393, 94] width 63 height 24
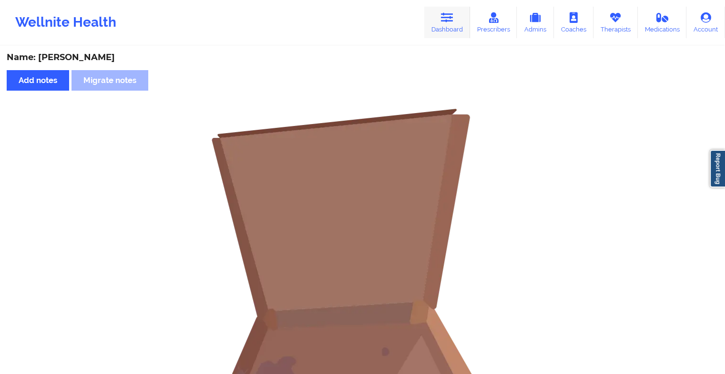
click at [453, 17] on icon at bounding box center [447, 17] width 12 height 10
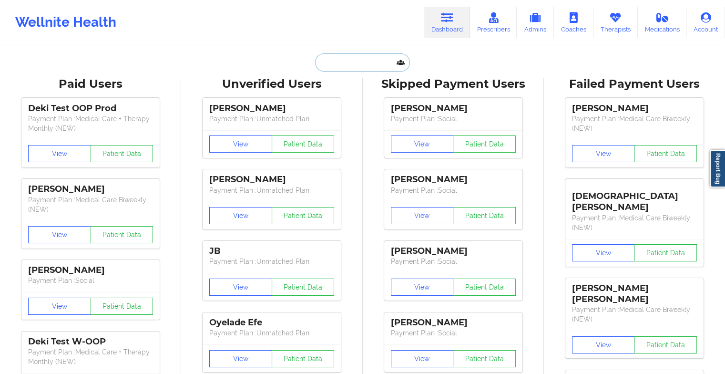
click at [368, 63] on input "text" at bounding box center [362, 62] width 94 height 18
type input "h"
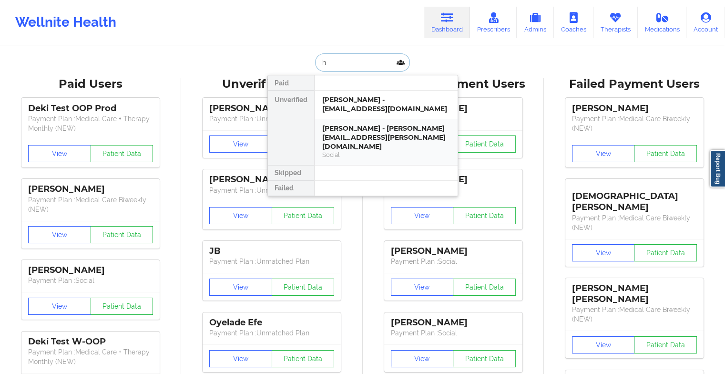
click at [358, 122] on div "[PERSON_NAME] - [PERSON_NAME][EMAIL_ADDRESS][PERSON_NAME][DOMAIN_NAME] Social" at bounding box center [386, 141] width 143 height 45
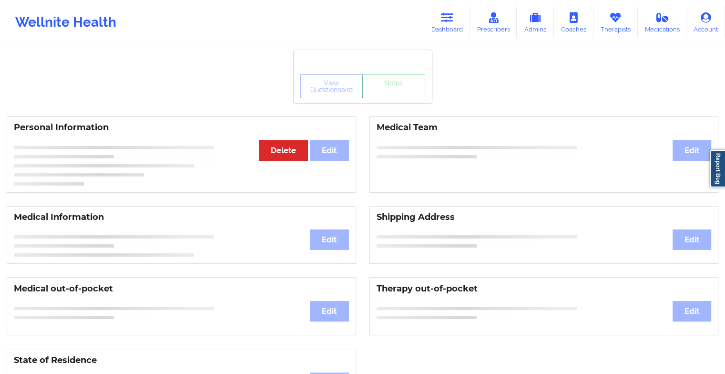
click at [358, 122] on div "Personal Information Edit Delete" at bounding box center [181, 154] width 363 height 76
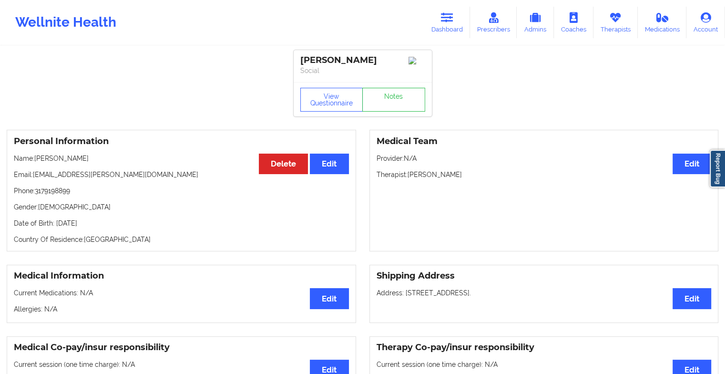
drag, startPoint x: 358, startPoint y: 122, endPoint x: 379, endPoint y: 133, distance: 23.9
click at [379, 133] on div "Personal Information Edit Delete Name: [PERSON_NAME] Email: [PERSON_NAME][EMAIL…" at bounding box center [362, 190] width 725 height 135
click at [391, 108] on link "Notes" at bounding box center [393, 100] width 63 height 24
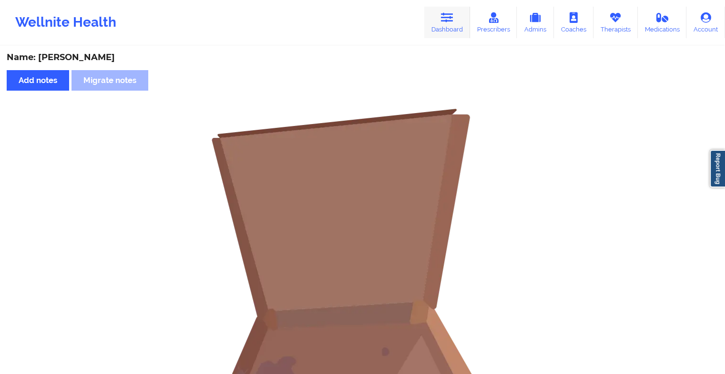
click at [438, 27] on link "Dashboard" at bounding box center [447, 22] width 46 height 31
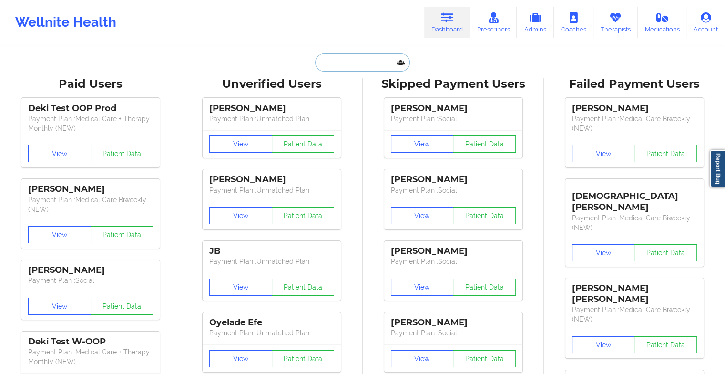
click at [361, 61] on input "text" at bounding box center [362, 62] width 94 height 18
type input "h"
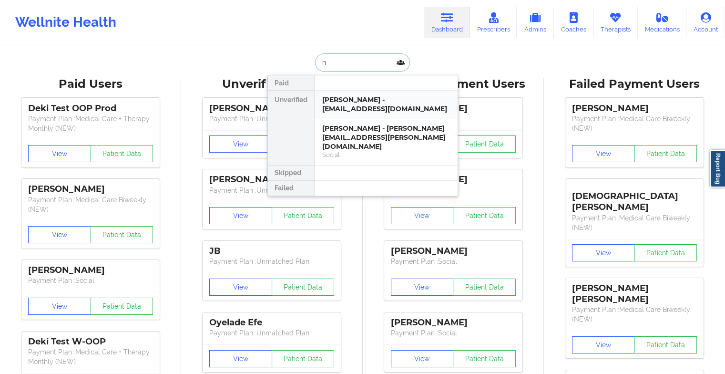
click at [360, 103] on div "[PERSON_NAME] - [EMAIL_ADDRESS][DOMAIN_NAME]" at bounding box center [386, 104] width 128 height 18
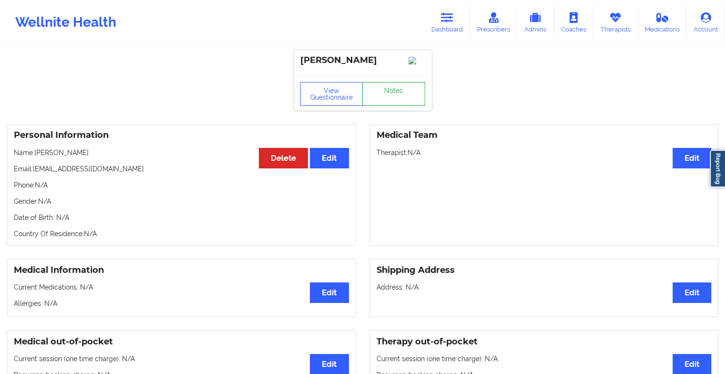
click at [397, 98] on link "Notes" at bounding box center [393, 94] width 63 height 24
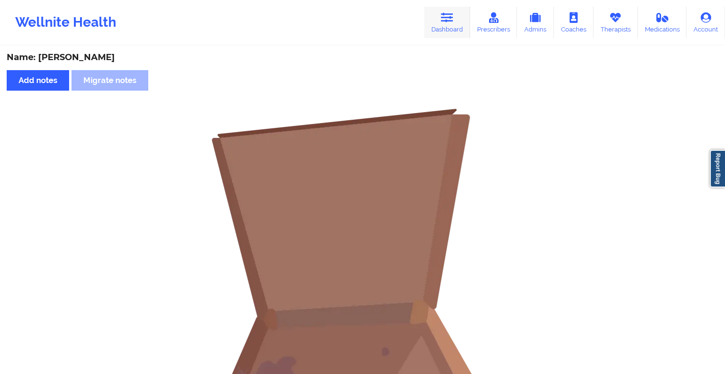
click at [445, 23] on link "Dashboard" at bounding box center [447, 22] width 46 height 31
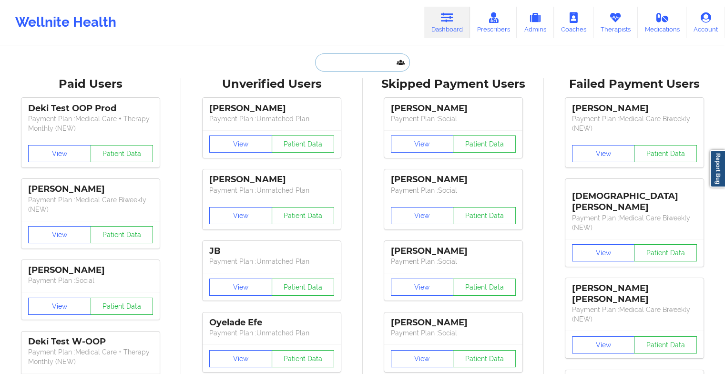
click at [326, 61] on input "text" at bounding box center [362, 62] width 94 height 18
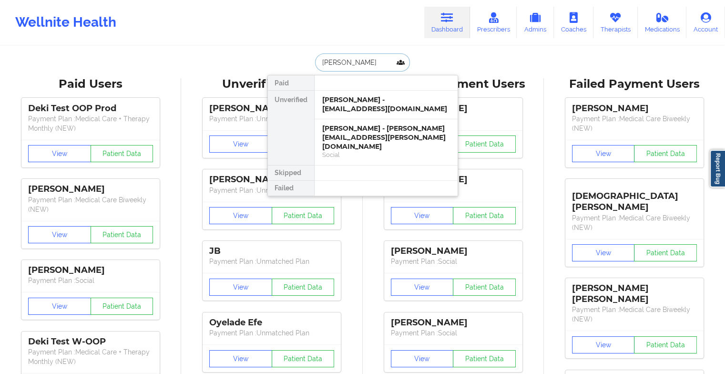
type input "shelby rab"
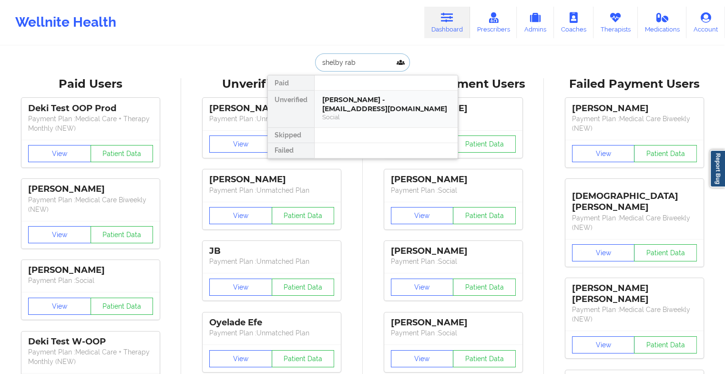
click at [357, 107] on div "[PERSON_NAME] - [EMAIL_ADDRESS][DOMAIN_NAME]" at bounding box center [386, 104] width 128 height 18
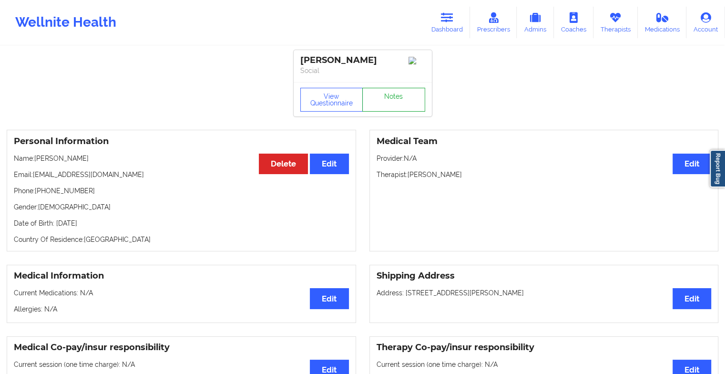
click at [395, 96] on link "Notes" at bounding box center [393, 100] width 63 height 24
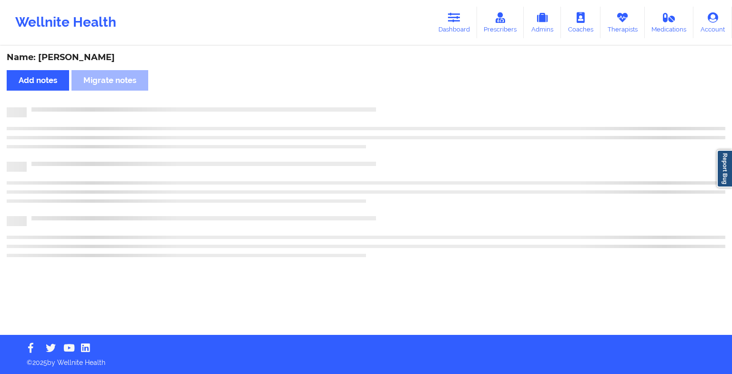
click at [395, 96] on div "Name: [PERSON_NAME] Add notes Migrate notes" at bounding box center [366, 191] width 732 height 288
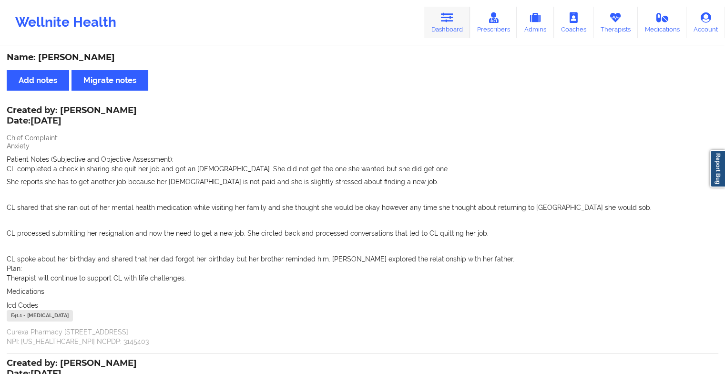
click at [452, 32] on link "Dashboard" at bounding box center [447, 22] width 46 height 31
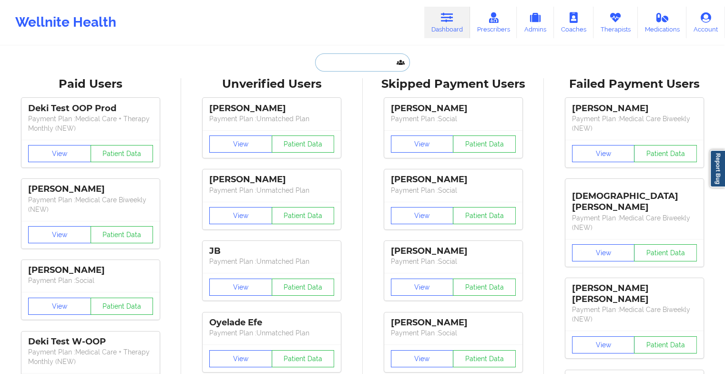
click at [363, 64] on input "text" at bounding box center [362, 62] width 94 height 18
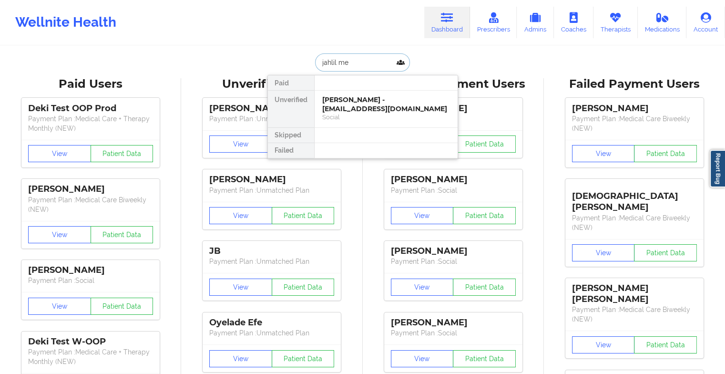
type input "jahlil men"
click at [352, 107] on div "[PERSON_NAME] - [EMAIL_ADDRESS][DOMAIN_NAME]" at bounding box center [386, 104] width 128 height 18
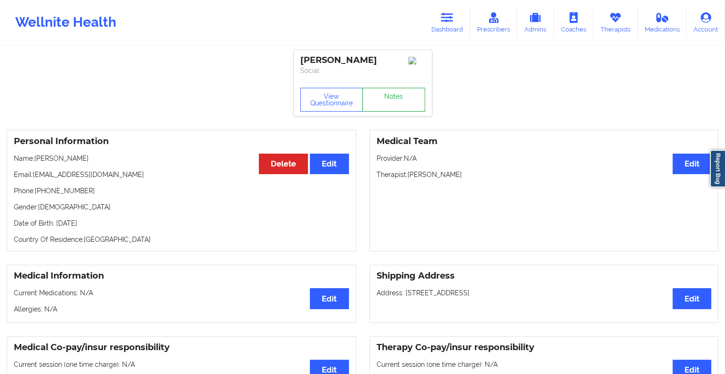
click at [386, 102] on link "Notes" at bounding box center [393, 100] width 63 height 24
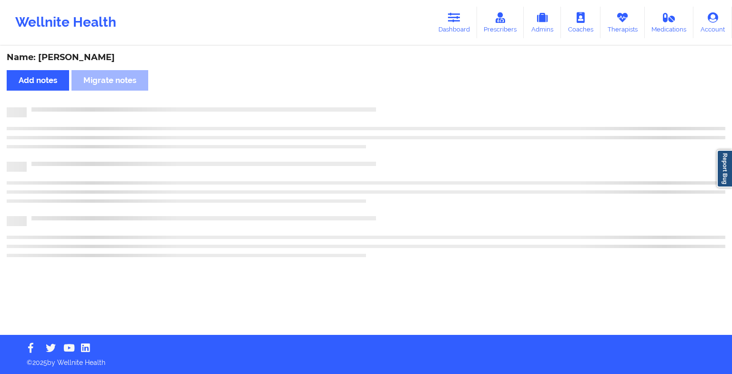
click at [414, 126] on div "Name: [PERSON_NAME] Add notes Migrate notes" at bounding box center [366, 191] width 732 height 288
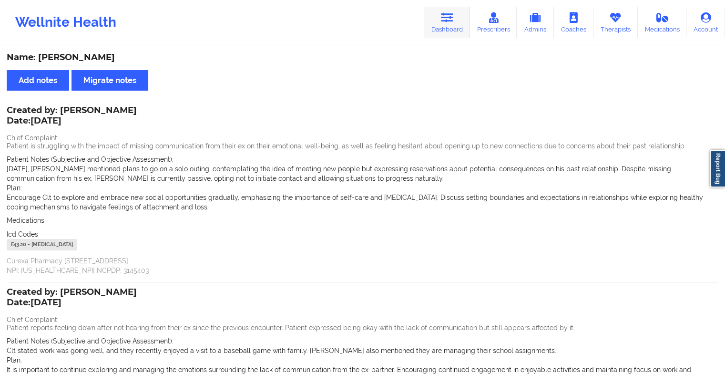
click at [439, 20] on link "Dashboard" at bounding box center [447, 22] width 46 height 31
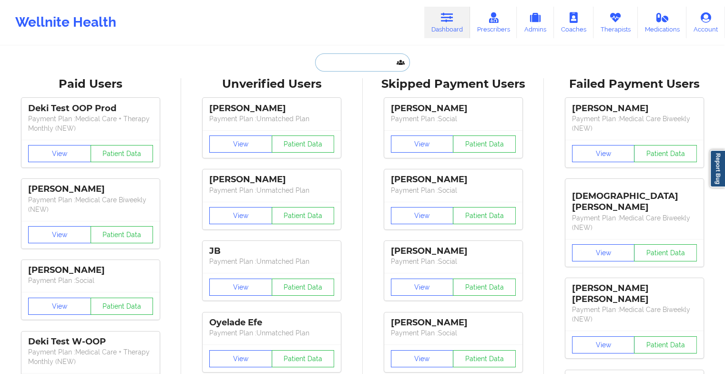
click at [329, 59] on input "text" at bounding box center [362, 62] width 94 height 18
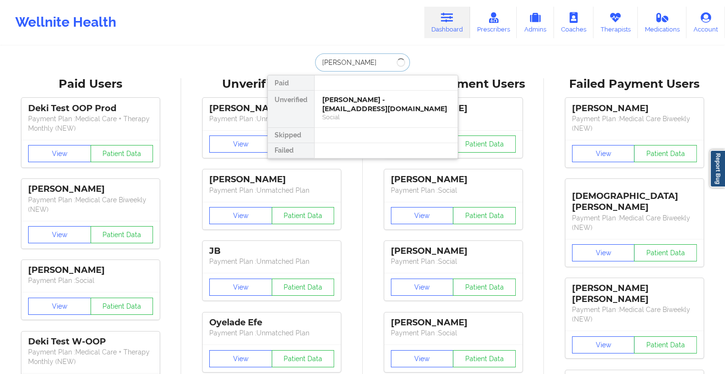
type input "[PERSON_NAME] set"
click at [359, 114] on div "Social" at bounding box center [386, 117] width 128 height 8
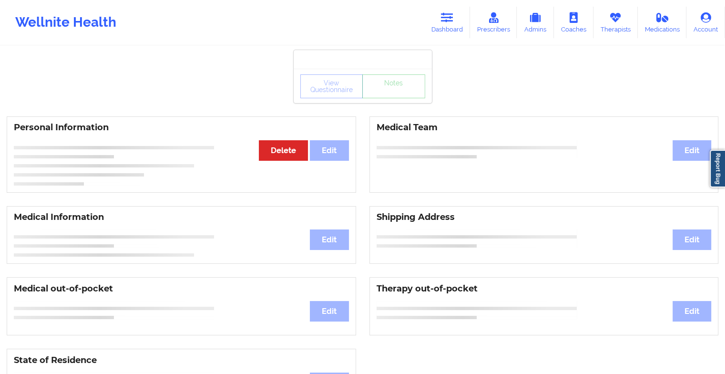
click at [388, 99] on div "View Questionnaire Notes" at bounding box center [363, 86] width 138 height 34
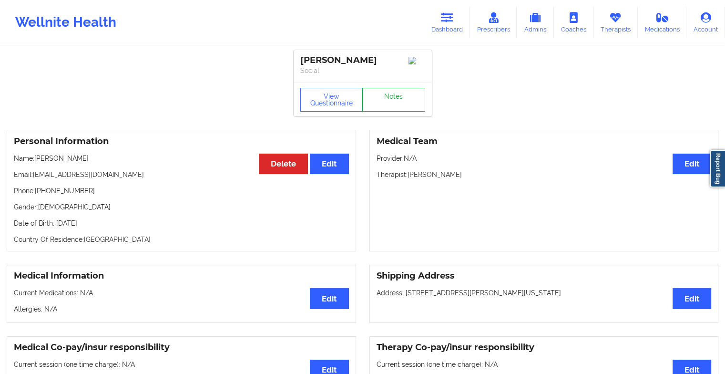
click at [388, 99] on link "Notes" at bounding box center [393, 100] width 63 height 24
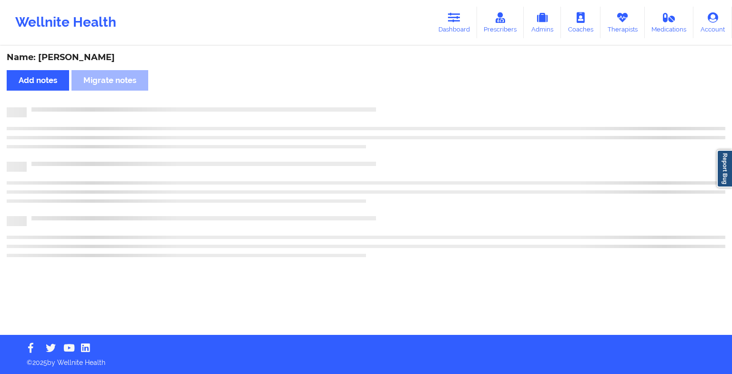
click at [388, 99] on div "Name: [PERSON_NAME] Add notes Migrate notes" at bounding box center [366, 191] width 732 height 288
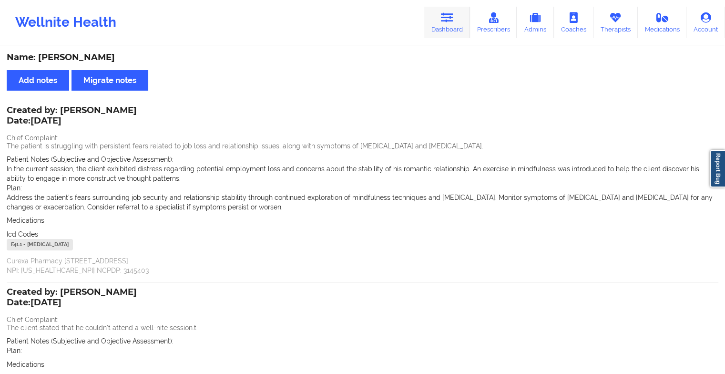
click at [442, 21] on link "Dashboard" at bounding box center [447, 22] width 46 height 31
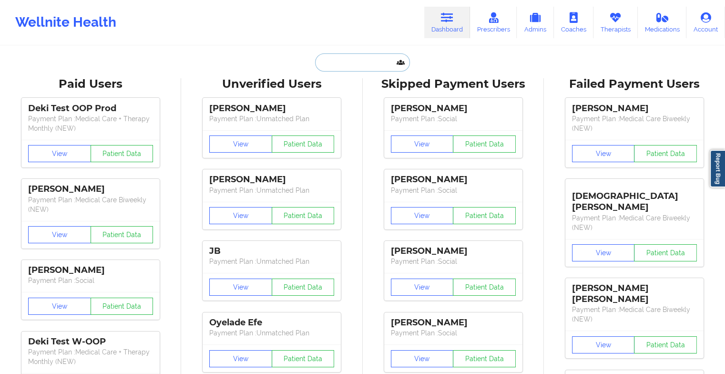
click at [348, 62] on input "text" at bounding box center [362, 62] width 94 height 18
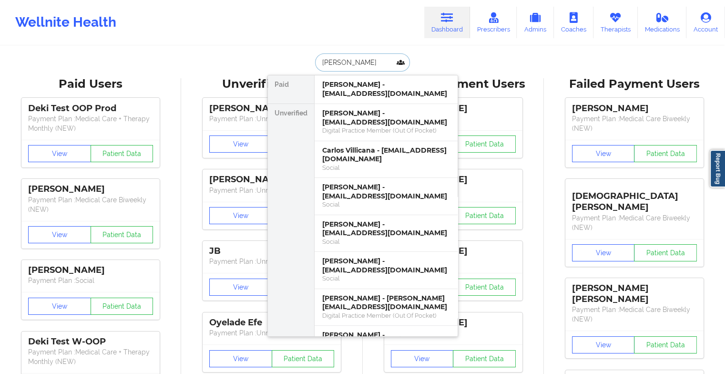
type input "[PERSON_NAME]"
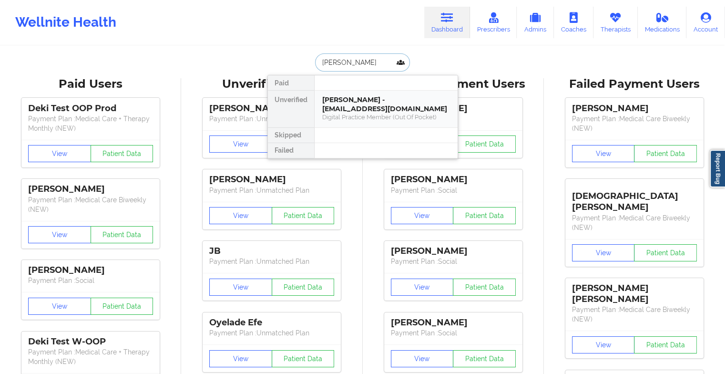
click at [362, 100] on div "[PERSON_NAME] - [EMAIL_ADDRESS][DOMAIN_NAME]" at bounding box center [386, 104] width 128 height 18
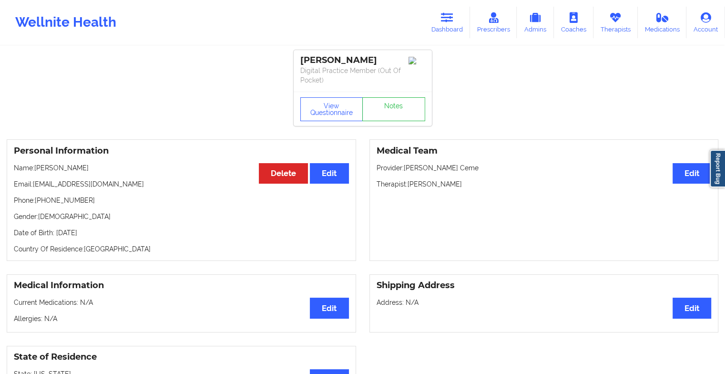
click at [402, 96] on div "View Questionnaire Notes" at bounding box center [363, 109] width 138 height 34
drag, startPoint x: 402, startPoint y: 96, endPoint x: 392, endPoint y: 108, distance: 15.5
click at [392, 108] on link "Notes" at bounding box center [393, 109] width 63 height 24
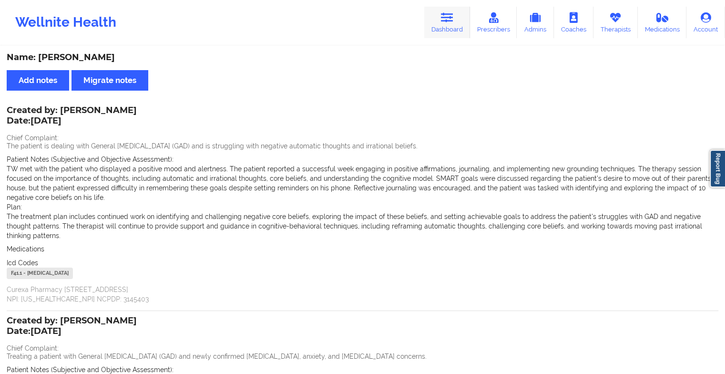
click at [429, 10] on link "Dashboard" at bounding box center [447, 22] width 46 height 31
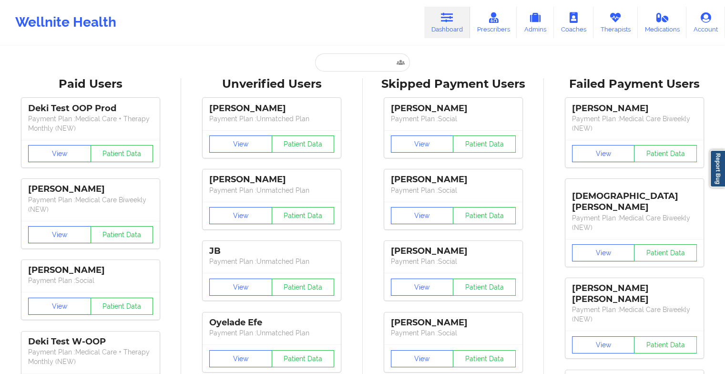
click at [368, 65] on input "text" at bounding box center [362, 62] width 94 height 18
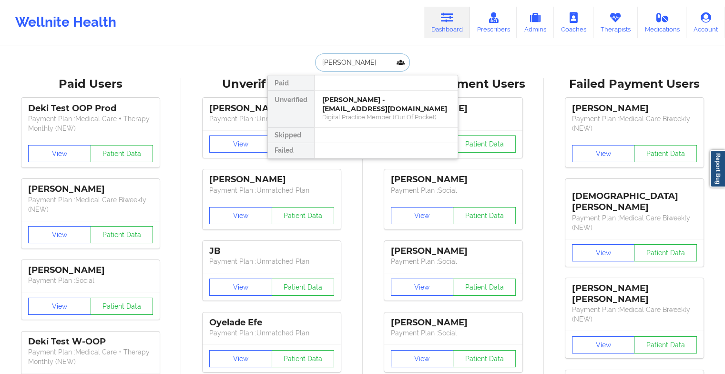
type input "[PERSON_NAME]"
click at [364, 109] on div "[PERSON_NAME] - [EMAIL_ADDRESS][DOMAIN_NAME]" at bounding box center [386, 104] width 128 height 18
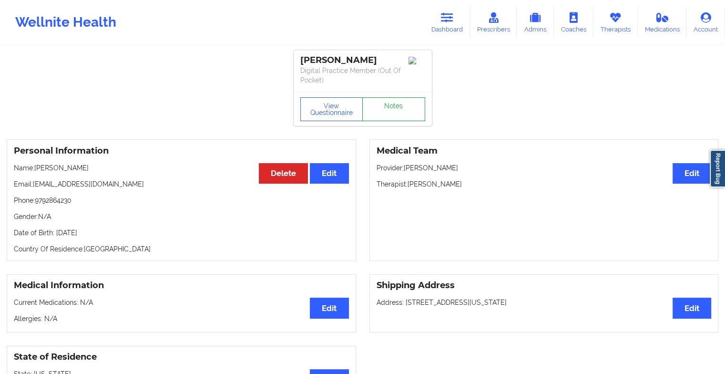
click at [397, 110] on link "Notes" at bounding box center [393, 109] width 63 height 24
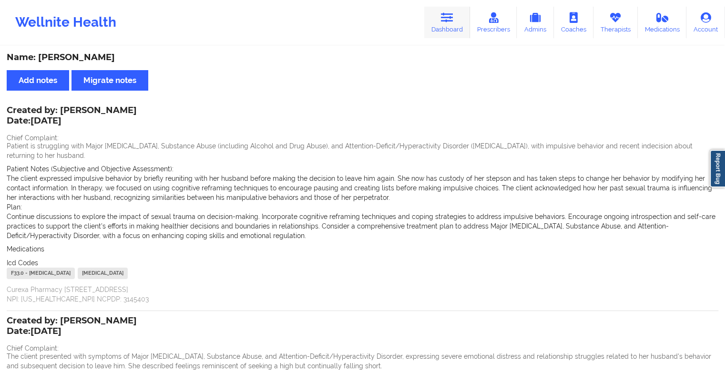
click at [453, 34] on link "Dashboard" at bounding box center [447, 22] width 46 height 31
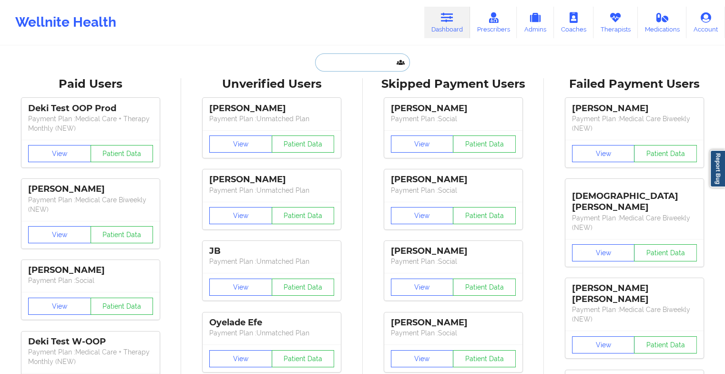
click at [354, 61] on input "text" at bounding box center [362, 62] width 94 height 18
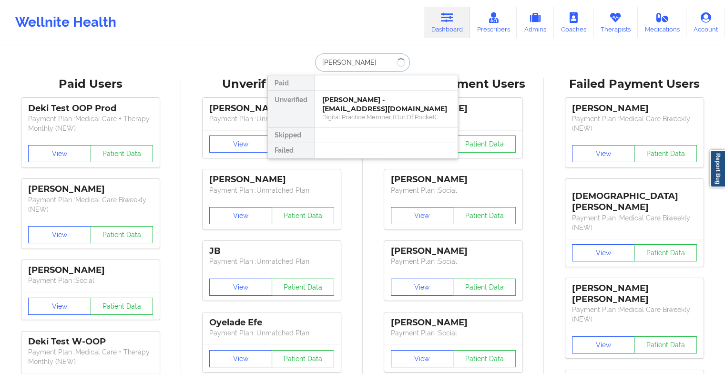
type input "[PERSON_NAME]"
click at [375, 108] on div "[PERSON_NAME] - [PERSON_NAME][EMAIL_ADDRESS][DOMAIN_NAME]" at bounding box center [386, 104] width 128 height 18
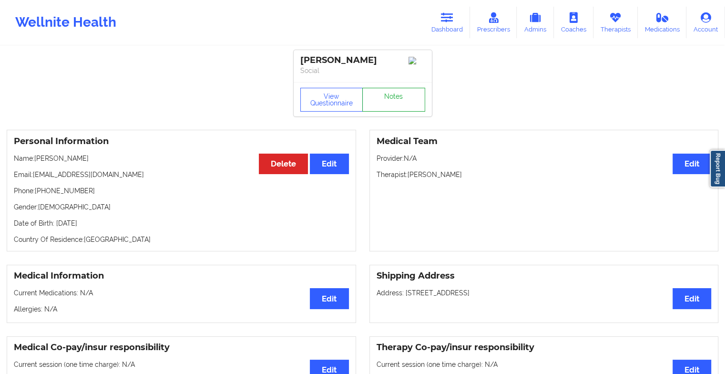
click at [387, 112] on link "Notes" at bounding box center [393, 100] width 63 height 24
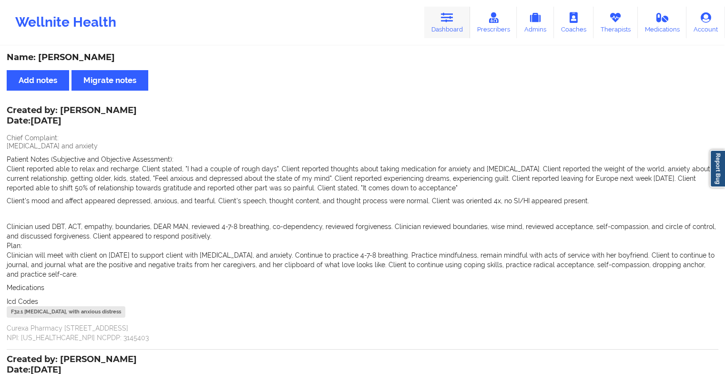
click at [442, 28] on link "Dashboard" at bounding box center [447, 22] width 46 height 31
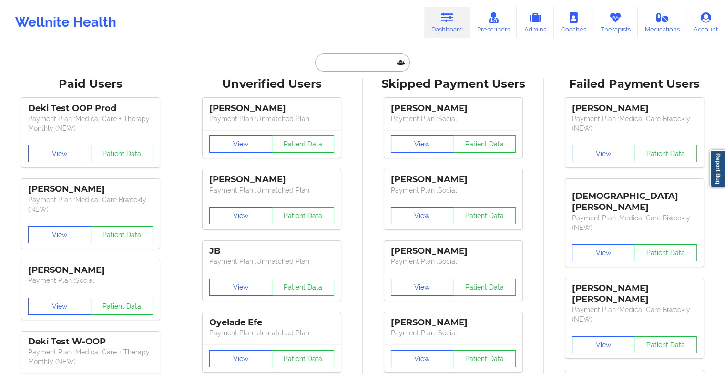
click at [360, 63] on input "text" at bounding box center [362, 62] width 94 height 18
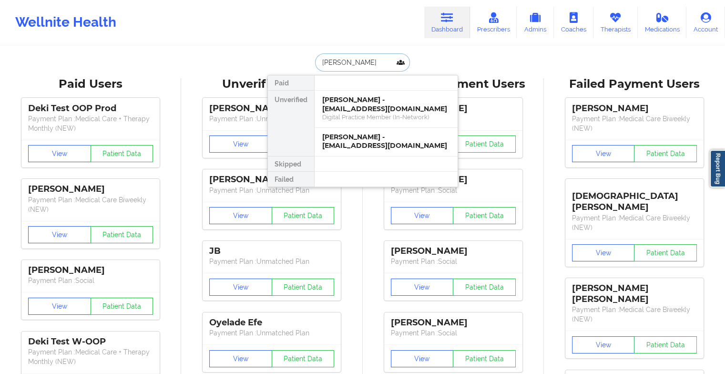
type input "[PERSON_NAME]"
click at [372, 118] on div "Digital Practice Member (In-Network)" at bounding box center [386, 117] width 128 height 8
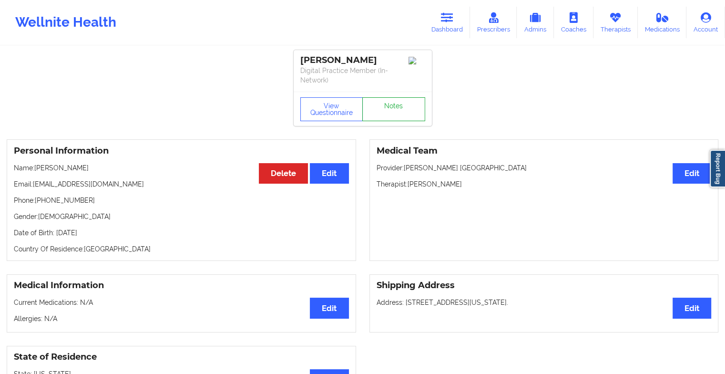
click at [410, 99] on link "Notes" at bounding box center [393, 109] width 63 height 24
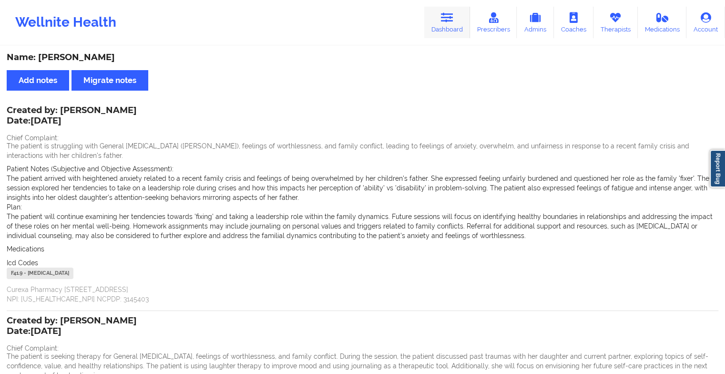
click at [444, 28] on link "Dashboard" at bounding box center [447, 22] width 46 height 31
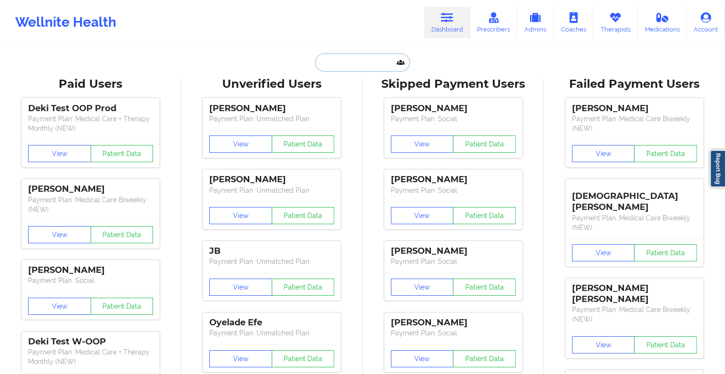
click at [359, 64] on input "text" at bounding box center [362, 62] width 94 height 18
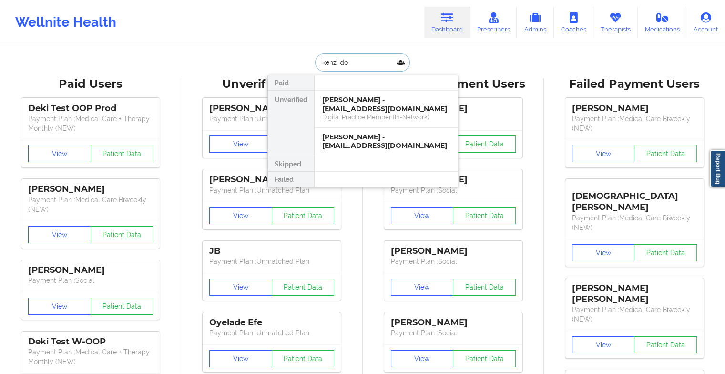
type input "[PERSON_NAME]"
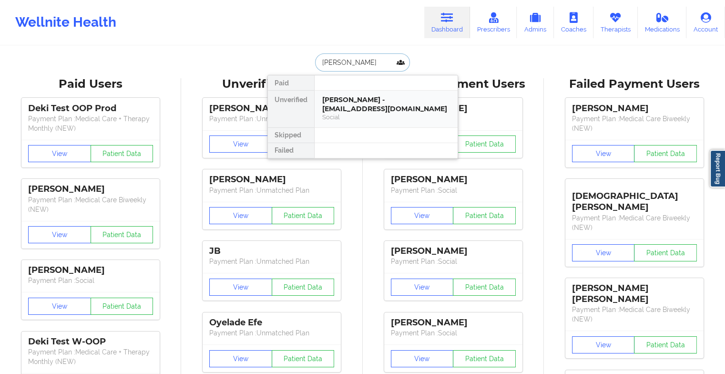
click at [349, 101] on div "[PERSON_NAME] - [EMAIL_ADDRESS][DOMAIN_NAME]" at bounding box center [386, 104] width 128 height 18
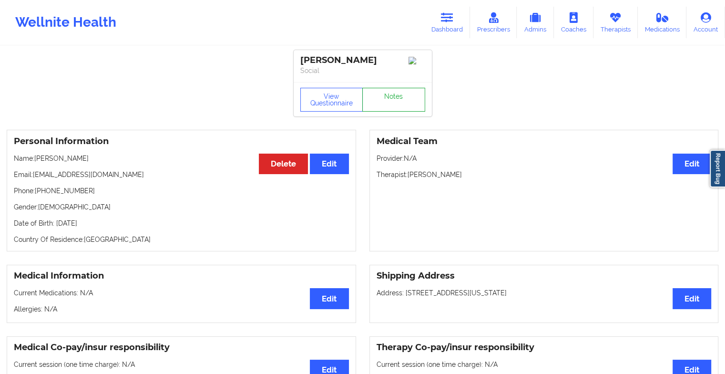
click at [395, 102] on link "Notes" at bounding box center [393, 100] width 63 height 24
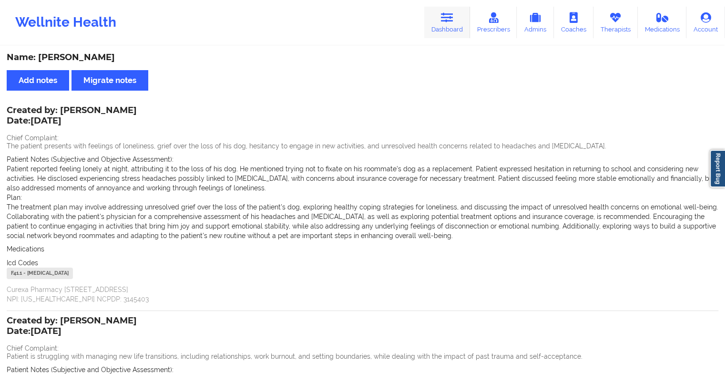
click at [438, 21] on link "Dashboard" at bounding box center [447, 22] width 46 height 31
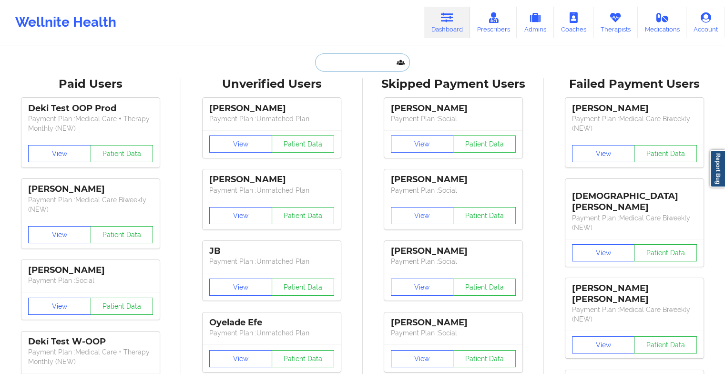
click at [369, 65] on input "text" at bounding box center [362, 62] width 94 height 18
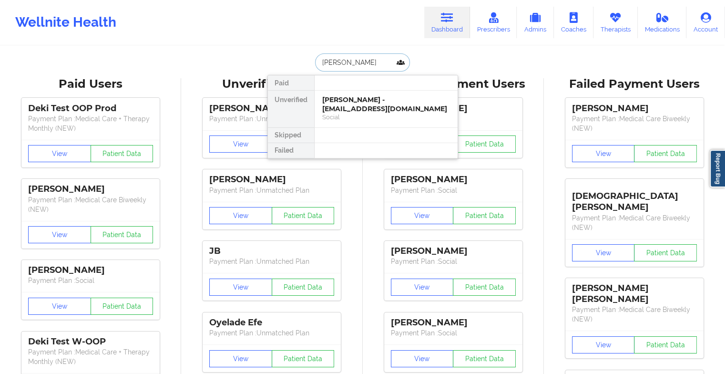
type input "[PERSON_NAME]"
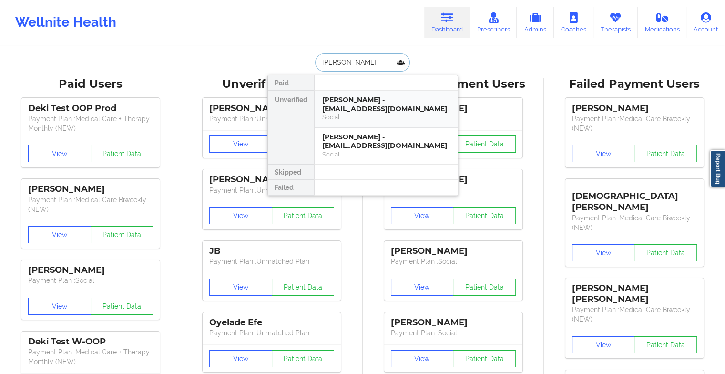
click at [354, 105] on div "[PERSON_NAME] - [EMAIL_ADDRESS][DOMAIN_NAME]" at bounding box center [386, 104] width 128 height 18
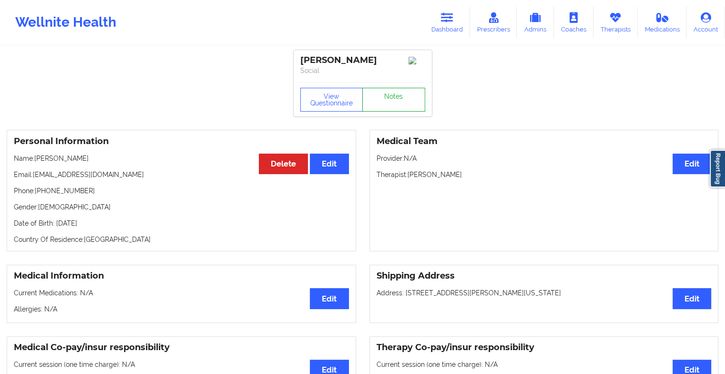
click at [406, 101] on link "Notes" at bounding box center [393, 100] width 63 height 24
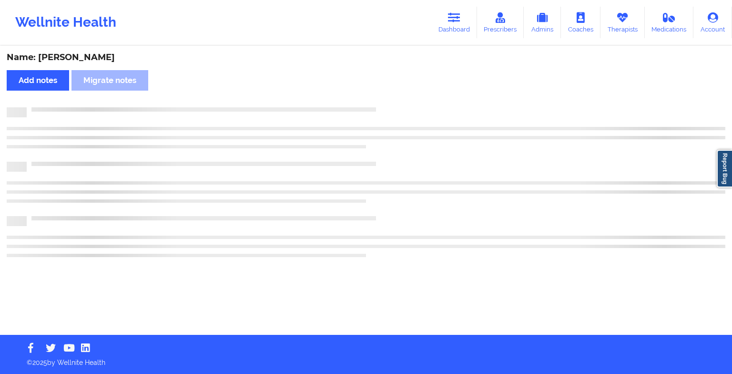
click at [406, 101] on div "Name: [PERSON_NAME] Add notes Migrate notes" at bounding box center [366, 191] width 732 height 288
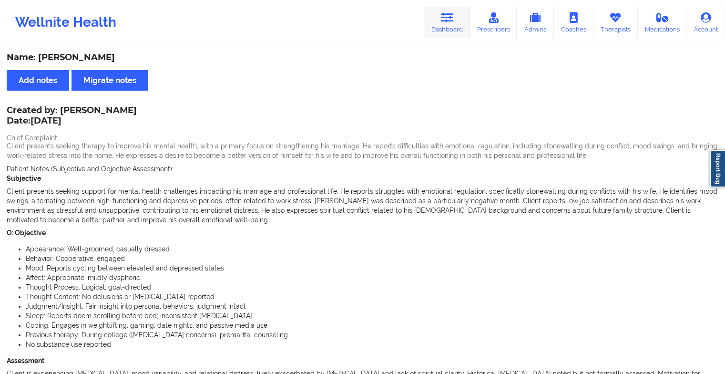
click at [438, 22] on link "Dashboard" at bounding box center [447, 22] width 46 height 31
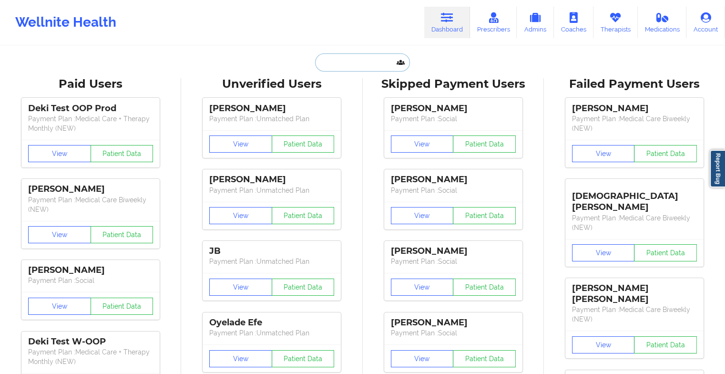
click at [374, 55] on input "text" at bounding box center [362, 62] width 94 height 18
type input "n"
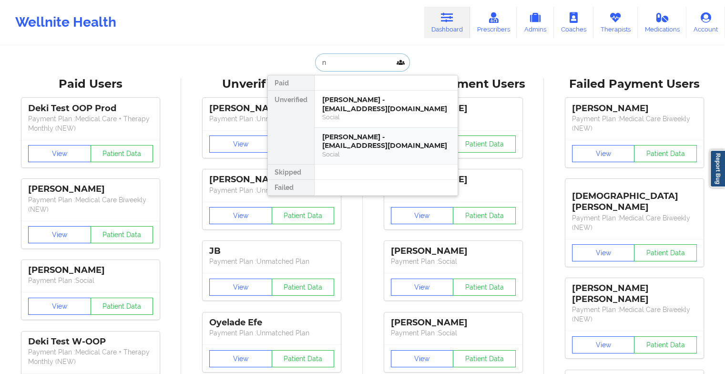
click at [360, 145] on div "[PERSON_NAME] - [EMAIL_ADDRESS][DOMAIN_NAME]" at bounding box center [386, 141] width 128 height 18
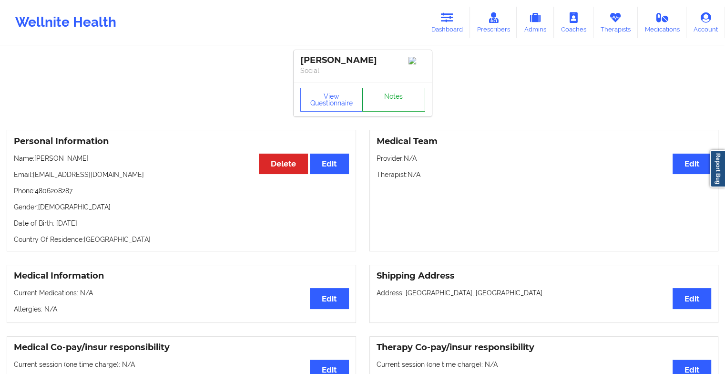
click at [397, 101] on link "Notes" at bounding box center [393, 100] width 63 height 24
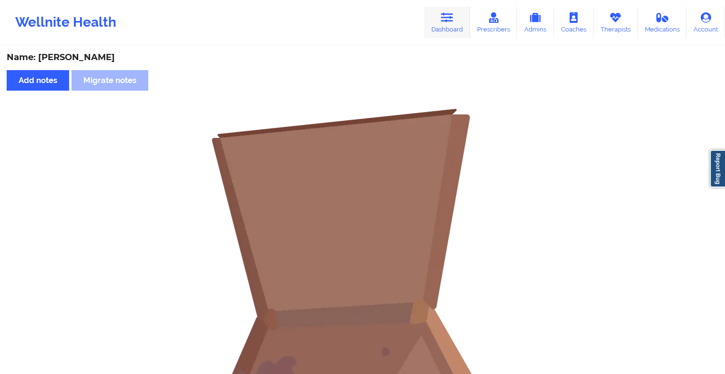
click at [432, 21] on link "Dashboard" at bounding box center [447, 22] width 46 height 31
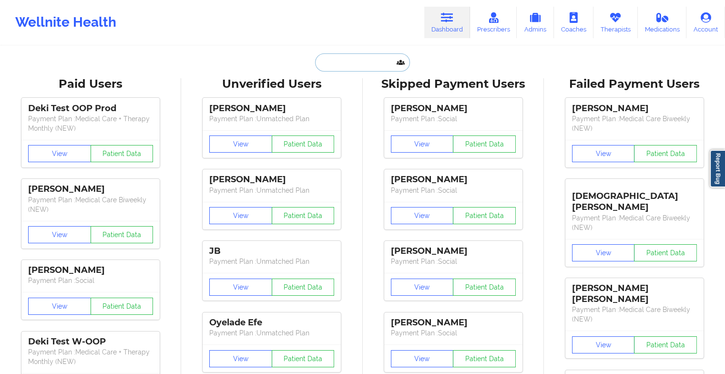
click at [341, 59] on input "text" at bounding box center [362, 62] width 94 height 18
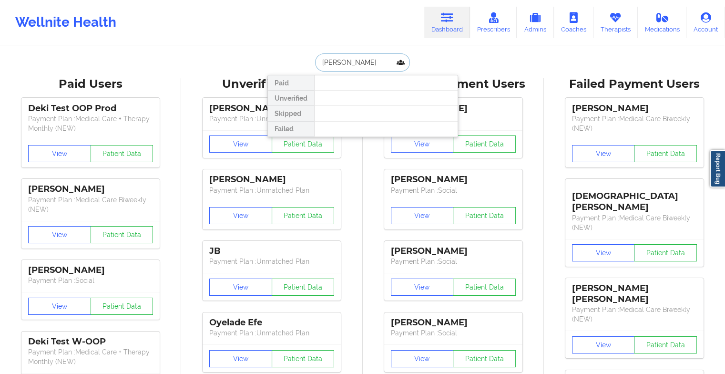
type input "[PERSON_NAME]"
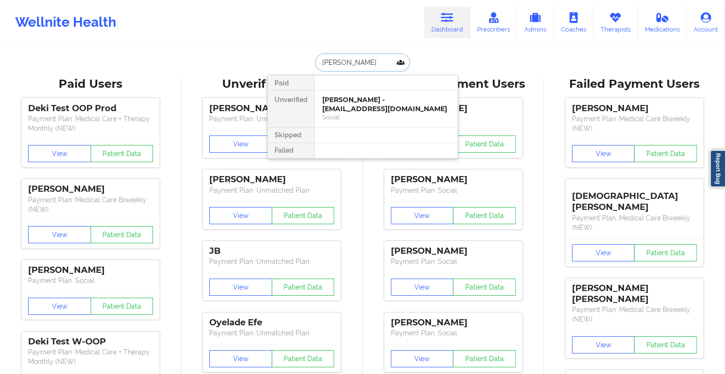
click at [366, 99] on div "[PERSON_NAME] - [EMAIL_ADDRESS][DOMAIN_NAME]" at bounding box center [386, 104] width 128 height 18
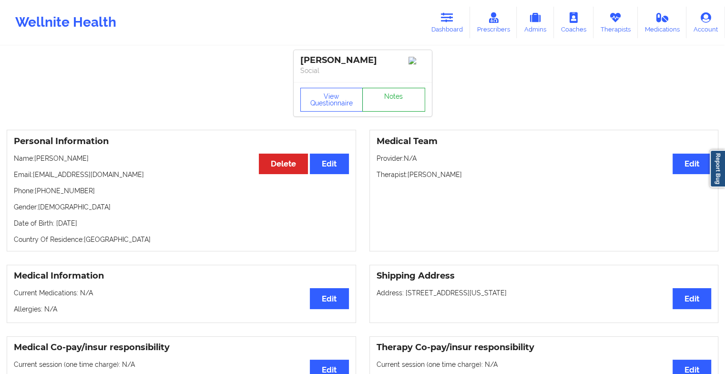
click at [374, 107] on link "Notes" at bounding box center [393, 100] width 63 height 24
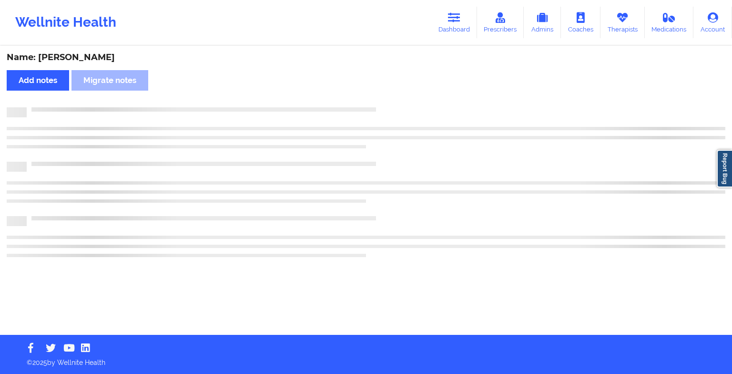
click at [374, 107] on div at bounding box center [366, 112] width 719 height 10
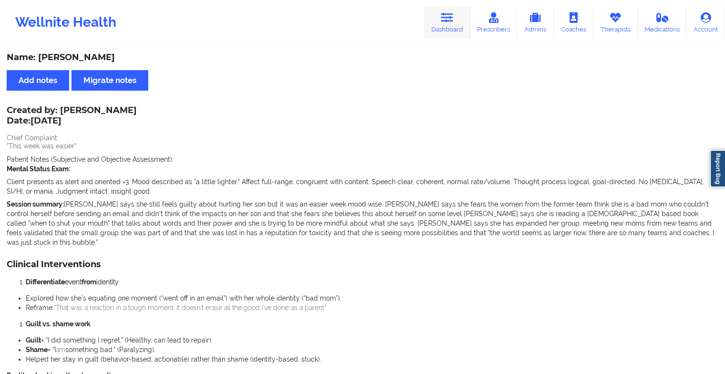
click at [445, 19] on icon at bounding box center [447, 17] width 12 height 10
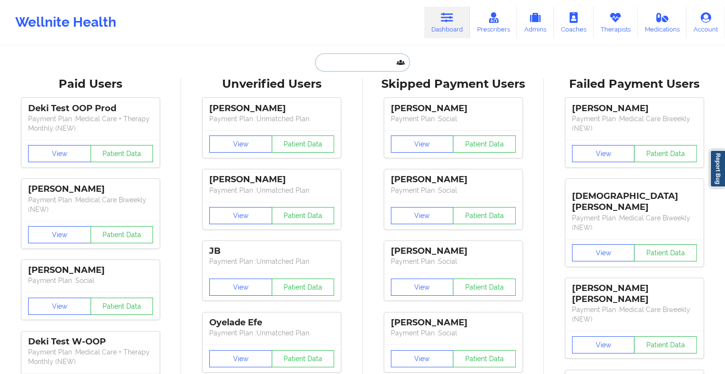
click at [346, 60] on input "text" at bounding box center [362, 62] width 94 height 18
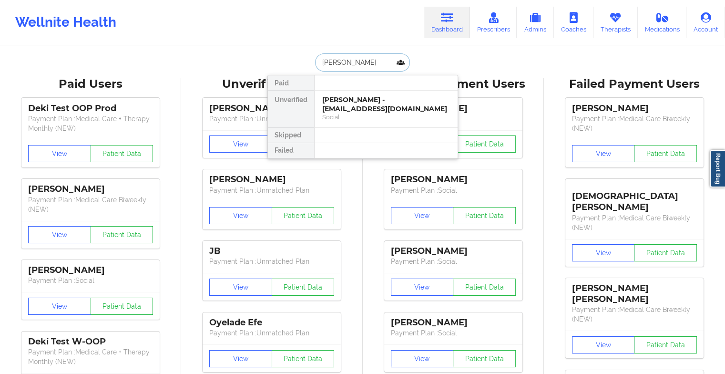
type input "[PERSON_NAME] ca"
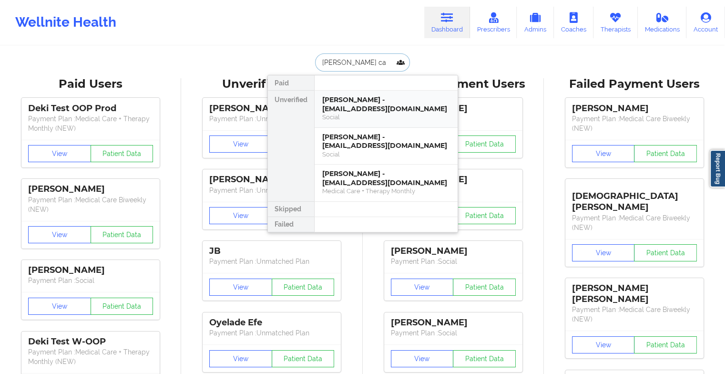
click at [349, 100] on div "[PERSON_NAME] - [EMAIL_ADDRESS][DOMAIN_NAME]" at bounding box center [386, 104] width 128 height 18
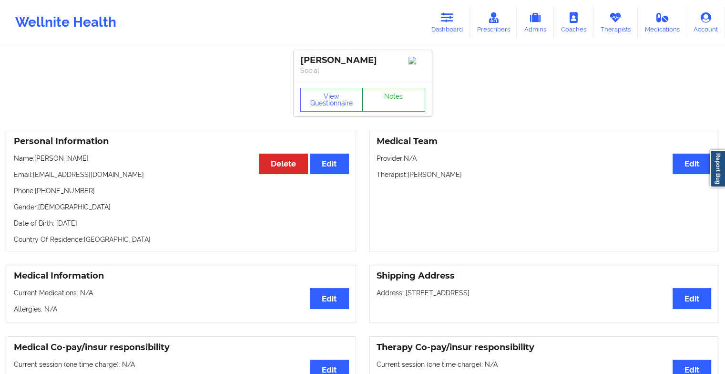
click at [402, 105] on link "Notes" at bounding box center [393, 100] width 63 height 24
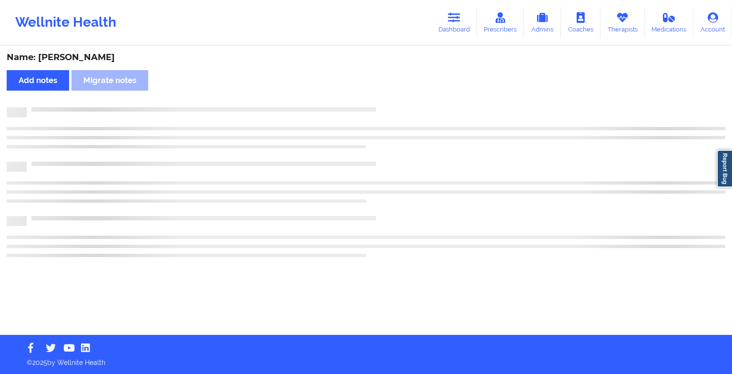
click at [402, 105] on div "Name: [PERSON_NAME] Add notes Migrate notes" at bounding box center [366, 191] width 732 height 288
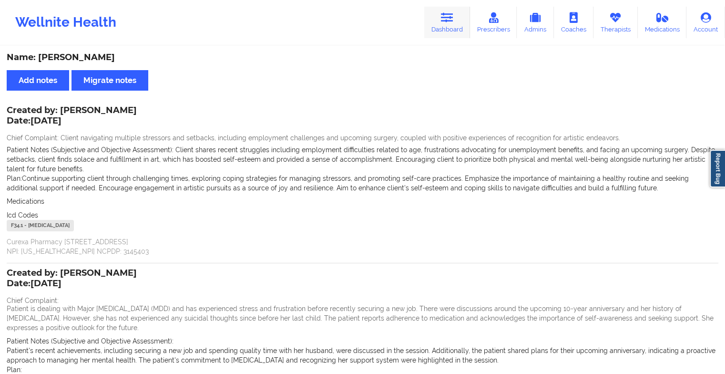
click at [451, 28] on link "Dashboard" at bounding box center [447, 22] width 46 height 31
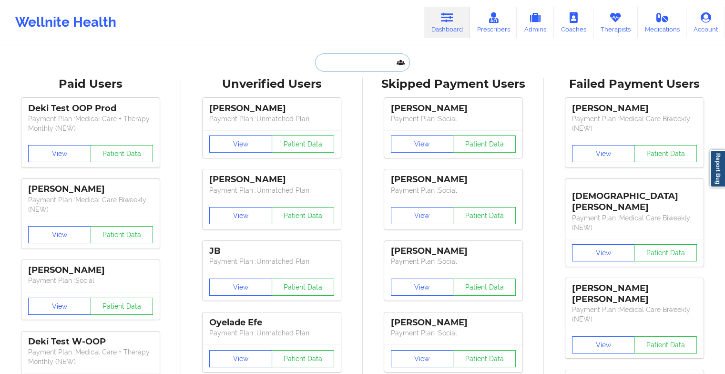
click at [361, 63] on input "text" at bounding box center [362, 62] width 94 height 18
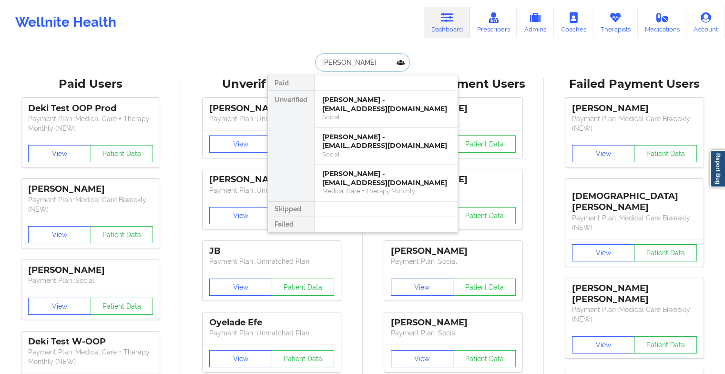
type input "[PERSON_NAME]"
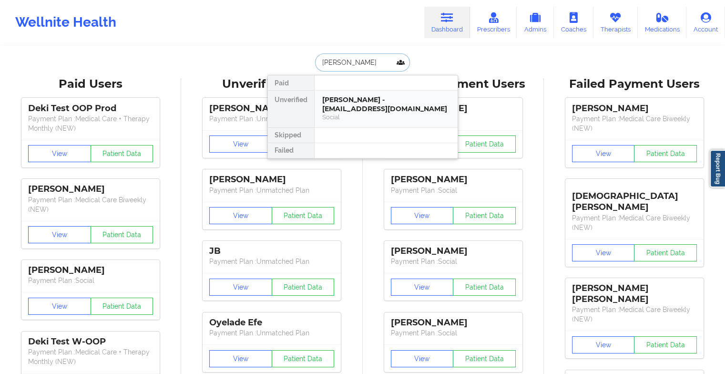
click at [421, 111] on div "[PERSON_NAME] - [EMAIL_ADDRESS][DOMAIN_NAME]" at bounding box center [386, 104] width 128 height 18
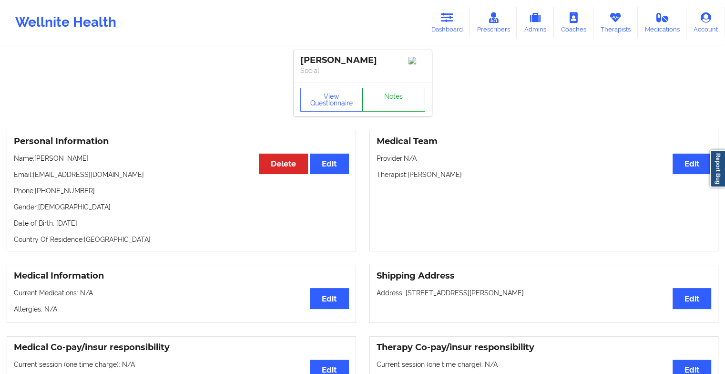
click at [382, 104] on link "Notes" at bounding box center [393, 100] width 63 height 24
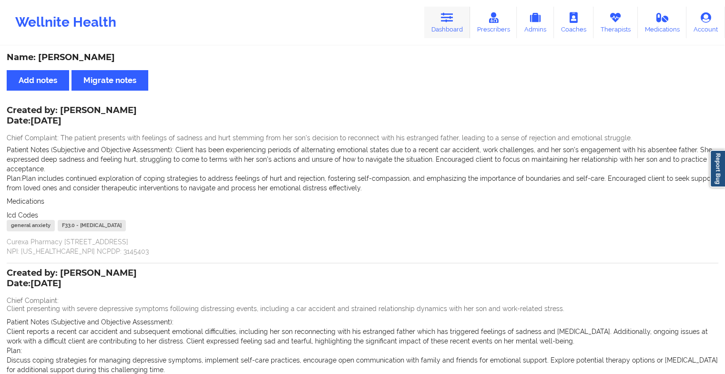
click at [445, 20] on icon at bounding box center [447, 17] width 12 height 10
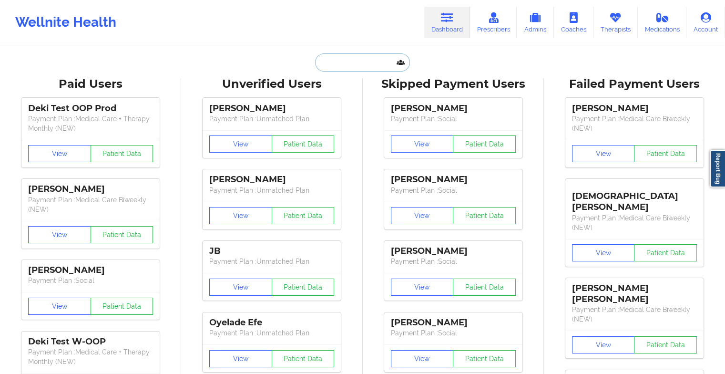
click at [364, 61] on input "text" at bounding box center [362, 62] width 94 height 18
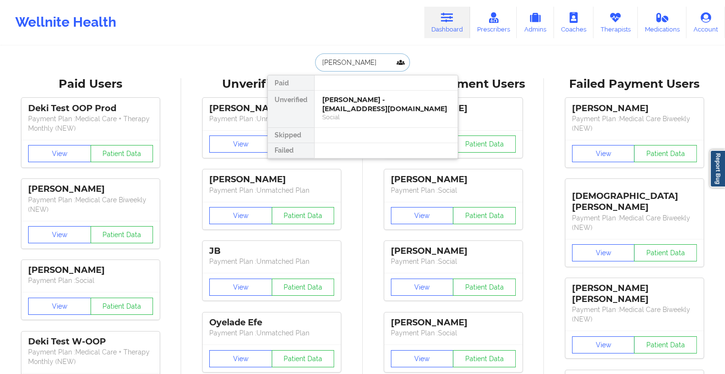
type input "[PERSON_NAME] pri"
click at [372, 108] on div "[PERSON_NAME] - [EMAIL_ADDRESS][DOMAIN_NAME]" at bounding box center [386, 104] width 128 height 18
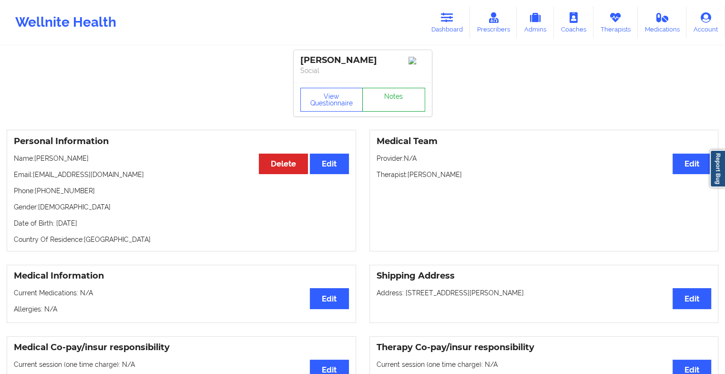
click at [400, 104] on link "Notes" at bounding box center [393, 100] width 63 height 24
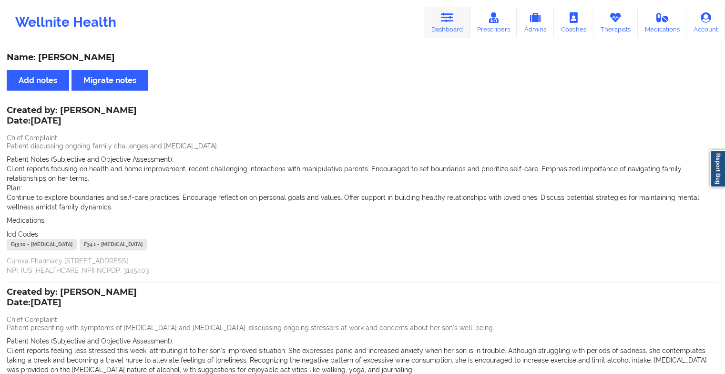
click at [438, 23] on link "Dashboard" at bounding box center [447, 22] width 46 height 31
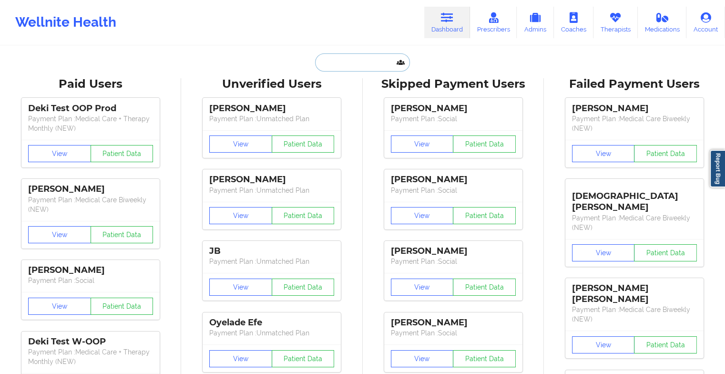
click at [355, 64] on input "text" at bounding box center [362, 62] width 94 height 18
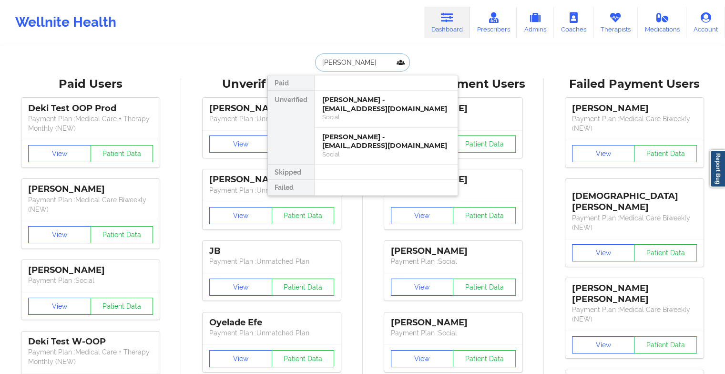
type input "[PERSON_NAME]"
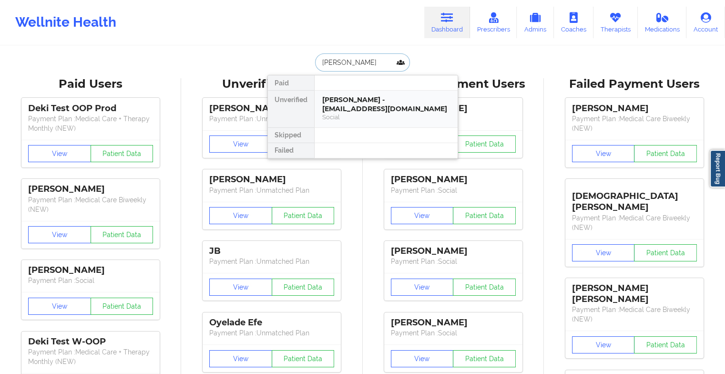
click at [337, 108] on div "[PERSON_NAME] - [EMAIL_ADDRESS][DOMAIN_NAME]" at bounding box center [386, 104] width 128 height 18
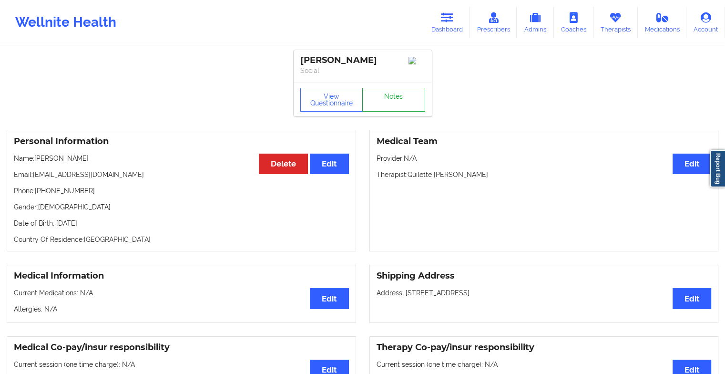
click at [387, 109] on link "Notes" at bounding box center [393, 100] width 63 height 24
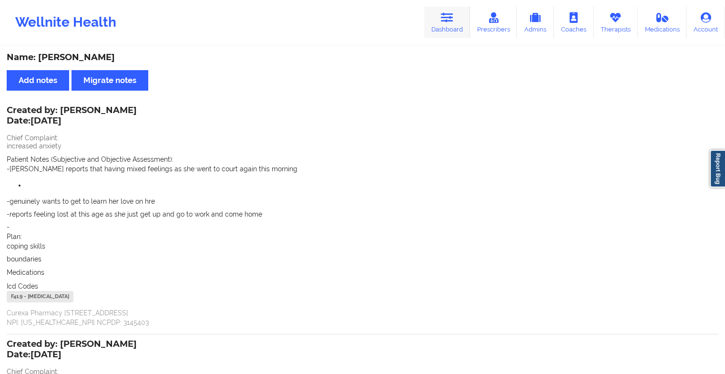
click at [448, 19] on icon at bounding box center [447, 17] width 12 height 10
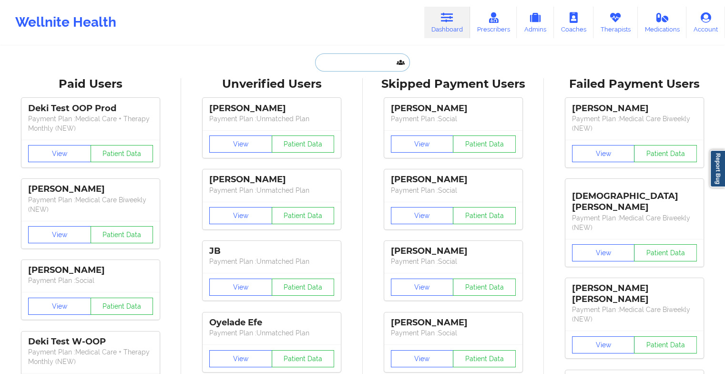
click at [361, 67] on input "text" at bounding box center [362, 62] width 94 height 18
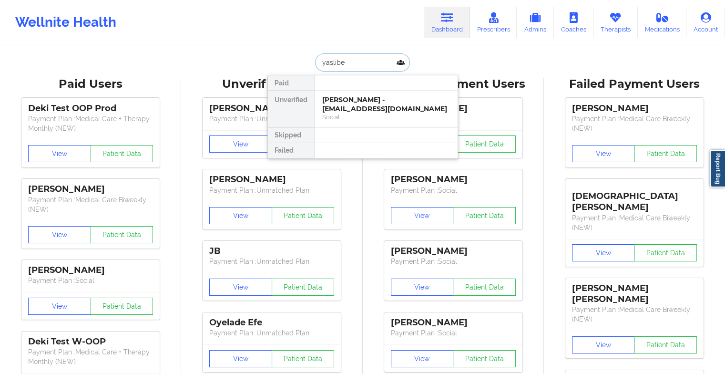
type input "yaslibel"
click at [349, 108] on div "Yaslibel [PERSON_NAME] - [EMAIL_ADDRESS][DOMAIN_NAME]" at bounding box center [386, 104] width 128 height 18
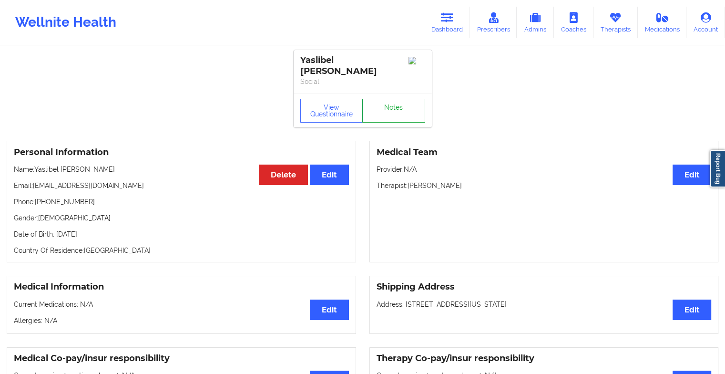
click at [398, 99] on link "Notes" at bounding box center [393, 111] width 63 height 24
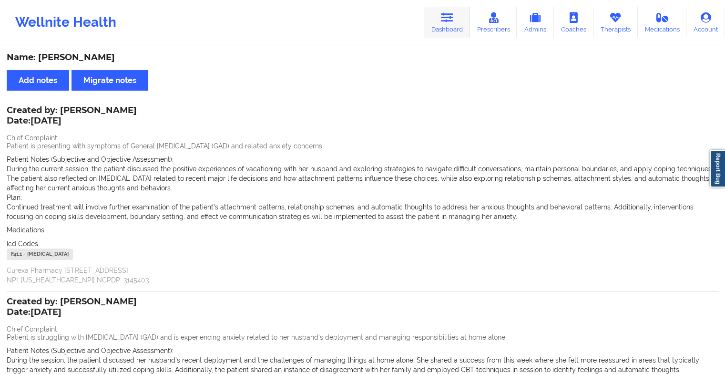
click at [451, 17] on icon at bounding box center [447, 17] width 12 height 10
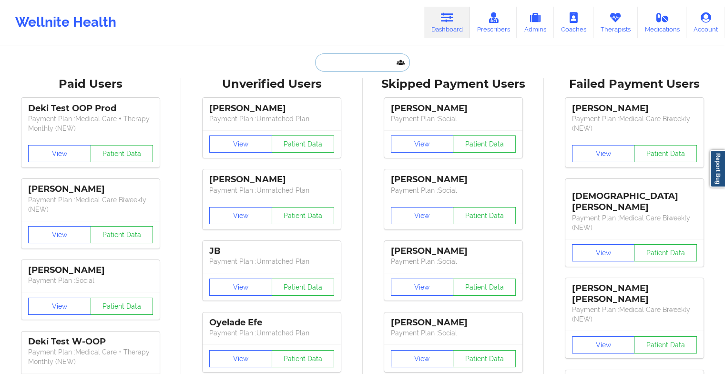
click at [356, 61] on input "text" at bounding box center [362, 62] width 94 height 18
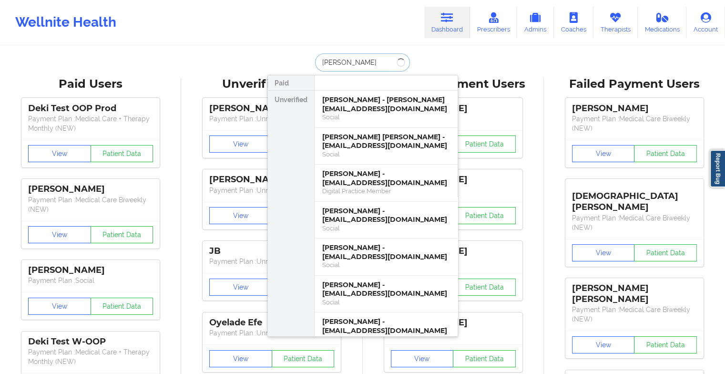
type input "[PERSON_NAME] [PERSON_NAME]"
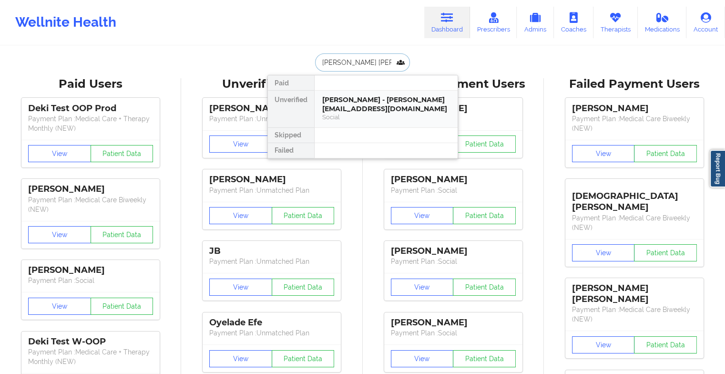
click at [351, 103] on div "[PERSON_NAME] - [PERSON_NAME][EMAIL_ADDRESS][DOMAIN_NAME]" at bounding box center [386, 104] width 128 height 18
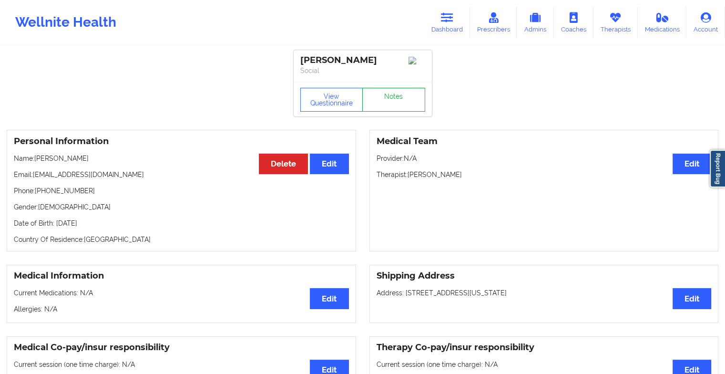
click at [398, 108] on link "Notes" at bounding box center [393, 100] width 63 height 24
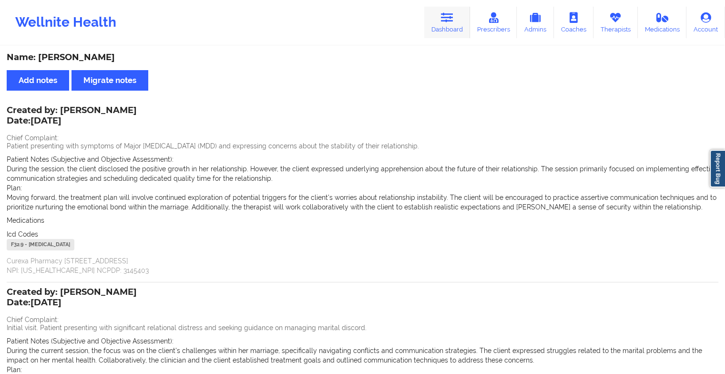
click at [444, 25] on link "Dashboard" at bounding box center [447, 22] width 46 height 31
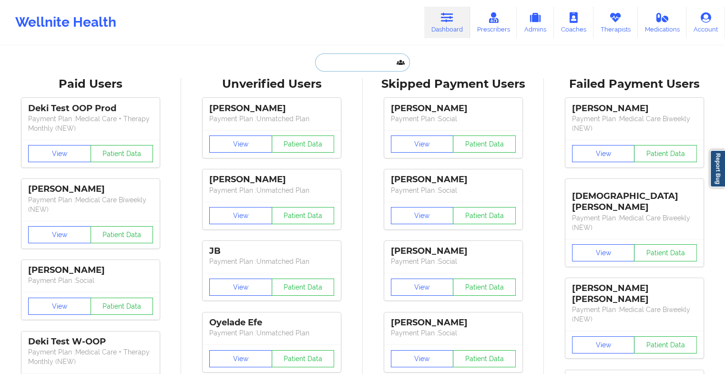
click at [340, 62] on input "text" at bounding box center [362, 62] width 94 height 18
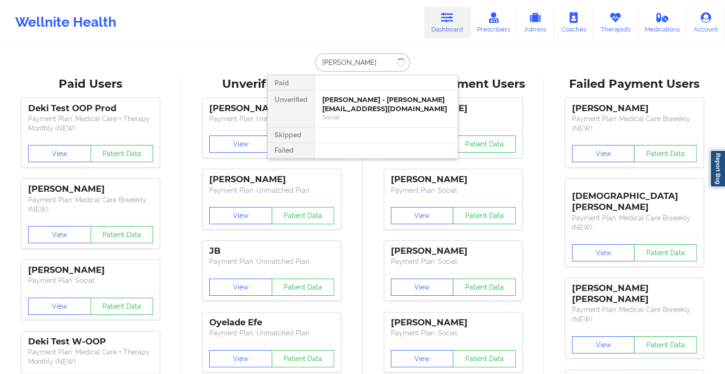
type input "[PERSON_NAME]"
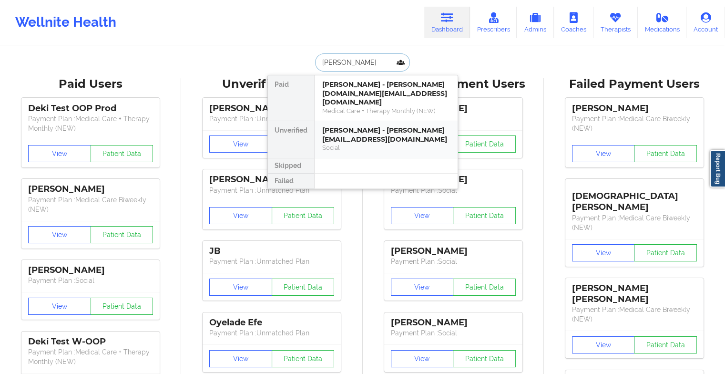
click at [360, 126] on div "[PERSON_NAME] - [PERSON_NAME][EMAIL_ADDRESS][DOMAIN_NAME]" at bounding box center [386, 135] width 128 height 18
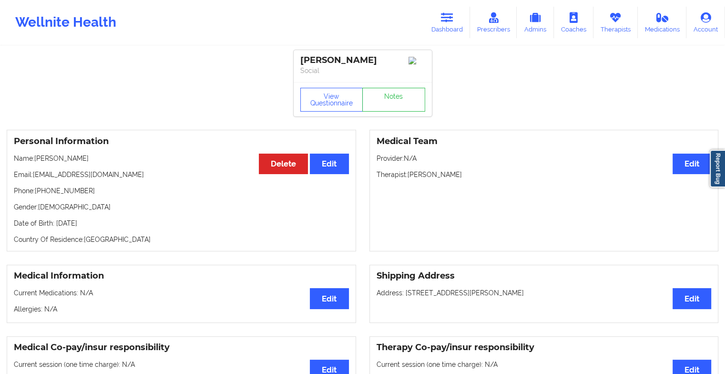
click at [386, 100] on div "View Questionnaire Notes" at bounding box center [363, 99] width 138 height 34
click at [386, 100] on link "Notes" at bounding box center [393, 100] width 63 height 24
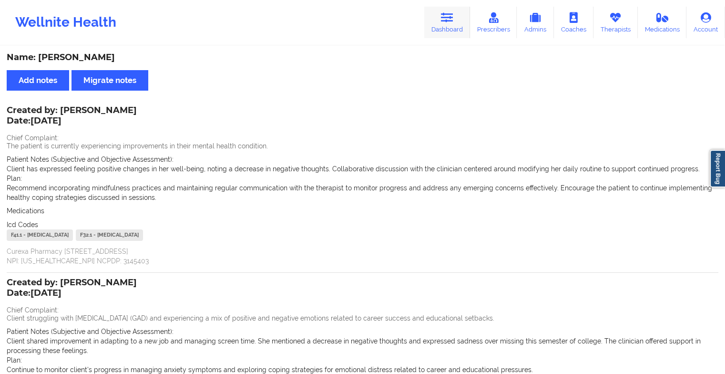
click at [443, 20] on icon at bounding box center [447, 17] width 12 height 10
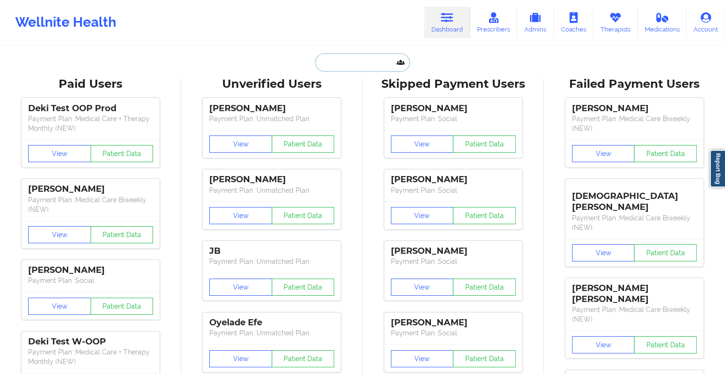
click at [354, 63] on input "text" at bounding box center [362, 62] width 94 height 18
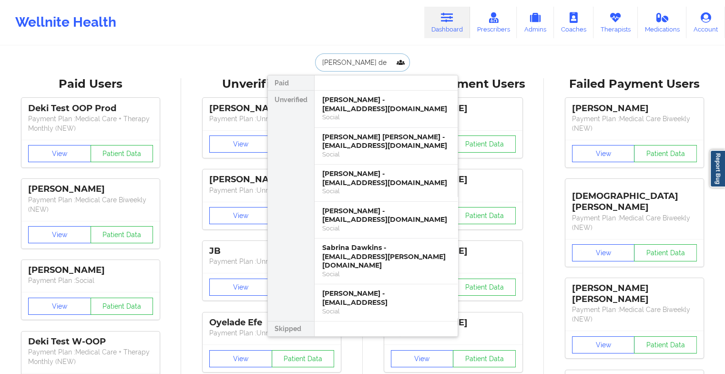
type input "[PERSON_NAME] dem"
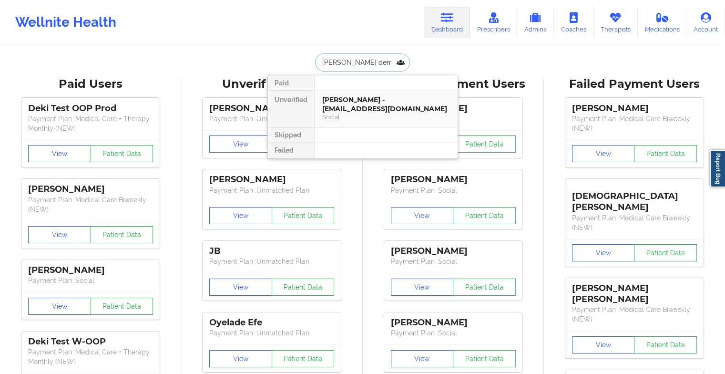
click at [352, 97] on div "[PERSON_NAME] - [EMAIL_ADDRESS][DOMAIN_NAME]" at bounding box center [386, 104] width 128 height 18
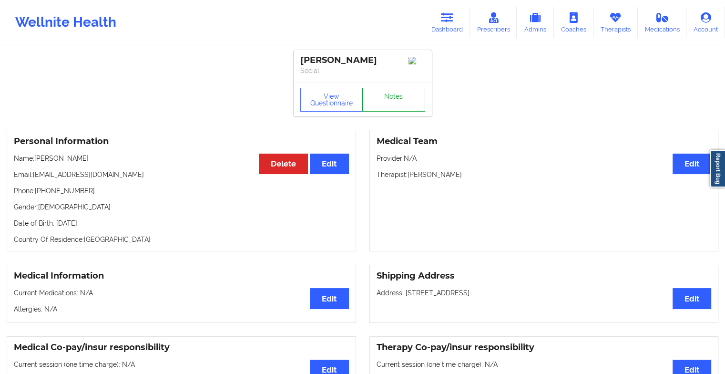
click at [394, 95] on link "Notes" at bounding box center [393, 100] width 63 height 24
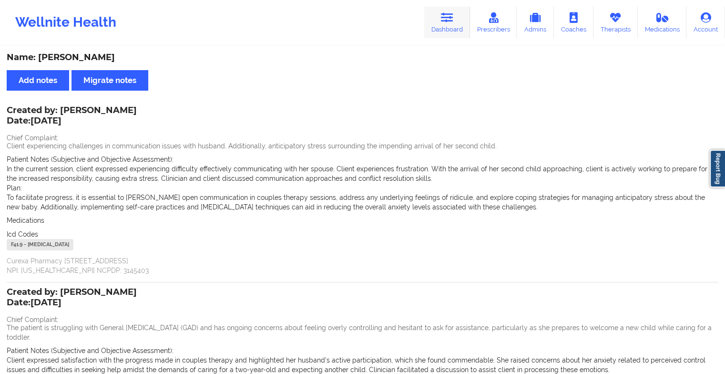
click at [438, 20] on link "Dashboard" at bounding box center [447, 22] width 46 height 31
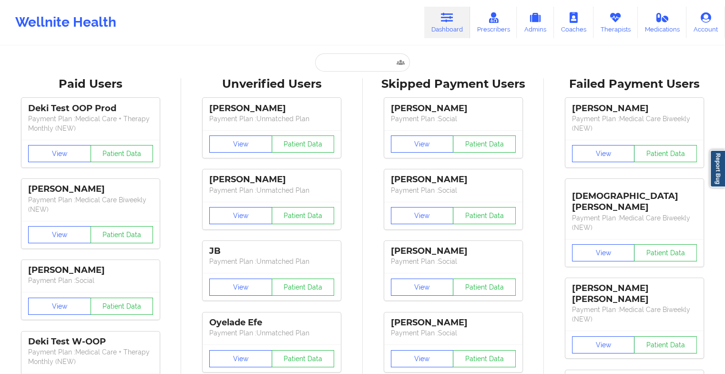
drag, startPoint x: 339, startPoint y: 79, endPoint x: 352, endPoint y: 70, distance: 15.5
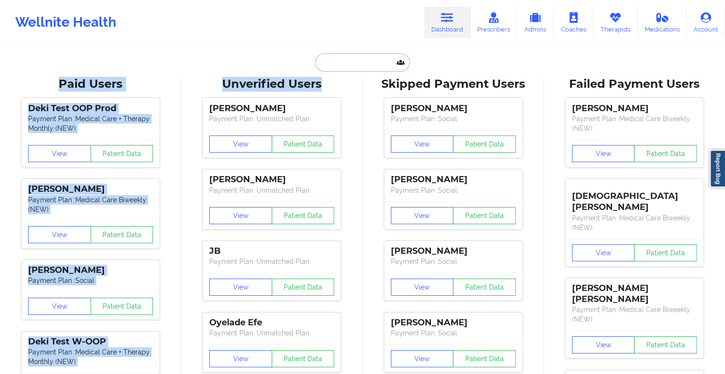
click at [352, 70] on input "text" at bounding box center [362, 62] width 94 height 18
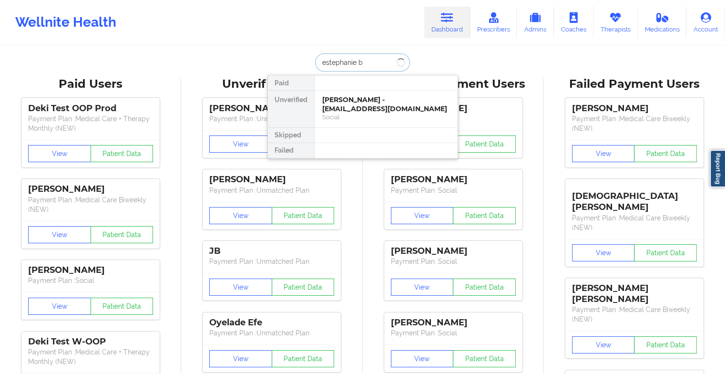
type input "estephanie bo"
click at [346, 113] on div "Social" at bounding box center [386, 117] width 128 height 8
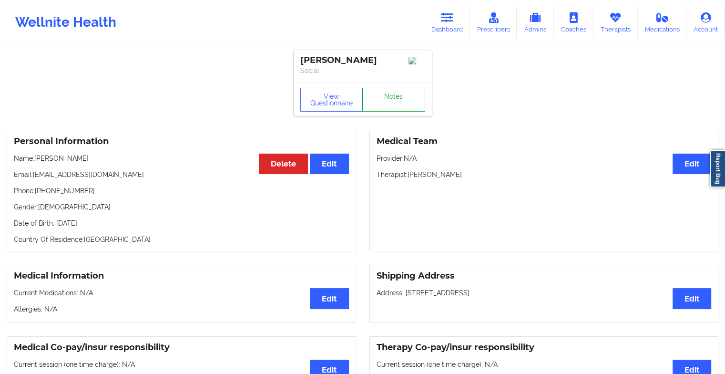
click at [387, 97] on link "Notes" at bounding box center [393, 100] width 63 height 24
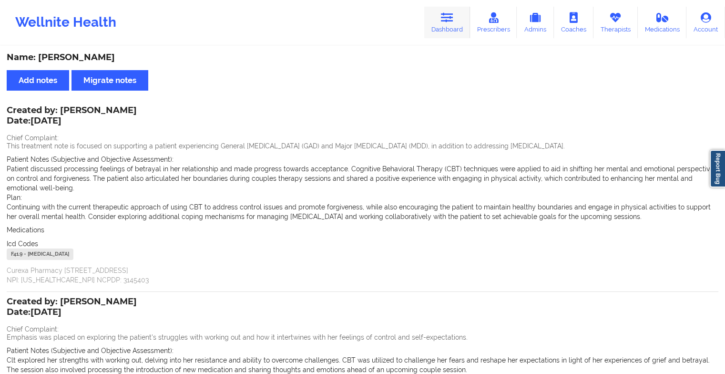
click at [443, 28] on link "Dashboard" at bounding box center [447, 22] width 46 height 31
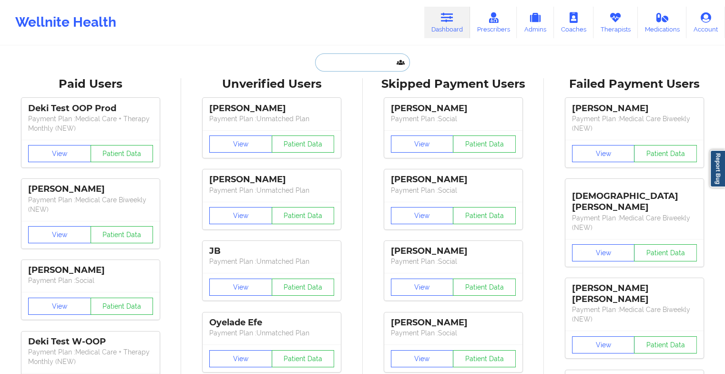
click at [347, 66] on input "text" at bounding box center [362, 62] width 94 height 18
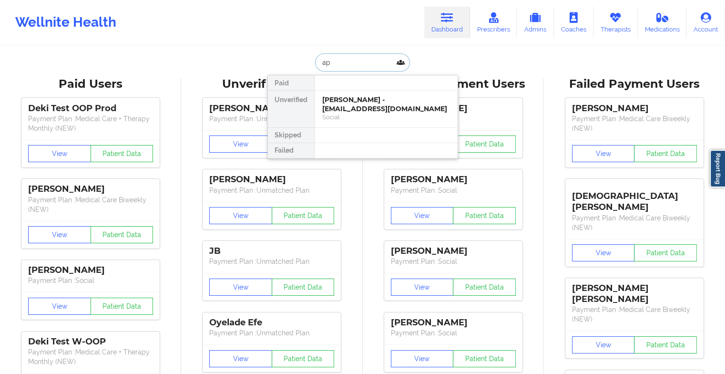
type input "a"
type input "[PERSON_NAME]"
click at [351, 112] on div "[PERSON_NAME] - [PERSON_NAME][EMAIL_ADDRESS][DOMAIN_NAME]" at bounding box center [386, 104] width 128 height 18
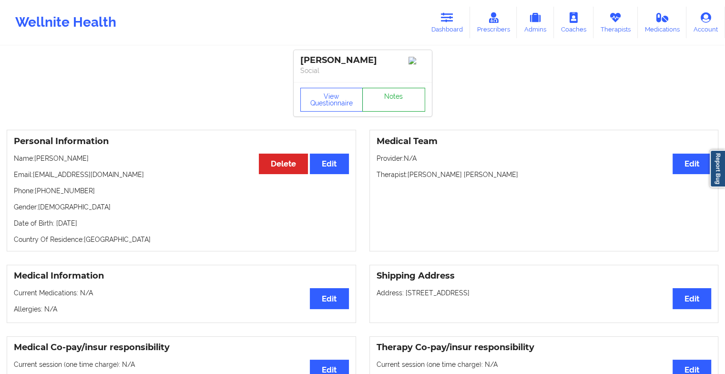
click at [383, 104] on link "Notes" at bounding box center [393, 100] width 63 height 24
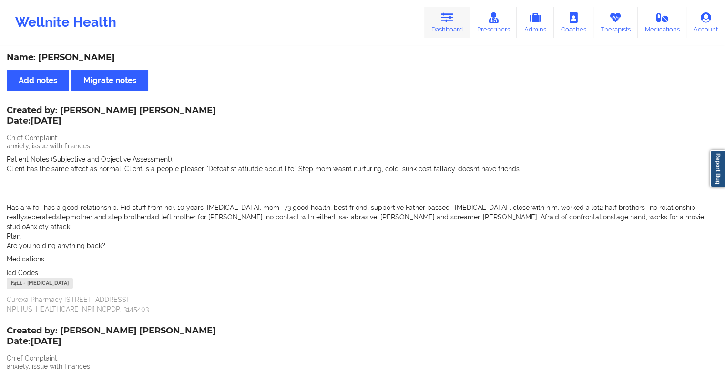
click at [442, 17] on icon at bounding box center [447, 17] width 12 height 10
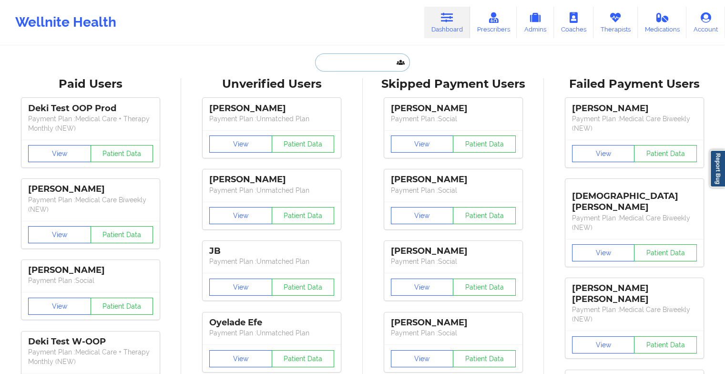
click at [354, 55] on input "text" at bounding box center [362, 62] width 94 height 18
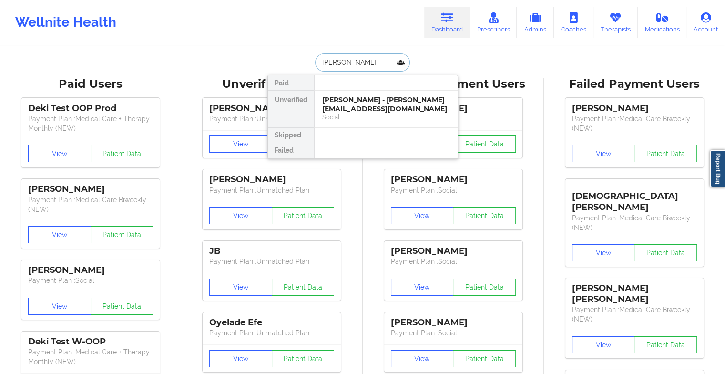
type input "[PERSON_NAME]"
click at [359, 97] on div "[PERSON_NAME] - [EMAIL_ADDRESS][DOMAIN_NAME]" at bounding box center [386, 104] width 128 height 18
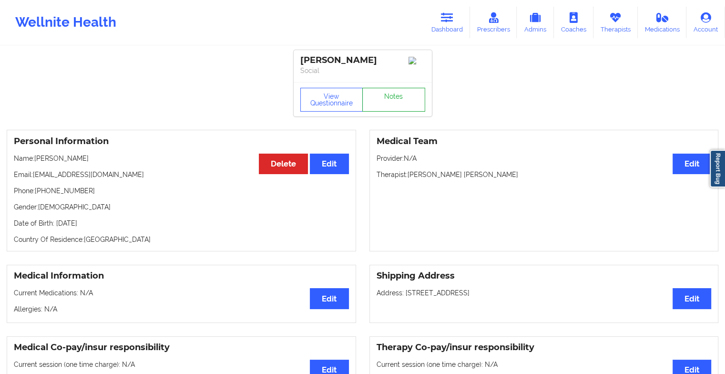
click at [390, 99] on link "Notes" at bounding box center [393, 100] width 63 height 24
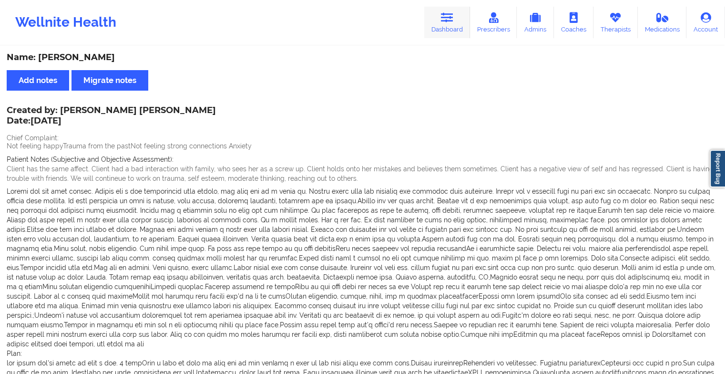
click at [458, 21] on link "Dashboard" at bounding box center [447, 22] width 46 height 31
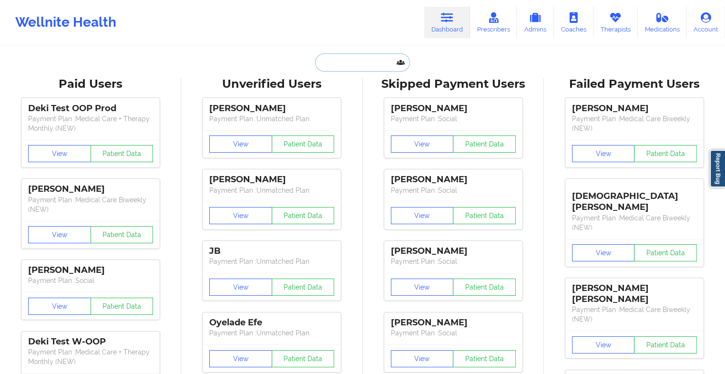
click at [356, 56] on input "text" at bounding box center [362, 62] width 94 height 18
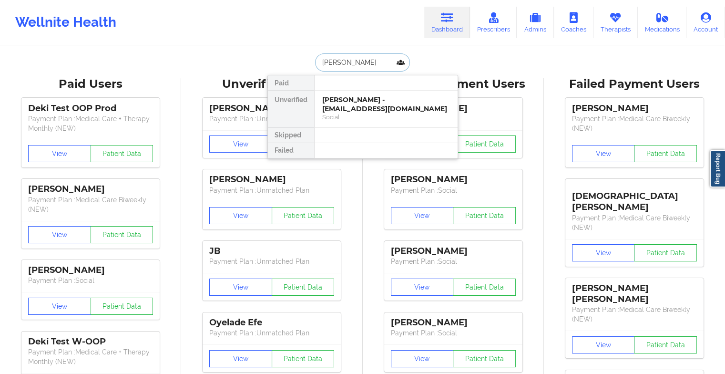
type input "[PERSON_NAME]"
click at [332, 103] on div "[PERSON_NAME] - [EMAIL_ADDRESS][DOMAIN_NAME]" at bounding box center [386, 104] width 128 height 18
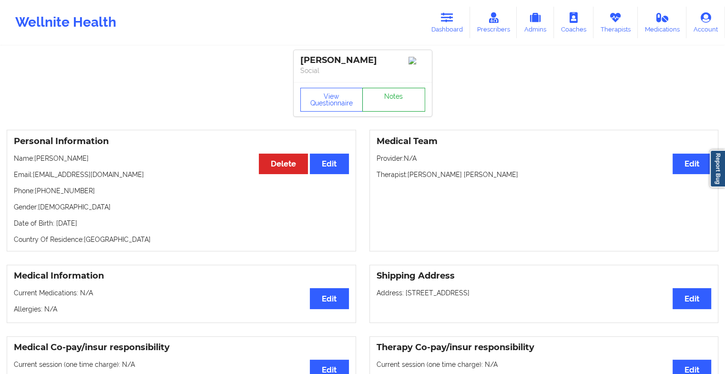
click at [410, 104] on link "Notes" at bounding box center [393, 100] width 63 height 24
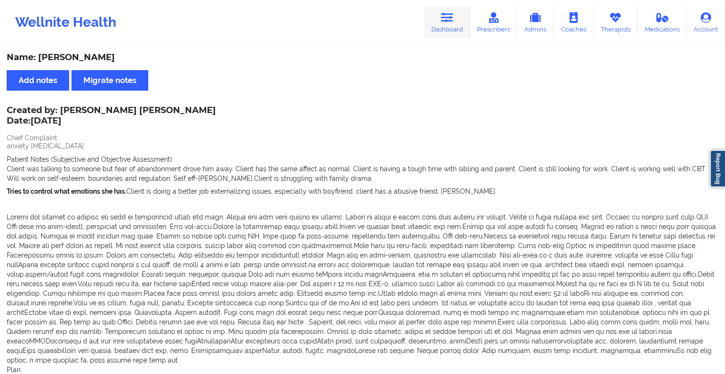
click at [459, 27] on link "Dashboard" at bounding box center [447, 22] width 46 height 31
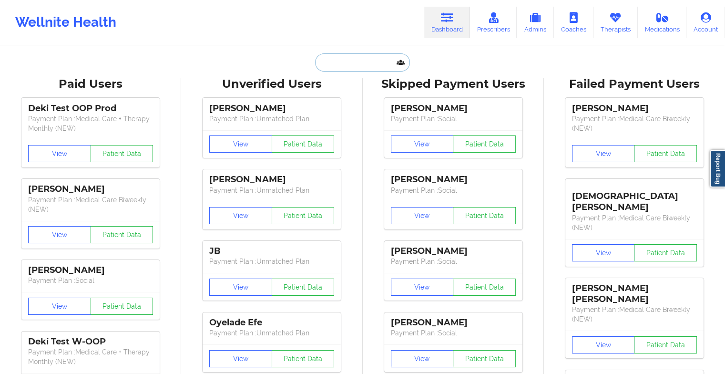
click at [358, 67] on input "text" at bounding box center [362, 62] width 94 height 18
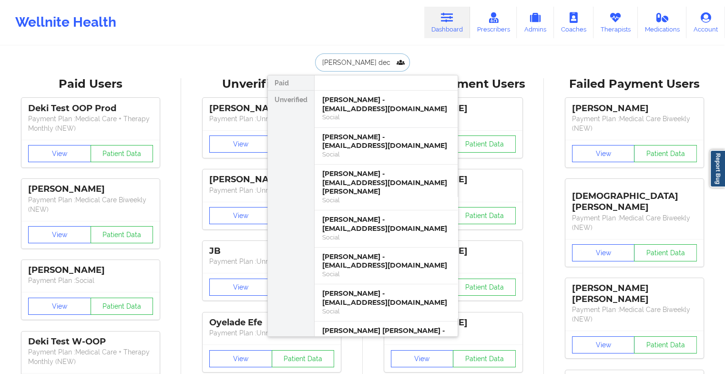
type input "[PERSON_NAME]"
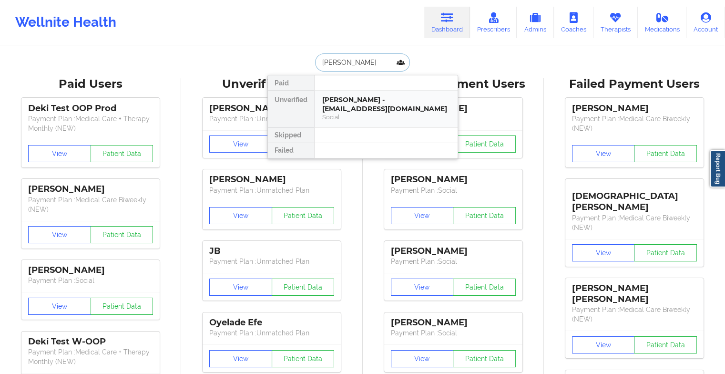
click at [360, 102] on div "[PERSON_NAME] - [EMAIL_ADDRESS][DOMAIN_NAME]" at bounding box center [386, 104] width 128 height 18
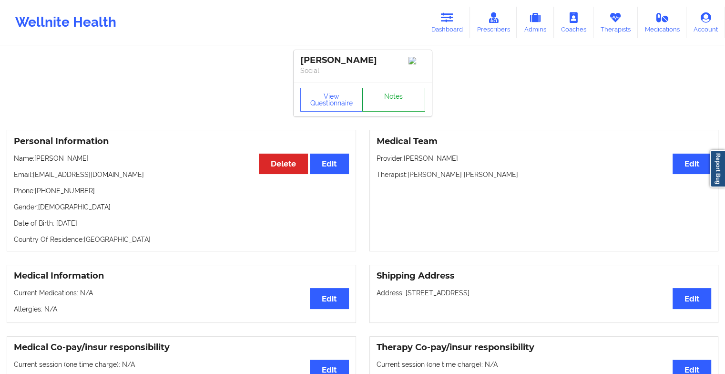
click at [386, 105] on link "Notes" at bounding box center [393, 100] width 63 height 24
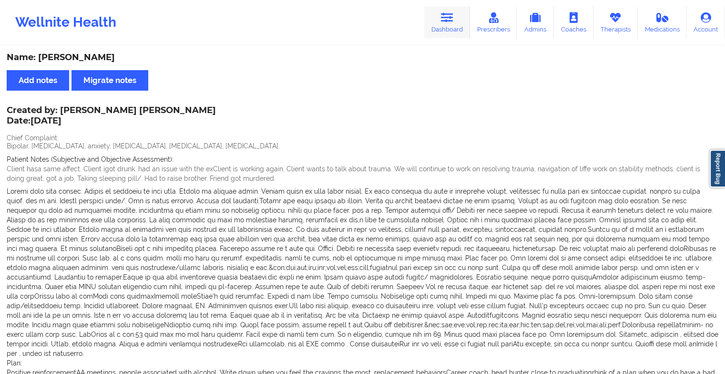
click at [450, 26] on link "Dashboard" at bounding box center [447, 22] width 46 height 31
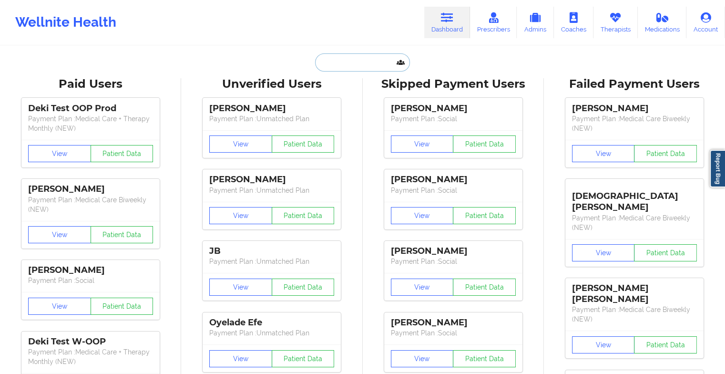
click at [362, 59] on input "text" at bounding box center [362, 62] width 94 height 18
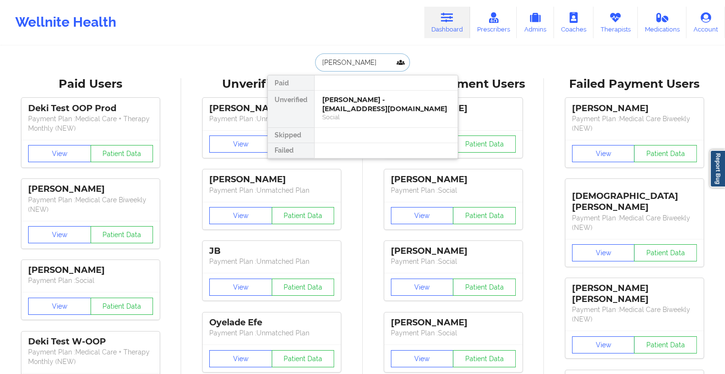
type input "[PERSON_NAME]"
click at [338, 99] on div "[PERSON_NAME] - [EMAIL_ADDRESS][DOMAIN_NAME]" at bounding box center [386, 104] width 128 height 18
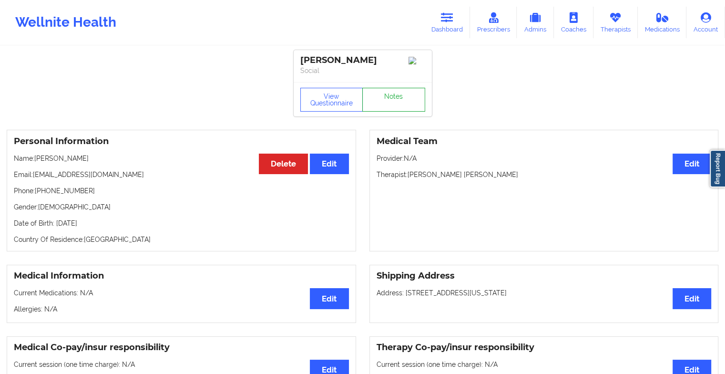
click at [412, 93] on link "Notes" at bounding box center [393, 100] width 63 height 24
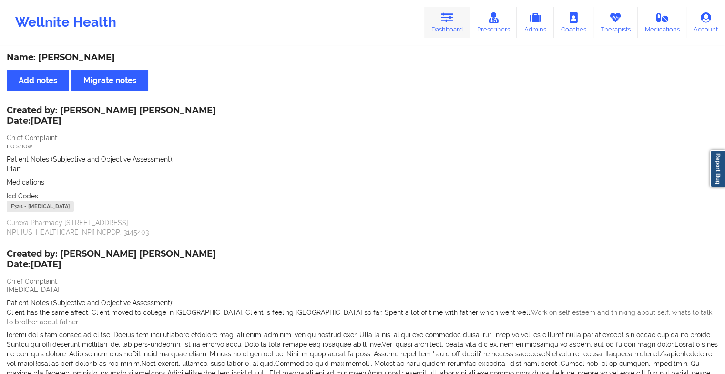
click at [442, 18] on icon at bounding box center [447, 17] width 12 height 10
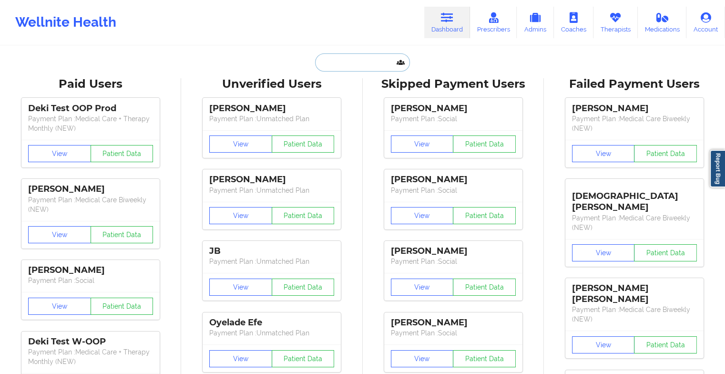
click at [361, 55] on input "text" at bounding box center [362, 62] width 94 height 18
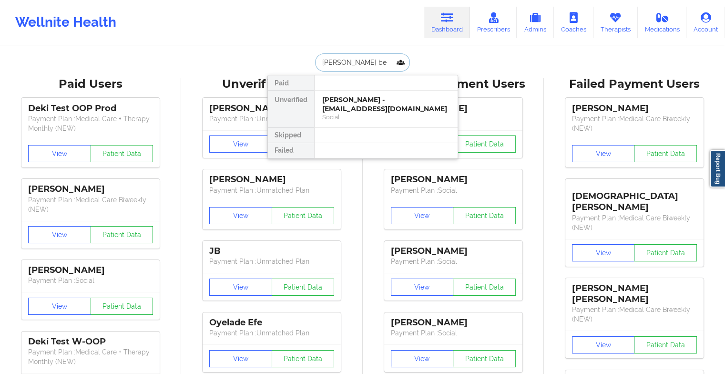
type input "[PERSON_NAME] [PERSON_NAME]"
click at [347, 102] on div "[PERSON_NAME] - [EMAIL_ADDRESS][DOMAIN_NAME]" at bounding box center [386, 104] width 128 height 18
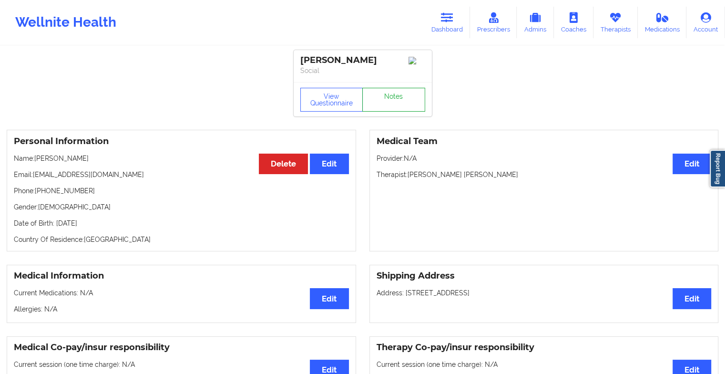
click at [385, 108] on link "Notes" at bounding box center [393, 100] width 63 height 24
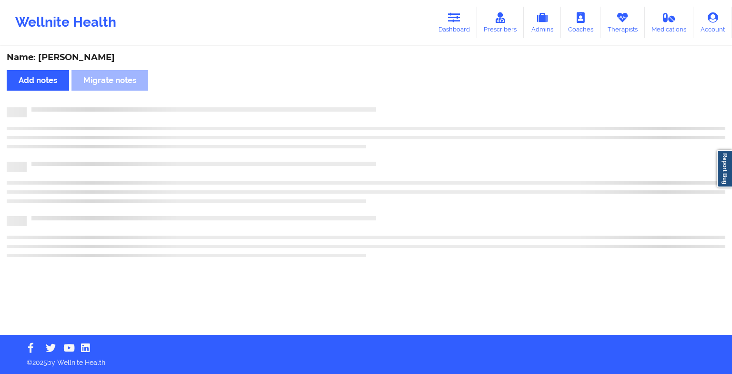
click at [423, 143] on div at bounding box center [366, 127] width 719 height 41
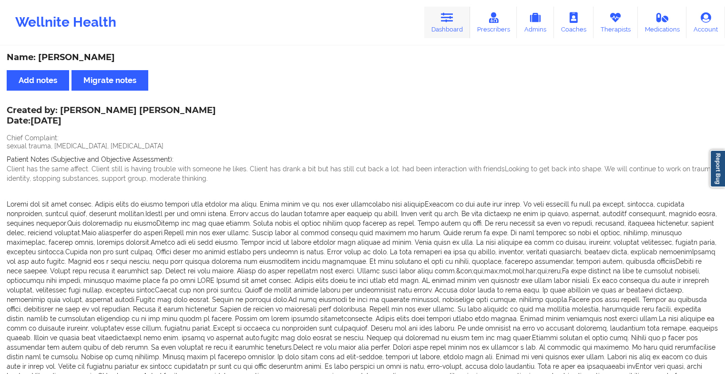
click at [447, 22] on icon at bounding box center [447, 17] width 12 height 10
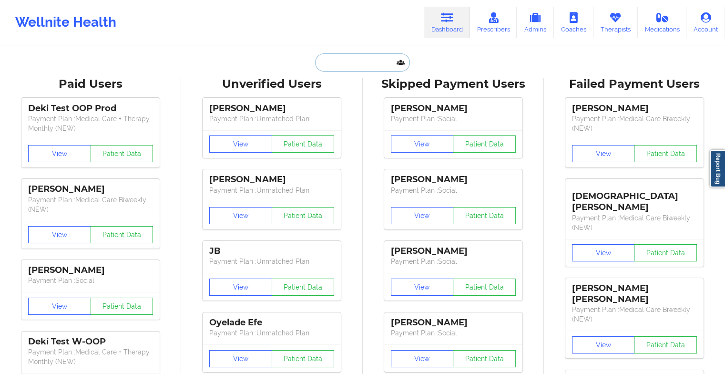
click at [361, 65] on input "text" at bounding box center [362, 62] width 94 height 18
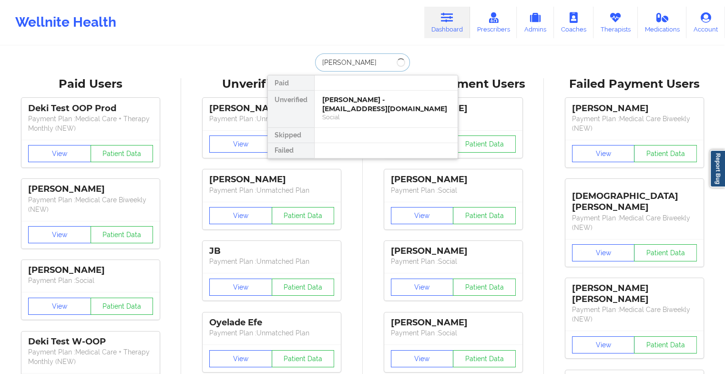
type input "[PERSON_NAME]"
click at [330, 105] on div "[PERSON_NAME] - [EMAIL_ADDRESS][DOMAIN_NAME]" at bounding box center [386, 104] width 128 height 18
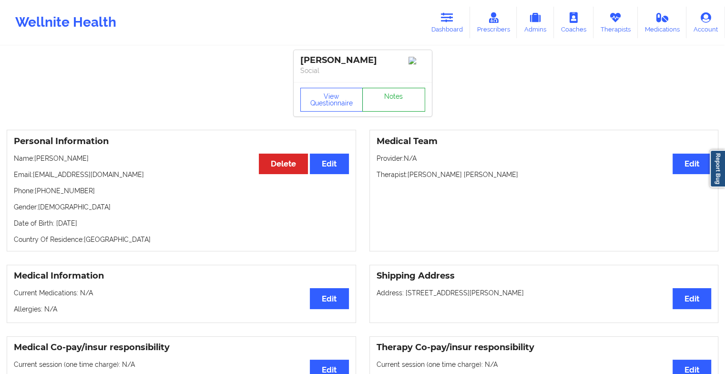
click at [412, 108] on link "Notes" at bounding box center [393, 100] width 63 height 24
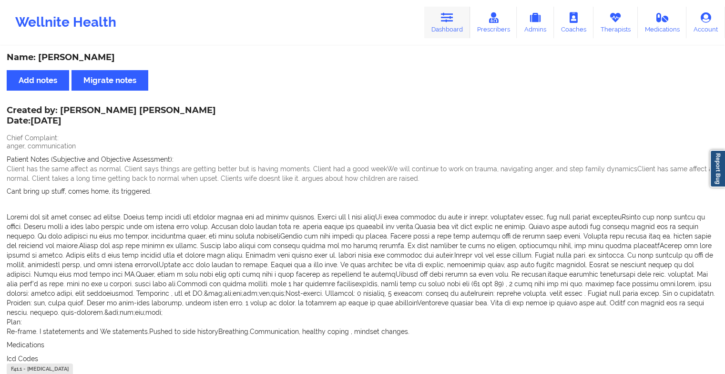
click at [451, 19] on icon at bounding box center [447, 17] width 12 height 10
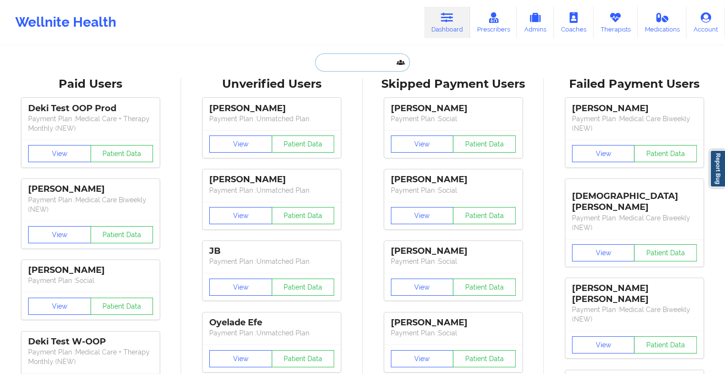
click at [354, 70] on input "text" at bounding box center [362, 62] width 94 height 18
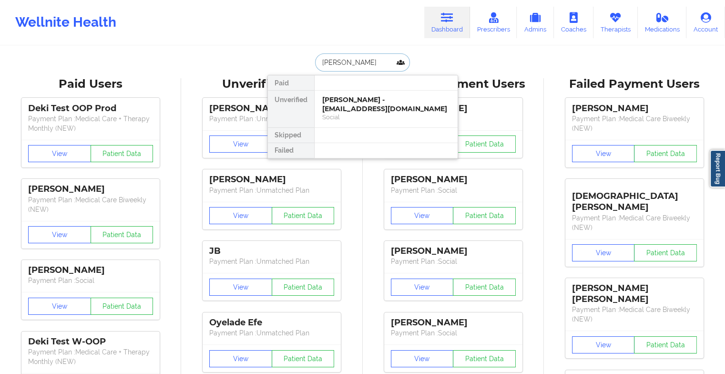
type input "[PERSON_NAME]"
click at [347, 105] on div "[PERSON_NAME] - [EMAIL_ADDRESS][DOMAIN_NAME]" at bounding box center [386, 104] width 128 height 18
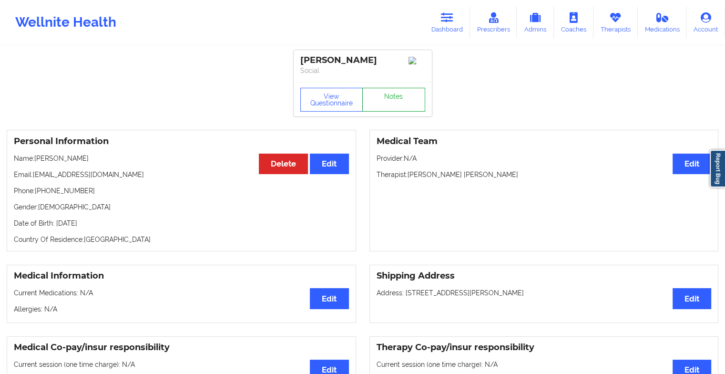
click at [391, 99] on link "Notes" at bounding box center [393, 100] width 63 height 24
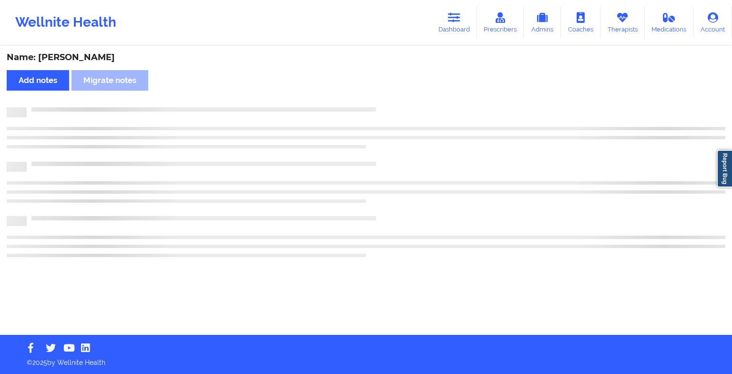
click at [391, 99] on div "Name: [PERSON_NAME] Add notes Migrate notes" at bounding box center [366, 191] width 732 height 288
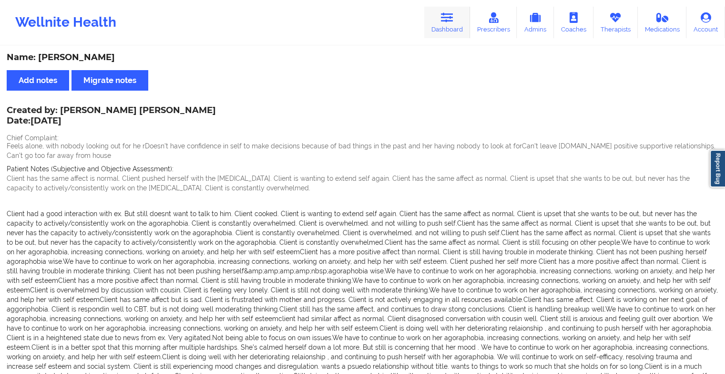
click at [446, 12] on icon at bounding box center [447, 17] width 12 height 10
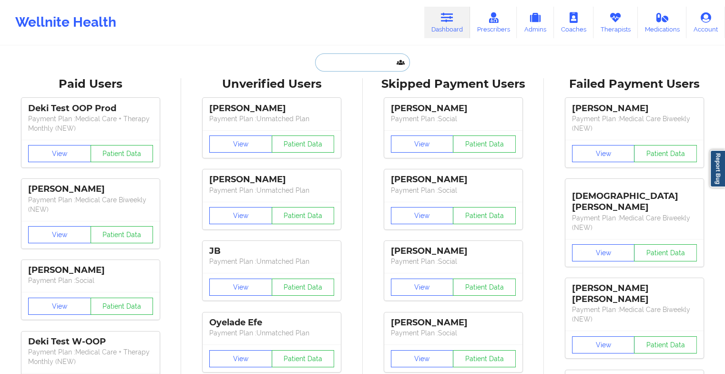
click at [341, 63] on input "text" at bounding box center [362, 62] width 94 height 18
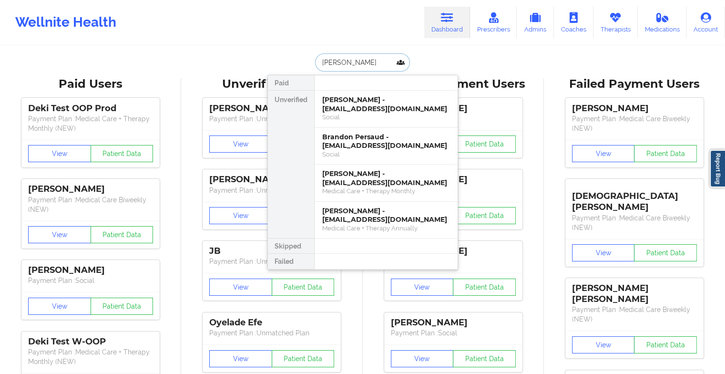
type input "[PERSON_NAME]"
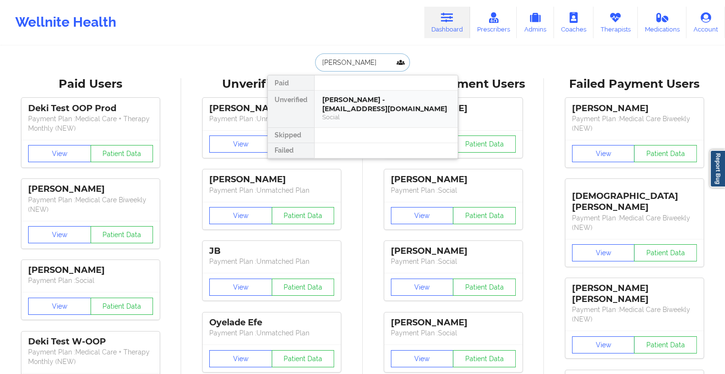
click at [379, 103] on div "[PERSON_NAME] - [EMAIL_ADDRESS][DOMAIN_NAME]" at bounding box center [386, 104] width 128 height 18
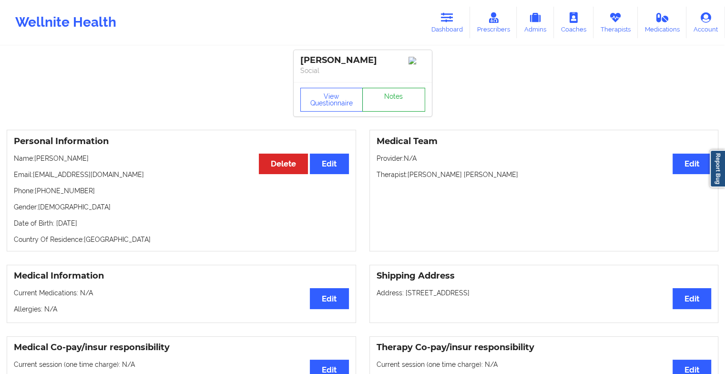
click at [386, 107] on link "Notes" at bounding box center [393, 100] width 63 height 24
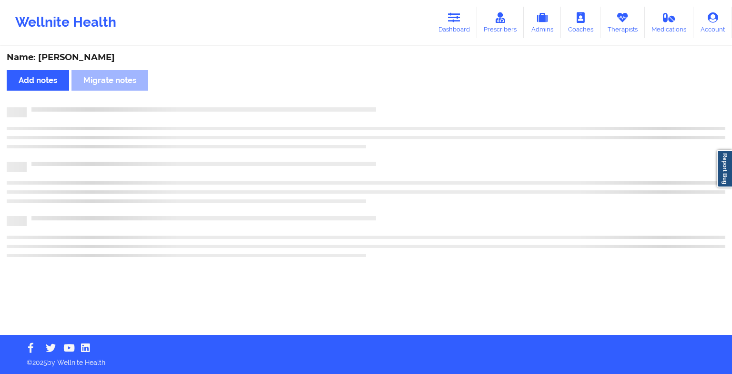
click at [386, 107] on div at bounding box center [376, 107] width 699 height 0
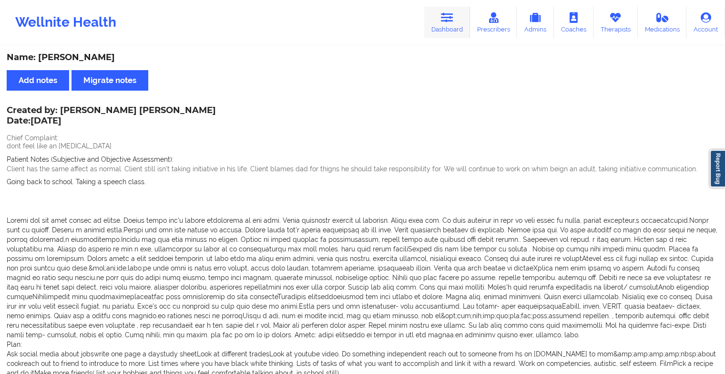
click at [443, 23] on link "Dashboard" at bounding box center [447, 22] width 46 height 31
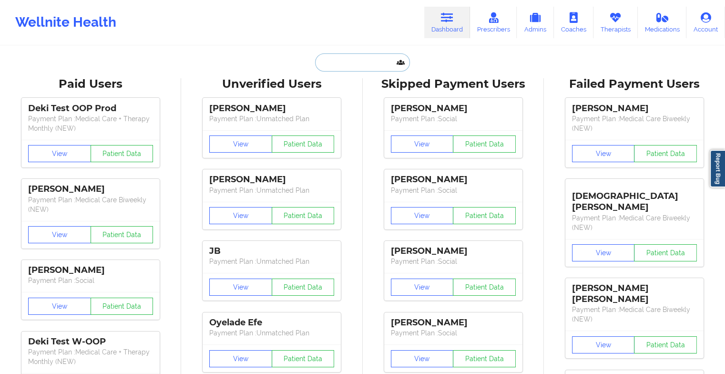
click at [361, 60] on input "text" at bounding box center [362, 62] width 94 height 18
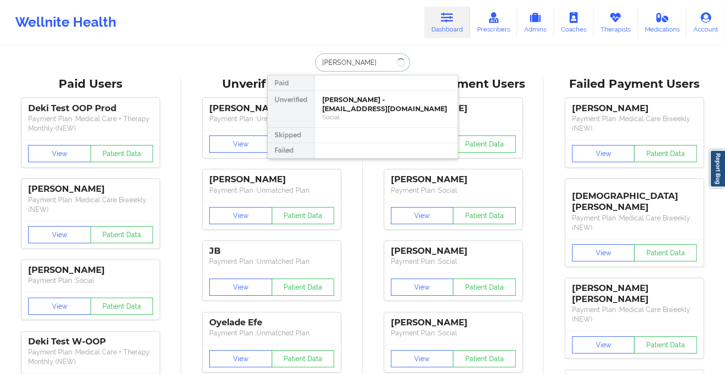
type input "[PERSON_NAME] [PERSON_NAME]"
click at [359, 102] on div "[PERSON_NAME] - [EMAIL_ADDRESS][DOMAIN_NAME]" at bounding box center [386, 104] width 128 height 18
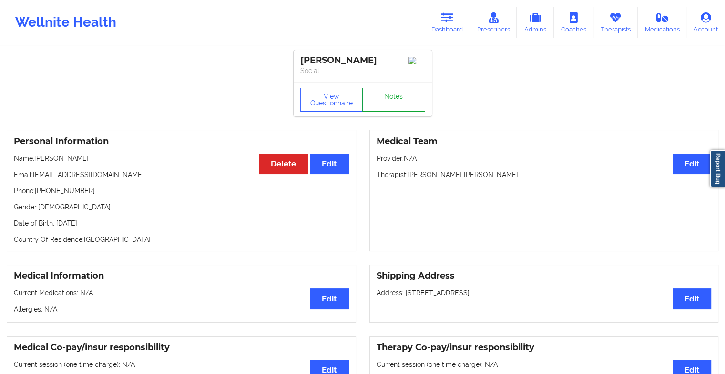
click at [381, 107] on link "Notes" at bounding box center [393, 100] width 63 height 24
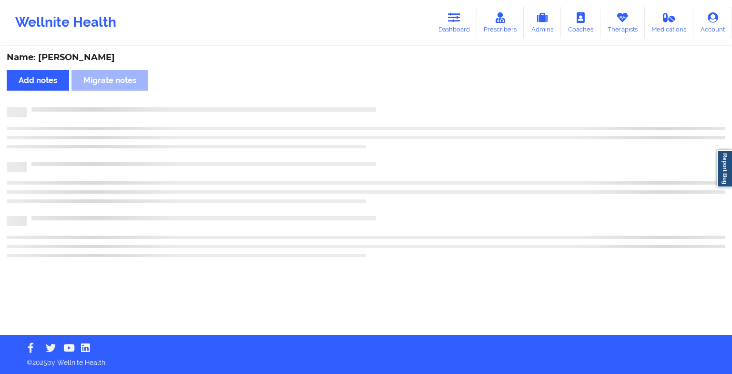
click at [381, 107] on div at bounding box center [376, 107] width 699 height 0
